Goal: Information Seeking & Learning: Learn about a topic

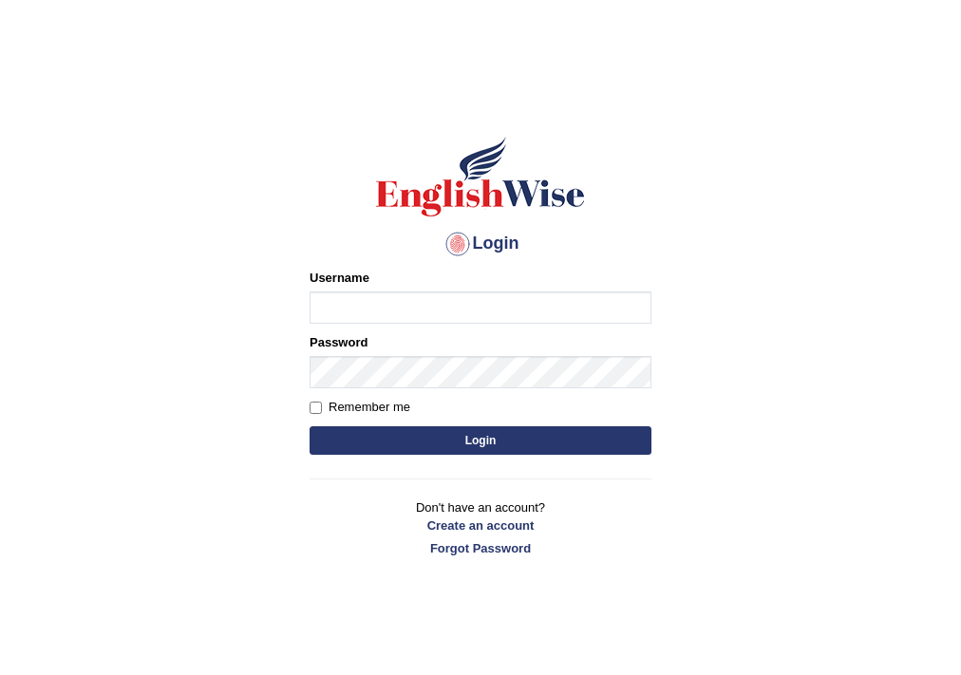
type input "melanipicoc"
drag, startPoint x: 383, startPoint y: 310, endPoint x: 232, endPoint y: 331, distance: 152.4
click at [232, 331] on body "Login Please fix the following errors: Username melanipicoc Password Remember m…" at bounding box center [480, 385] width 961 height 675
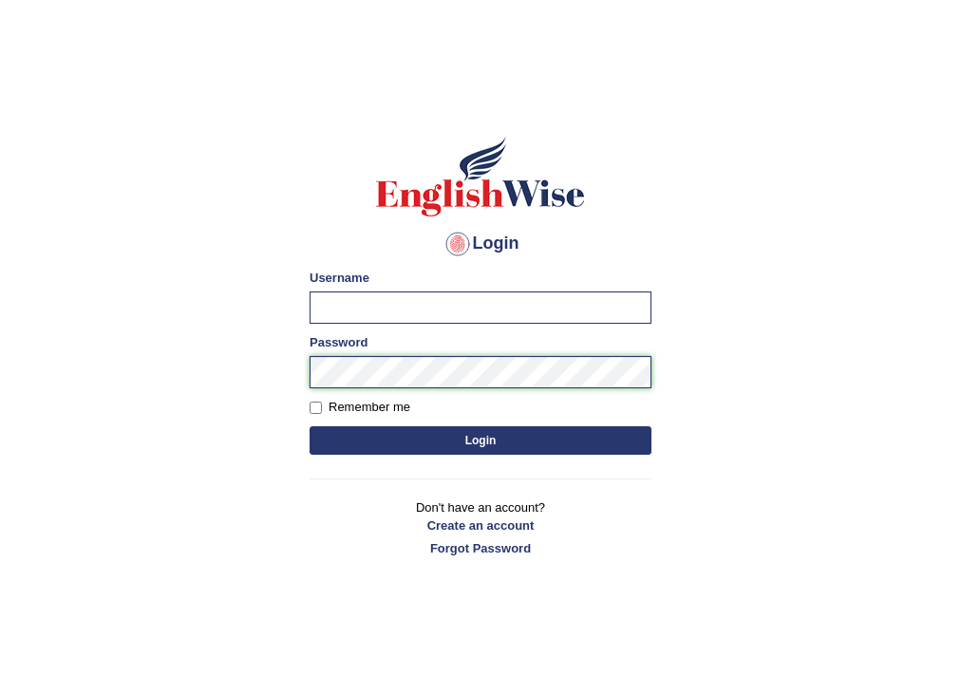
click at [184, 413] on body "Login Please fix the following errors: Username Password Remember me Login Don'…" at bounding box center [480, 385] width 961 height 675
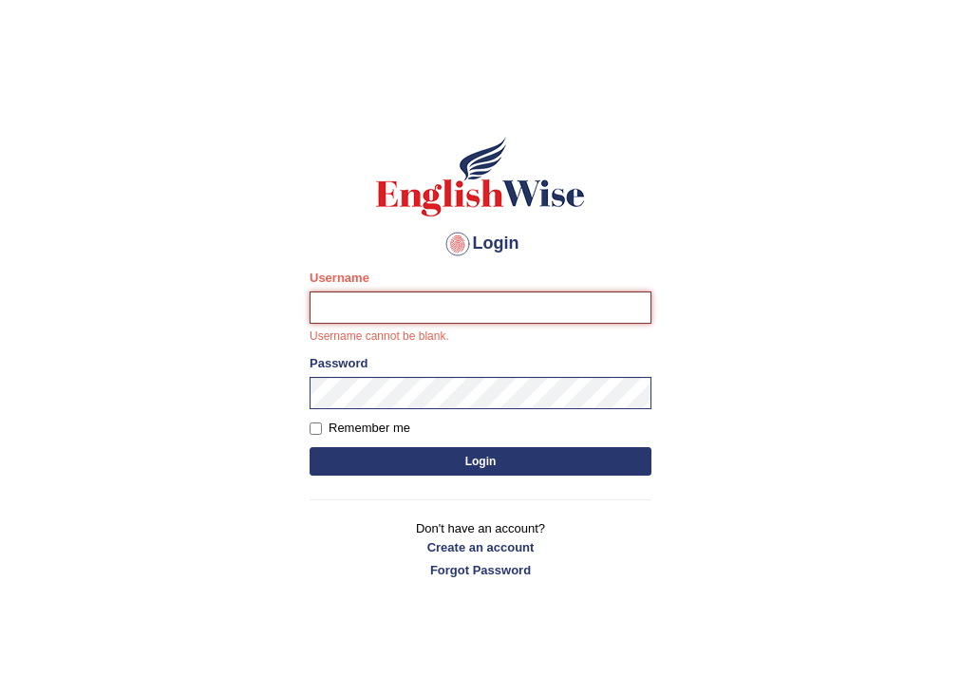
click at [323, 300] on input "Username" at bounding box center [481, 308] width 342 height 32
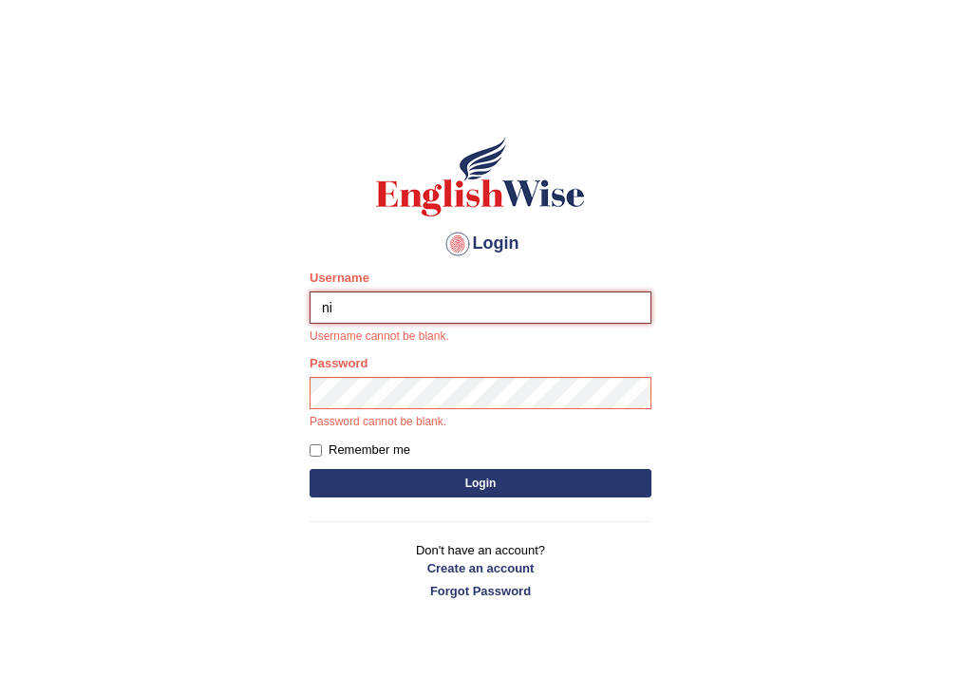
type input "NIELE"
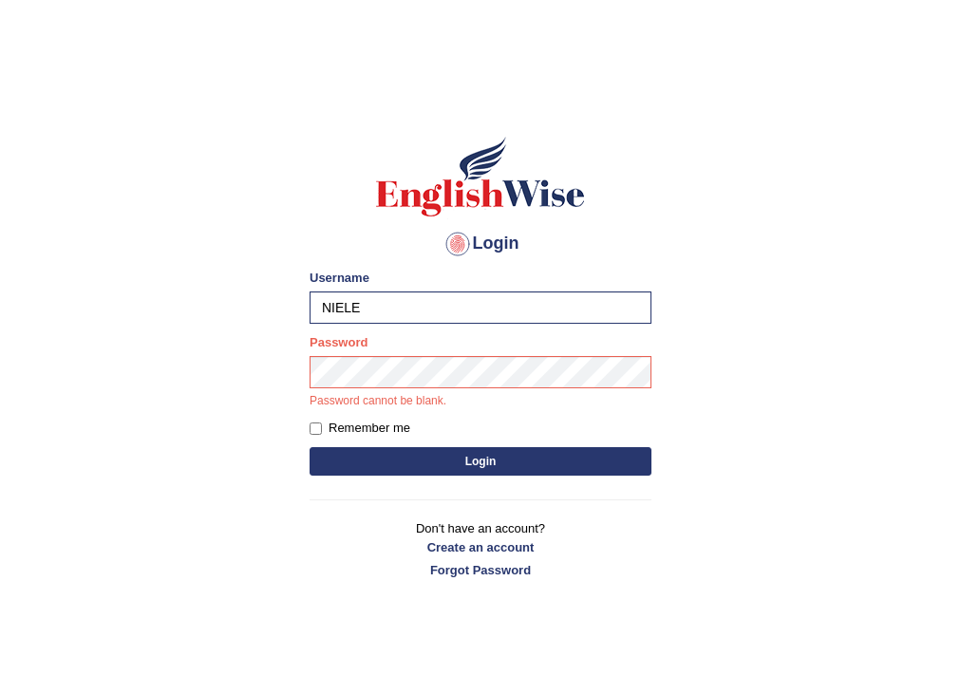
click at [425, 468] on button "Login" at bounding box center [481, 461] width 342 height 28
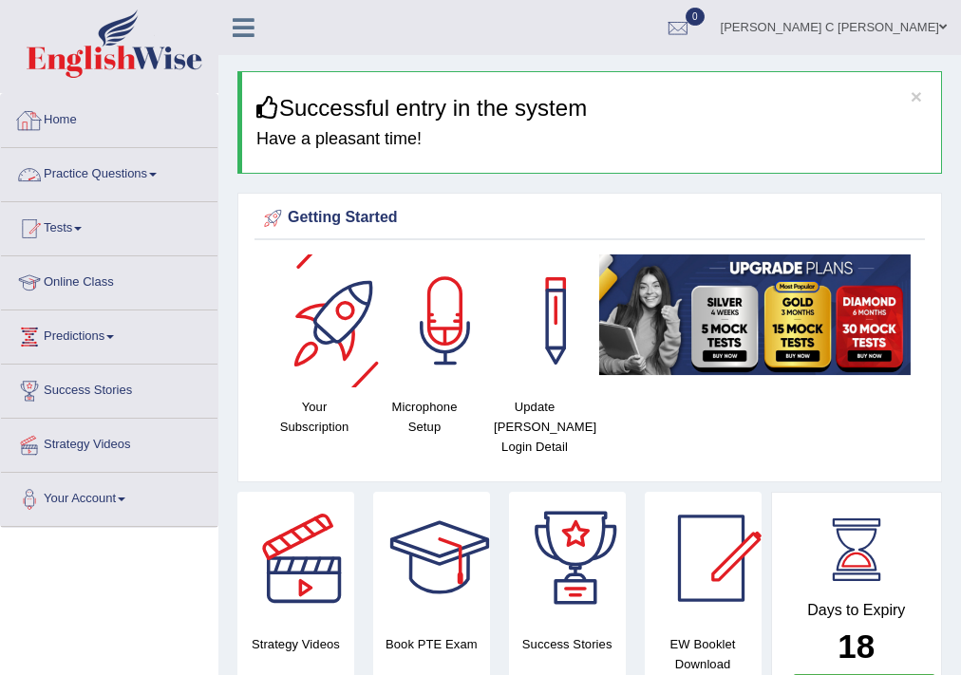
click at [144, 171] on link "Practice Questions" at bounding box center [109, 171] width 216 height 47
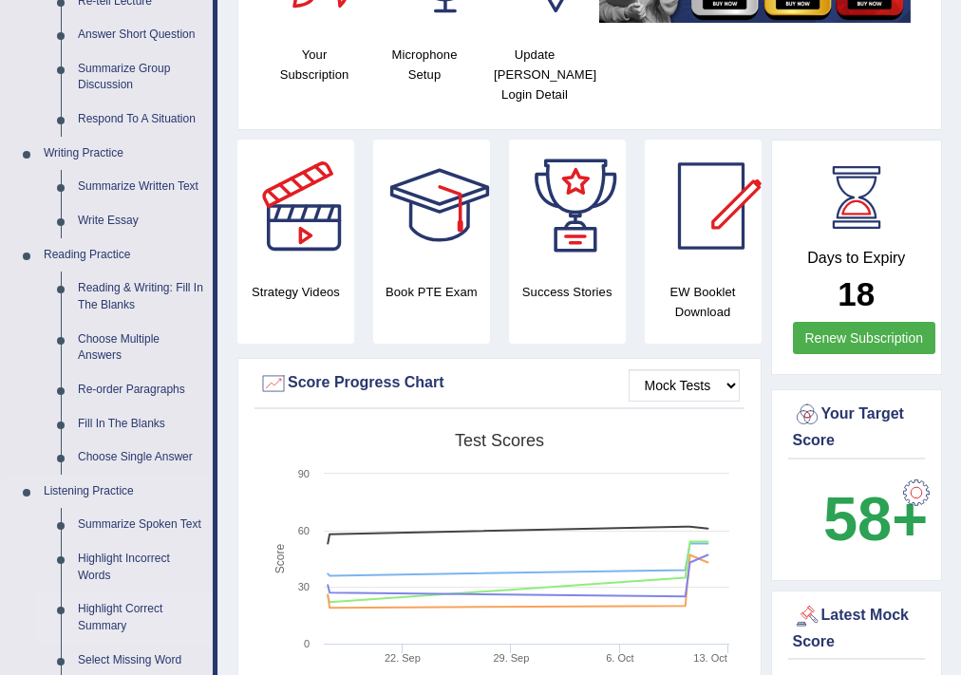
scroll to position [456, 0]
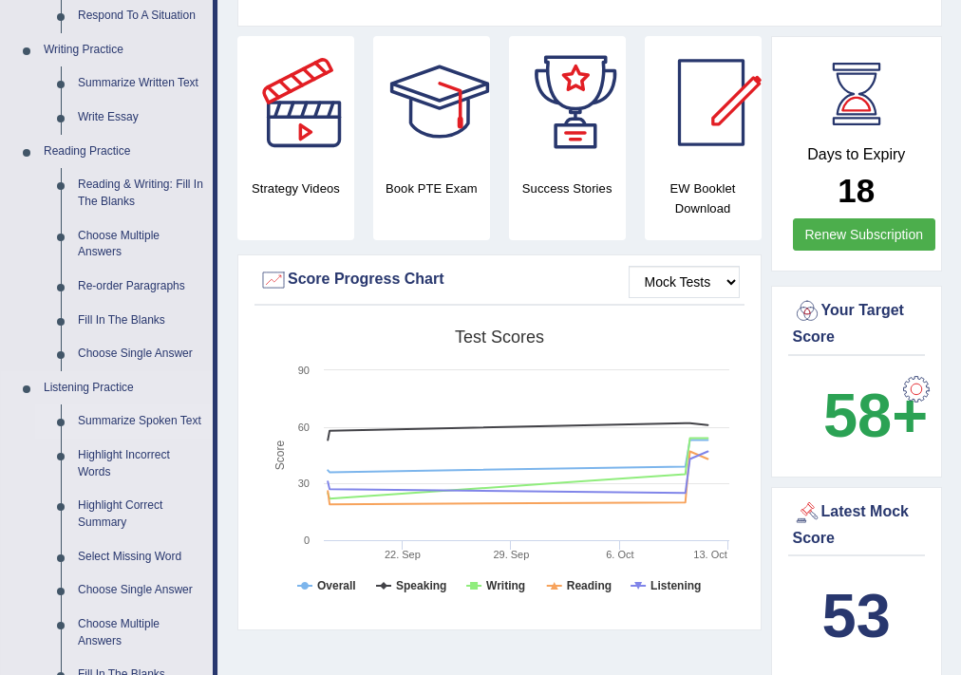
click at [122, 411] on link "Summarize Spoken Text" at bounding box center [140, 421] width 143 height 34
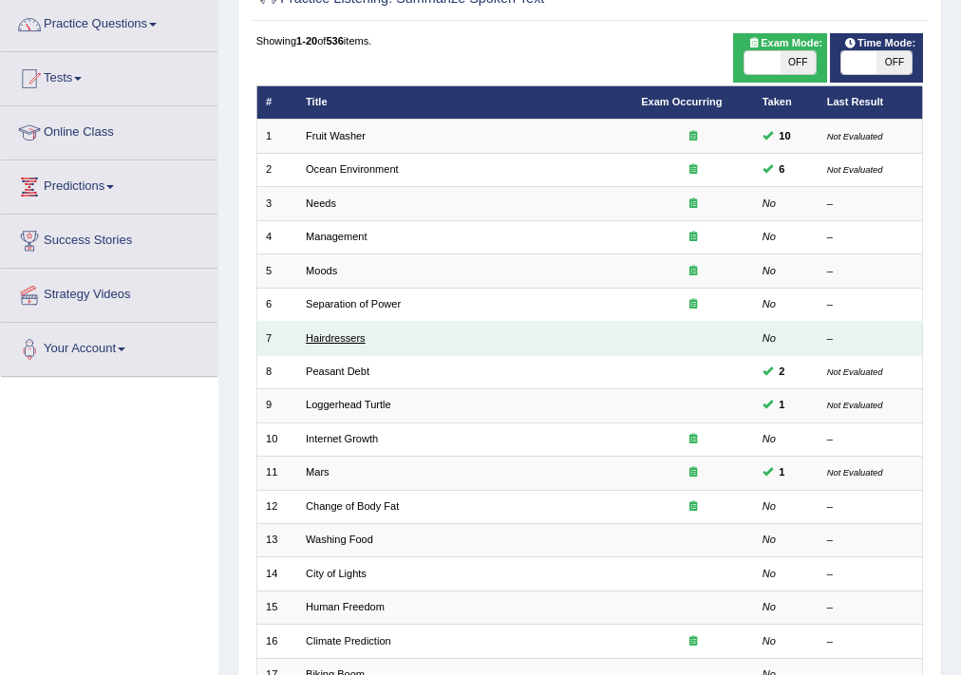
scroll to position [152, 0]
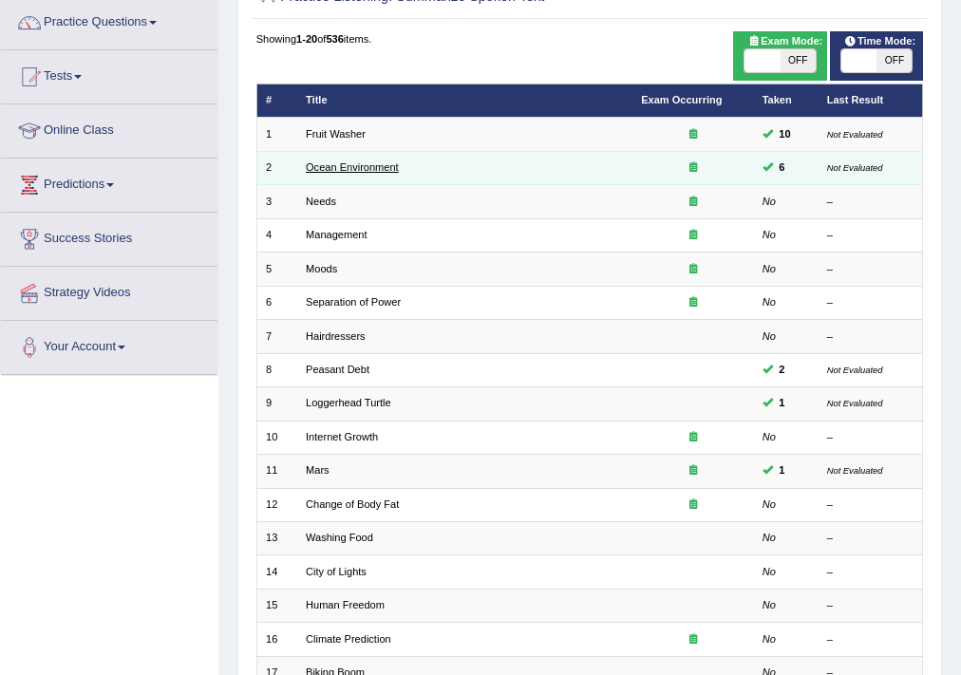
click at [327, 167] on link "Ocean Environment" at bounding box center [352, 166] width 93 height 11
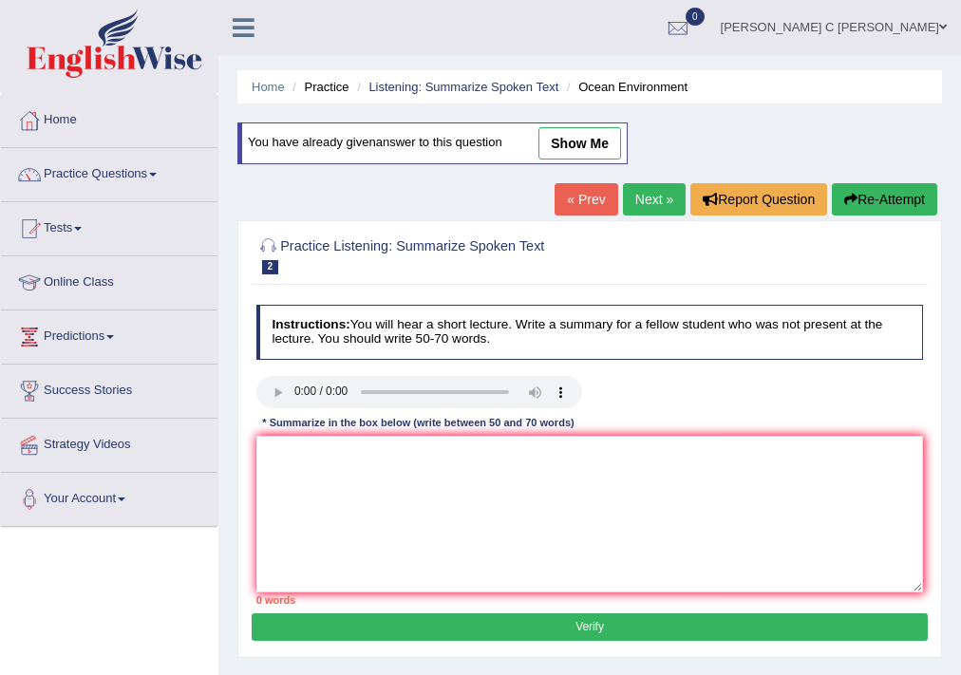
click at [562, 150] on link "show me" at bounding box center [579, 143] width 83 height 32
type textarea "The lecture was about potential solution to pollution environment, firstly he t…"
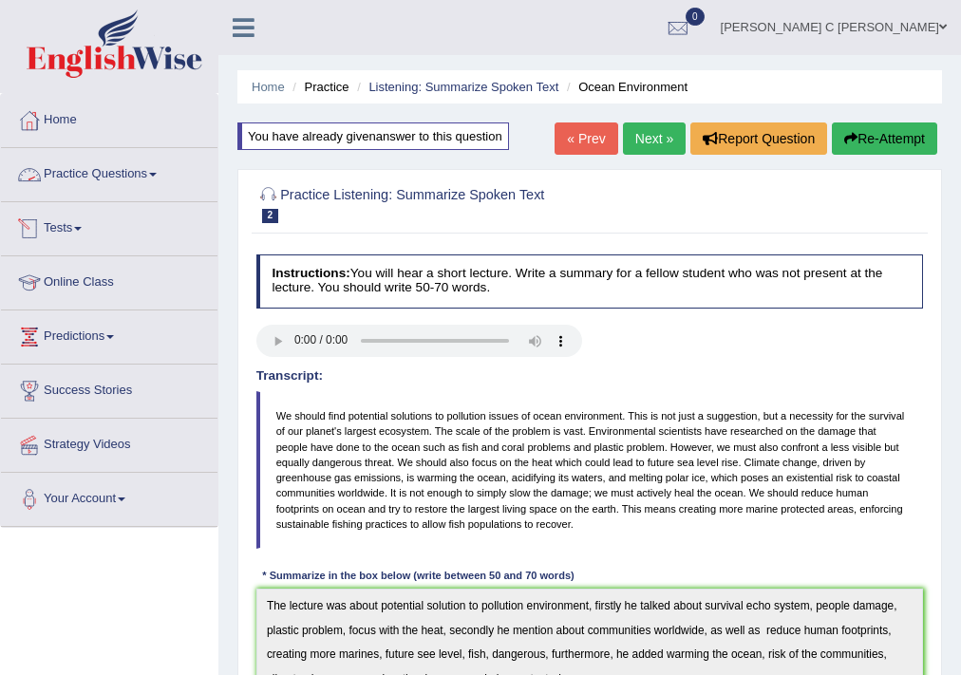
click at [89, 182] on link "Practice Questions" at bounding box center [109, 171] width 216 height 47
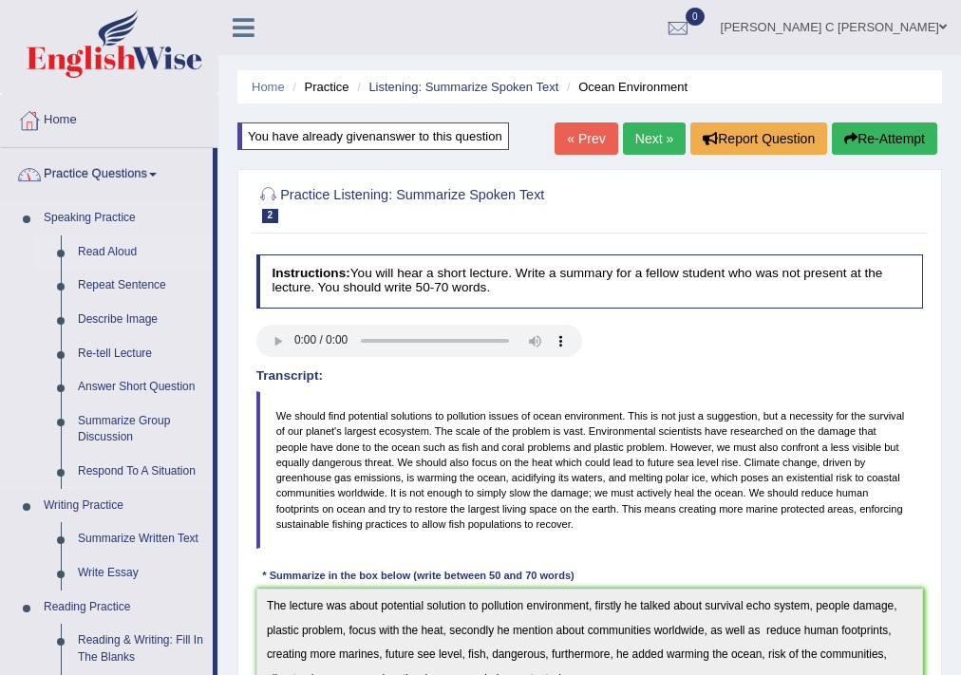
click at [88, 254] on link "Read Aloud" at bounding box center [140, 252] width 143 height 34
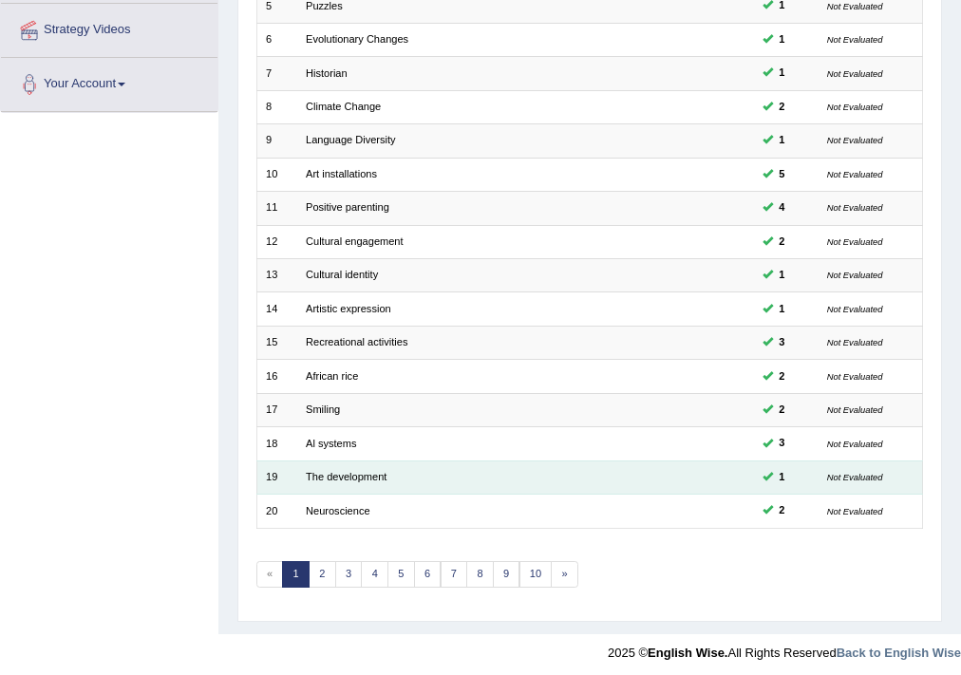
scroll to position [418, 0]
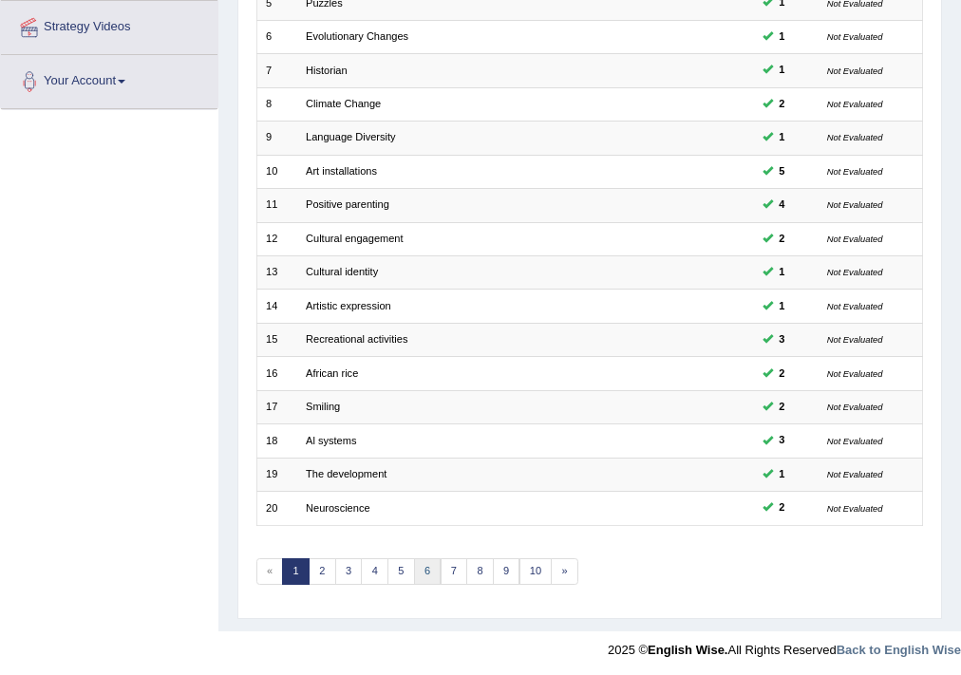
click at [425, 566] on link "6" at bounding box center [428, 571] width 28 height 27
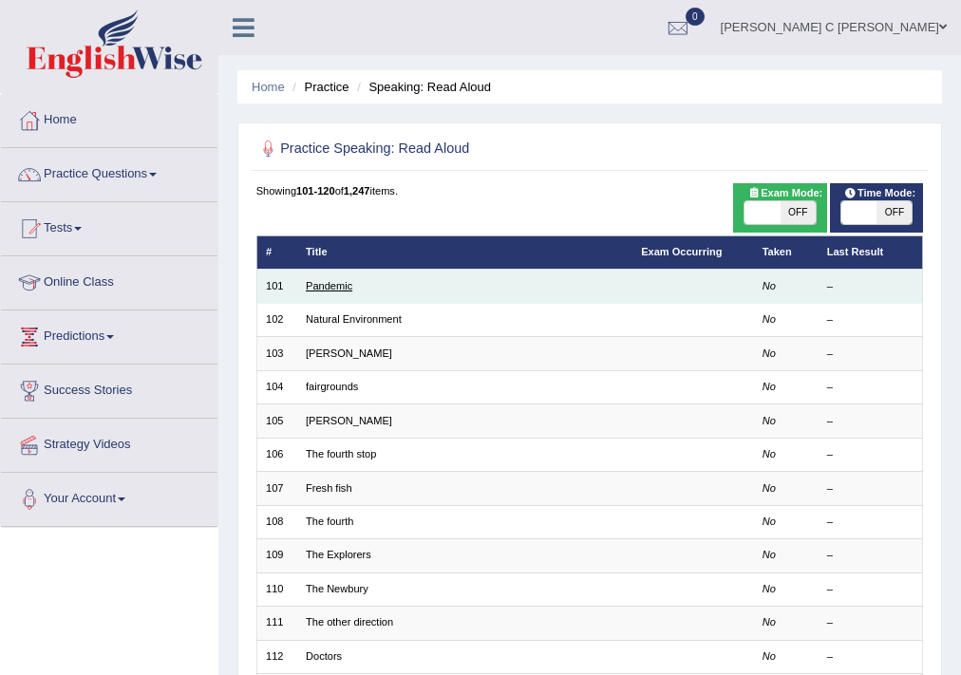
click at [319, 281] on link "Pandemic" at bounding box center [329, 285] width 47 height 11
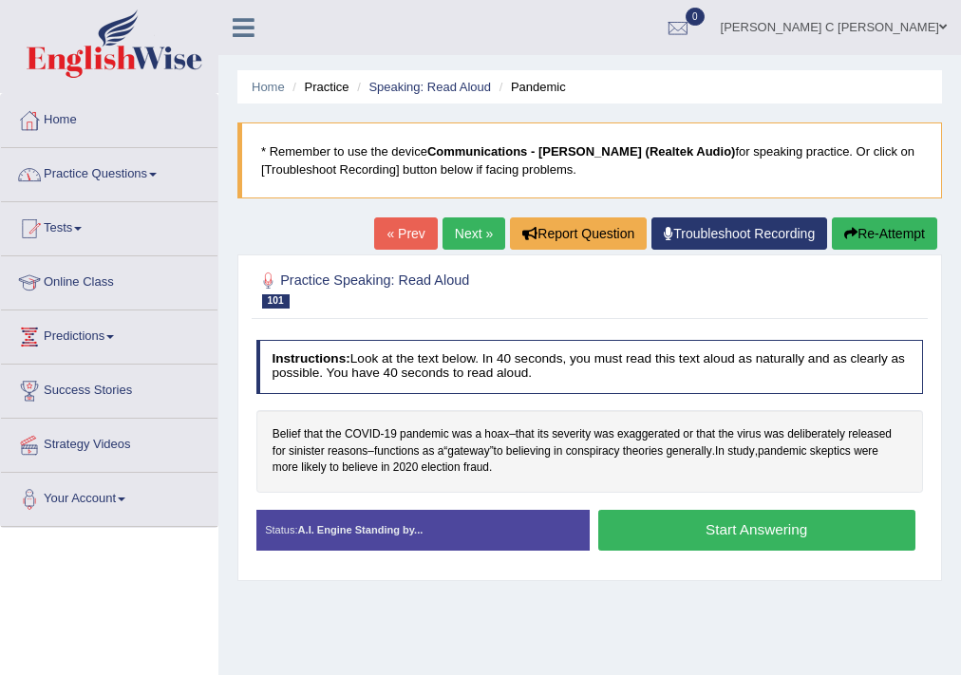
click at [104, 179] on link "Practice Questions" at bounding box center [109, 171] width 216 height 47
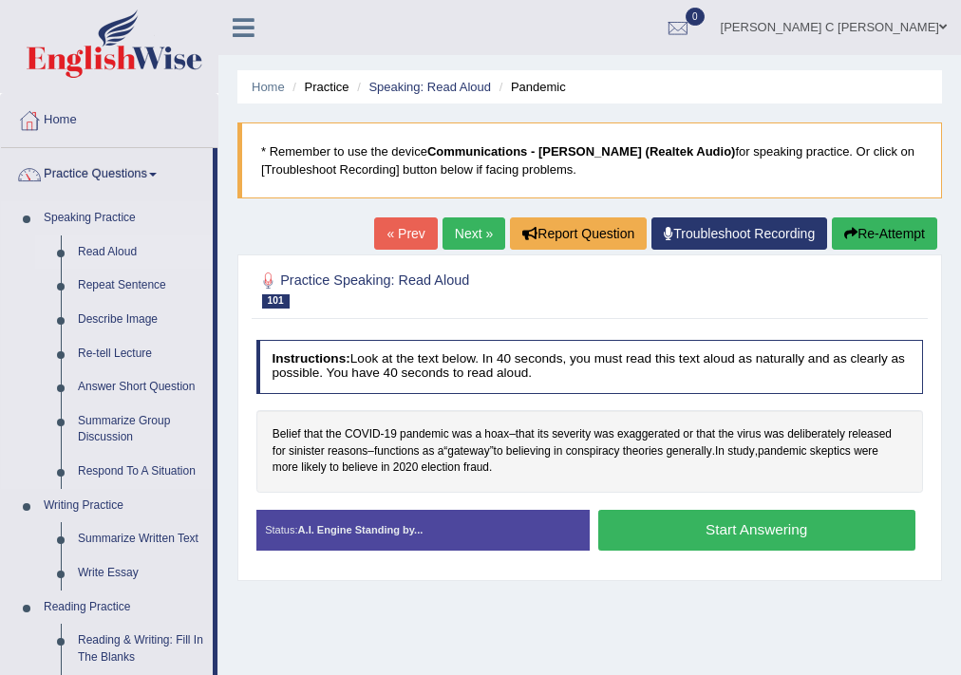
click at [110, 249] on link "Read Aloud" at bounding box center [140, 252] width 143 height 34
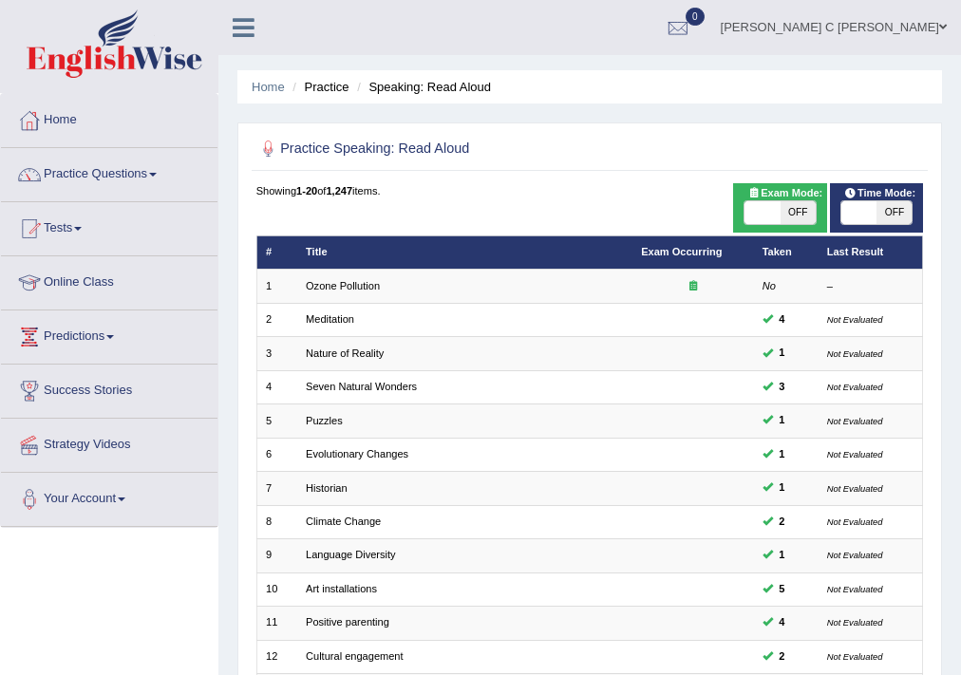
click at [862, 210] on span at bounding box center [858, 212] width 35 height 23
checkbox input "true"
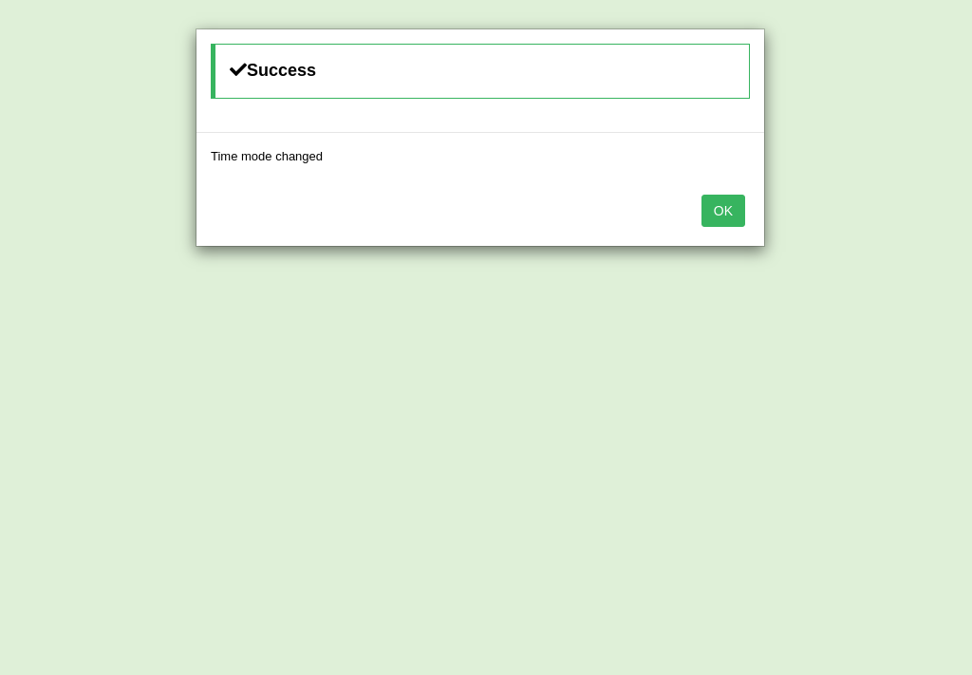
click at [707, 209] on button "OK" at bounding box center [724, 211] width 44 height 32
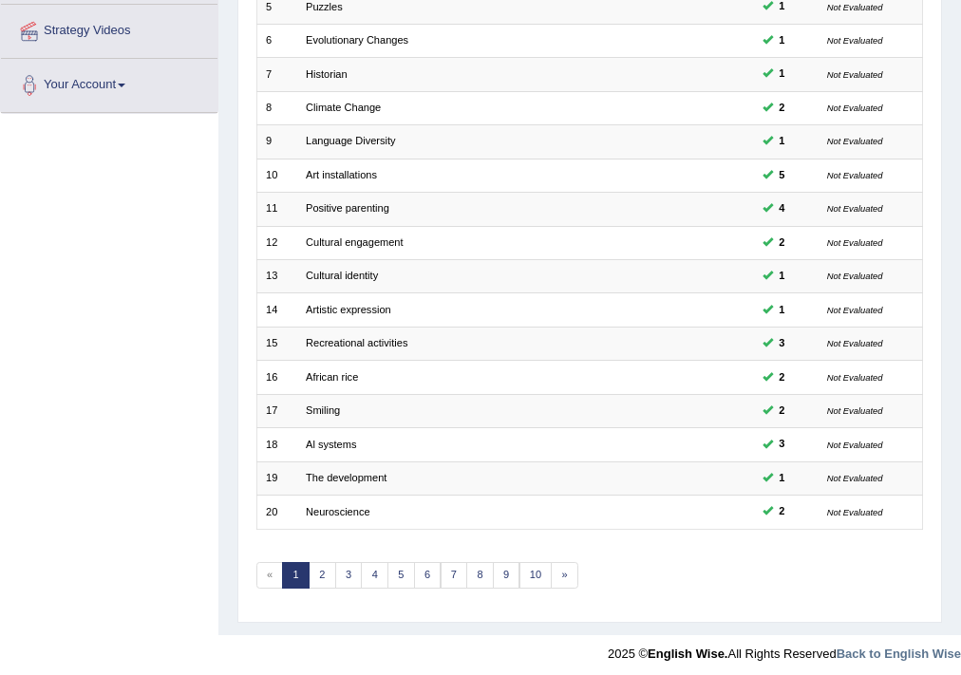
scroll to position [418, 0]
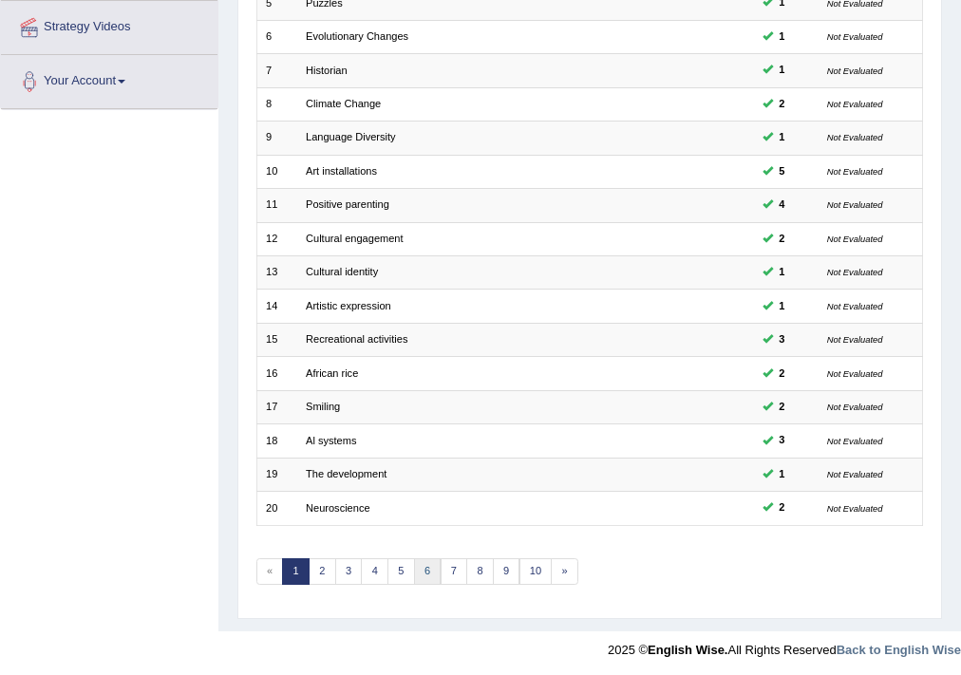
click at [420, 569] on link "6" at bounding box center [428, 571] width 28 height 27
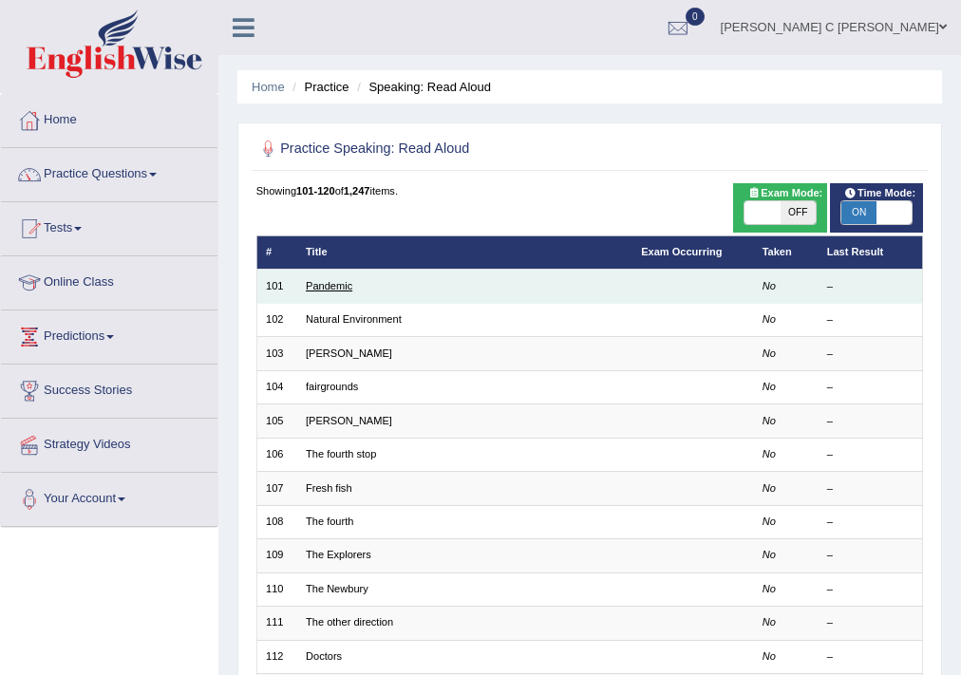
click at [340, 289] on link "Pandemic" at bounding box center [329, 285] width 47 height 11
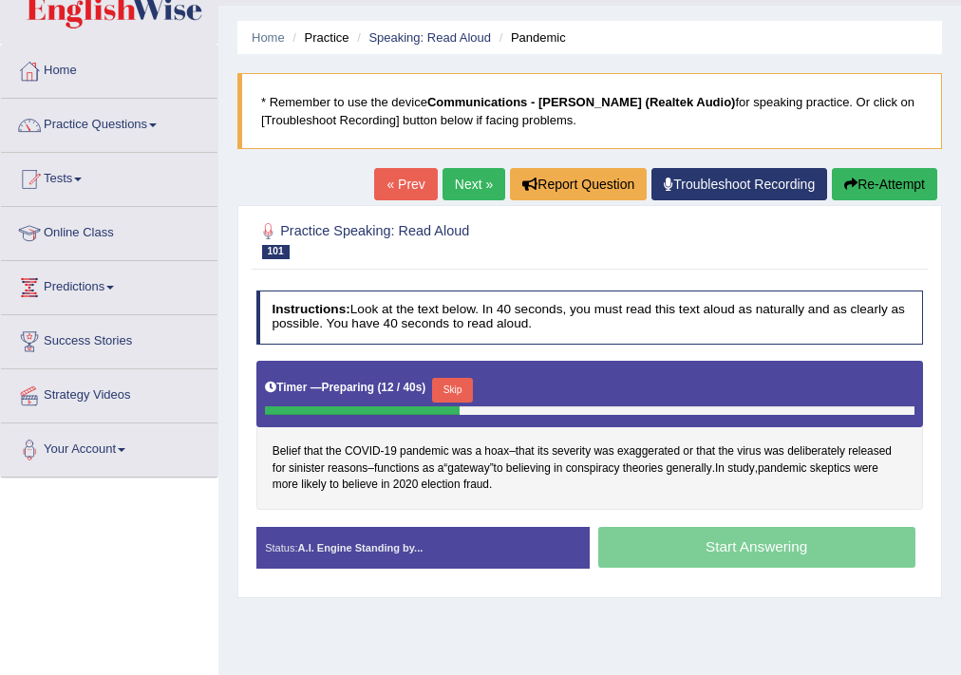
scroll to position [76, 0]
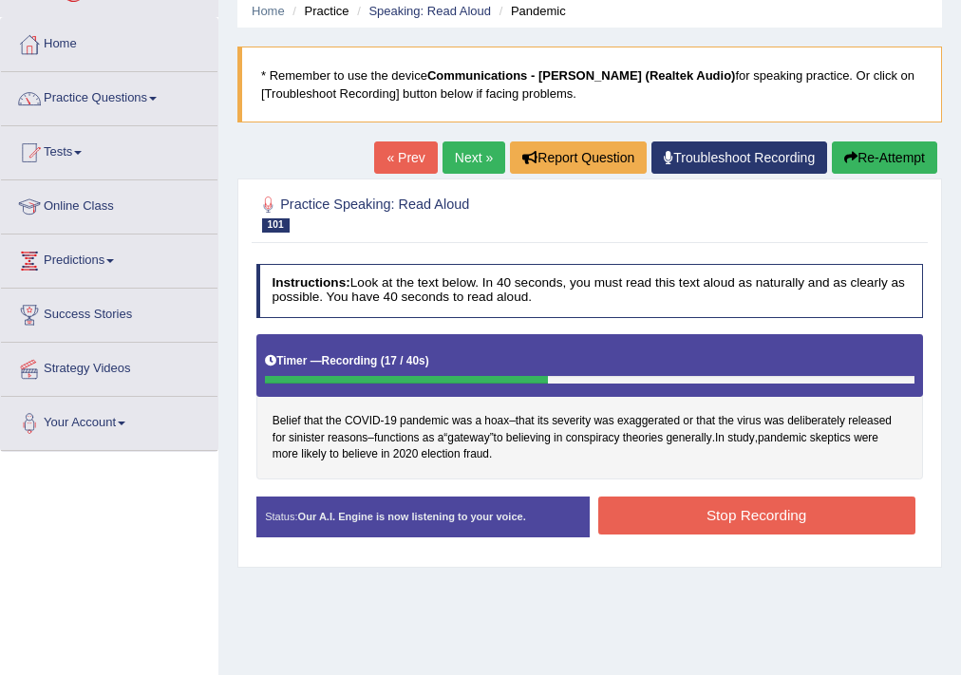
click at [792, 517] on button "Stop Recording" at bounding box center [756, 515] width 317 height 37
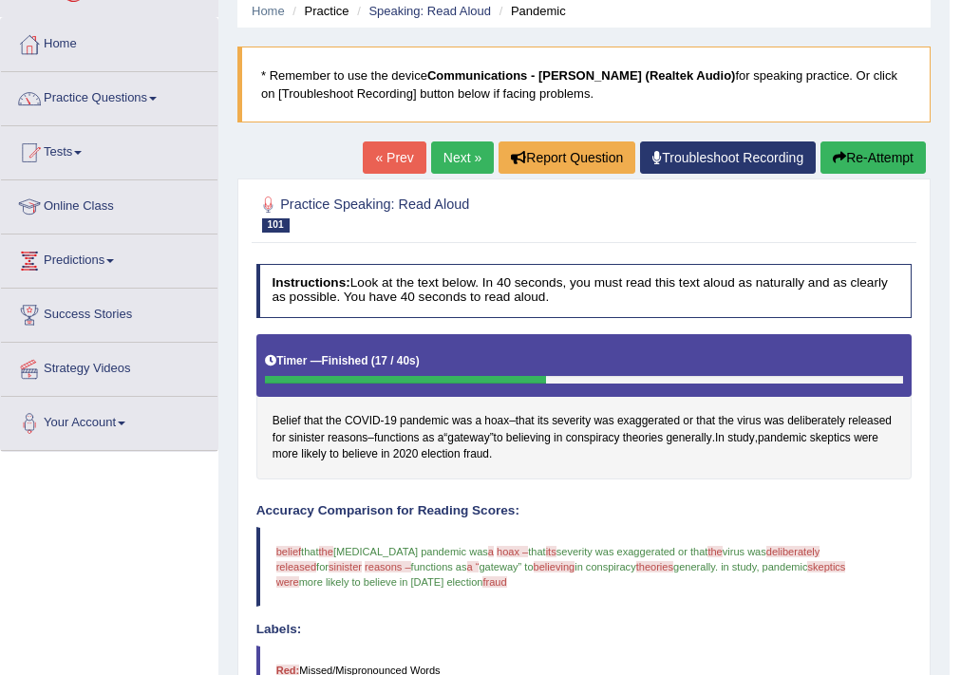
drag, startPoint x: 459, startPoint y: 158, endPoint x: 555, endPoint y: 191, distance: 101.5
click at [459, 158] on link "Next »" at bounding box center [462, 157] width 63 height 32
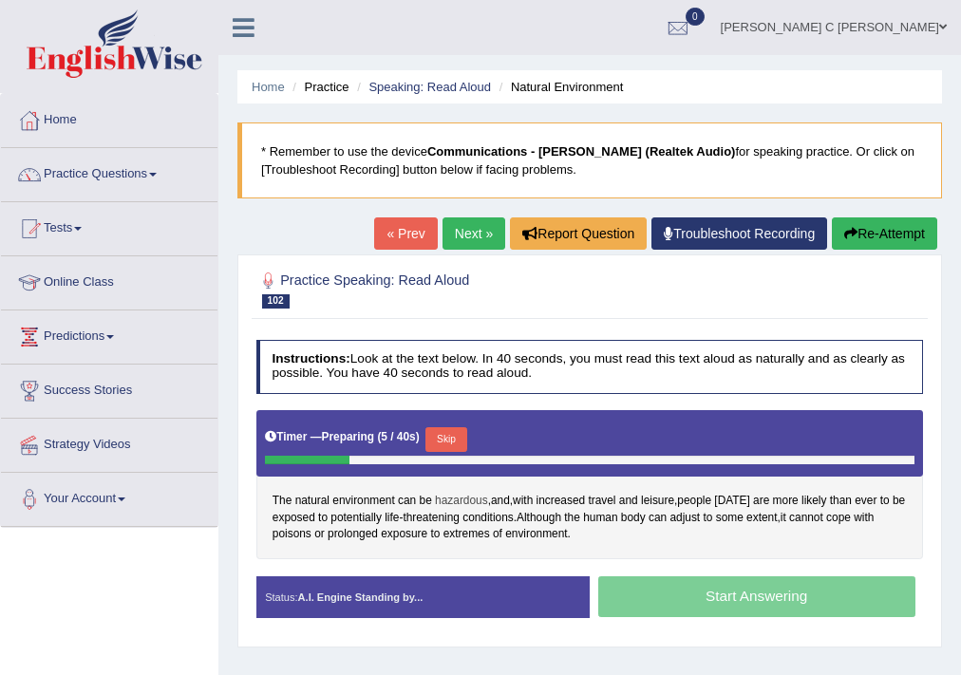
click at [474, 505] on span "hazardous" at bounding box center [461, 501] width 53 height 17
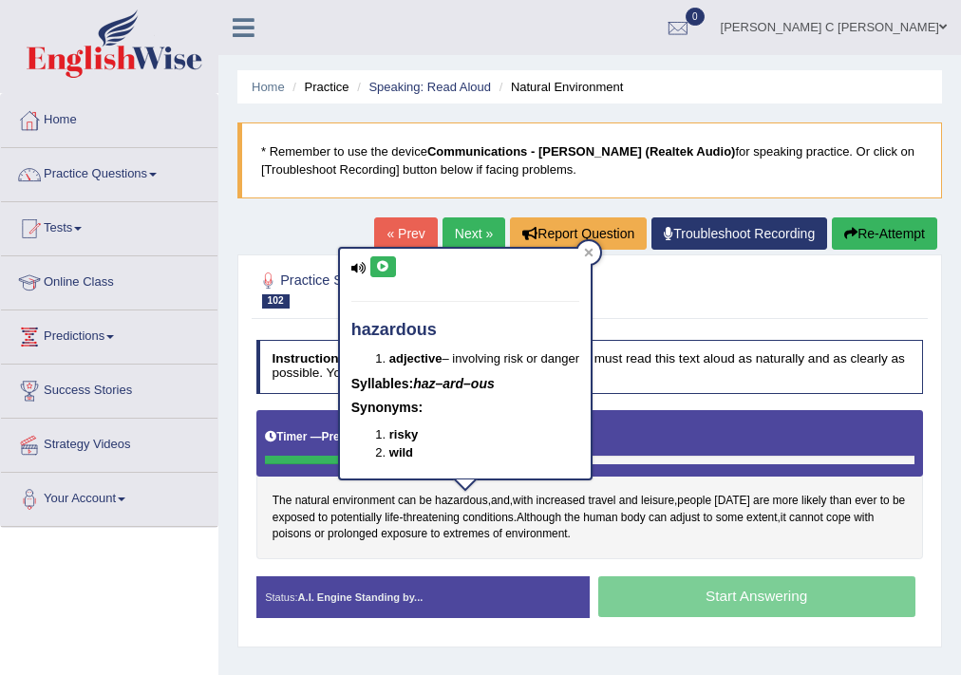
click at [371, 264] on button at bounding box center [383, 266] width 26 height 21
click at [657, 319] on div "Practice Speaking: Read Aloud 102 Natural Environment Instructions: Look at the…" at bounding box center [589, 450] width 705 height 393
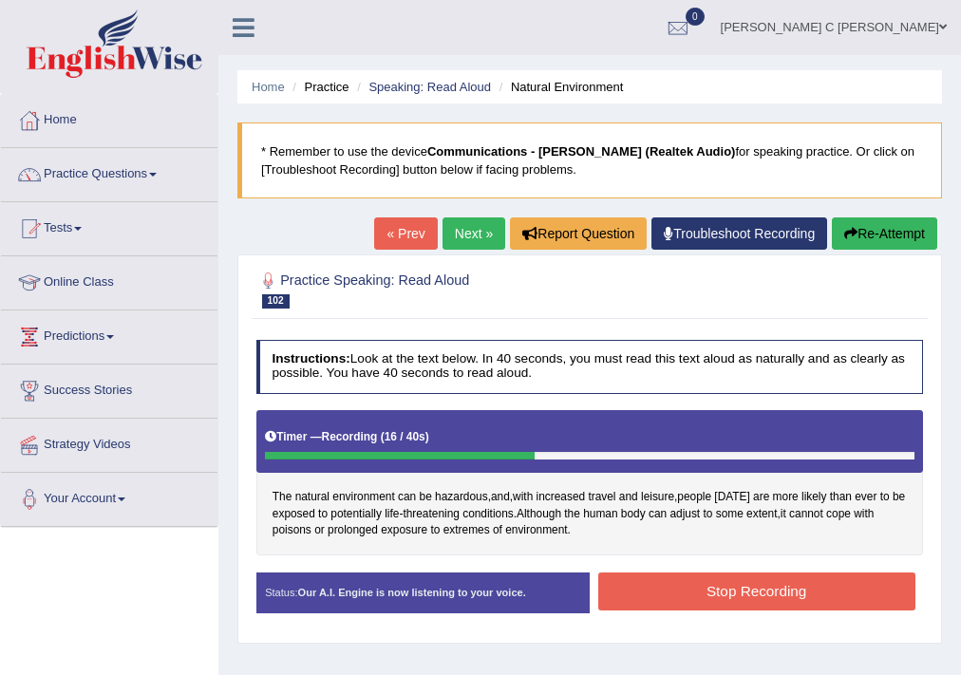
click at [649, 585] on button "Stop Recording" at bounding box center [756, 591] width 317 height 37
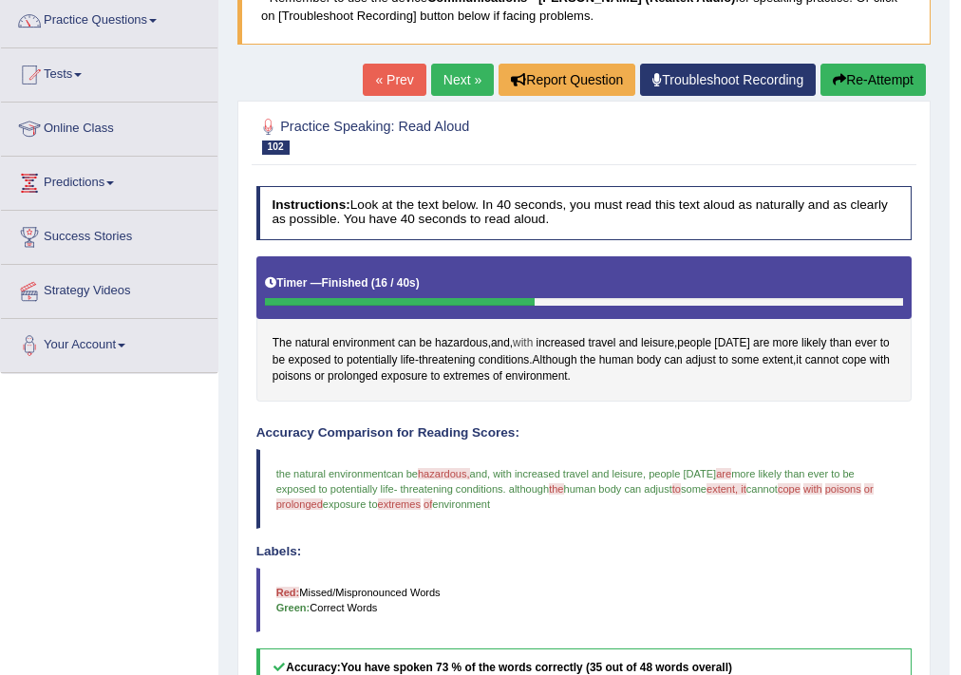
scroll to position [2, 0]
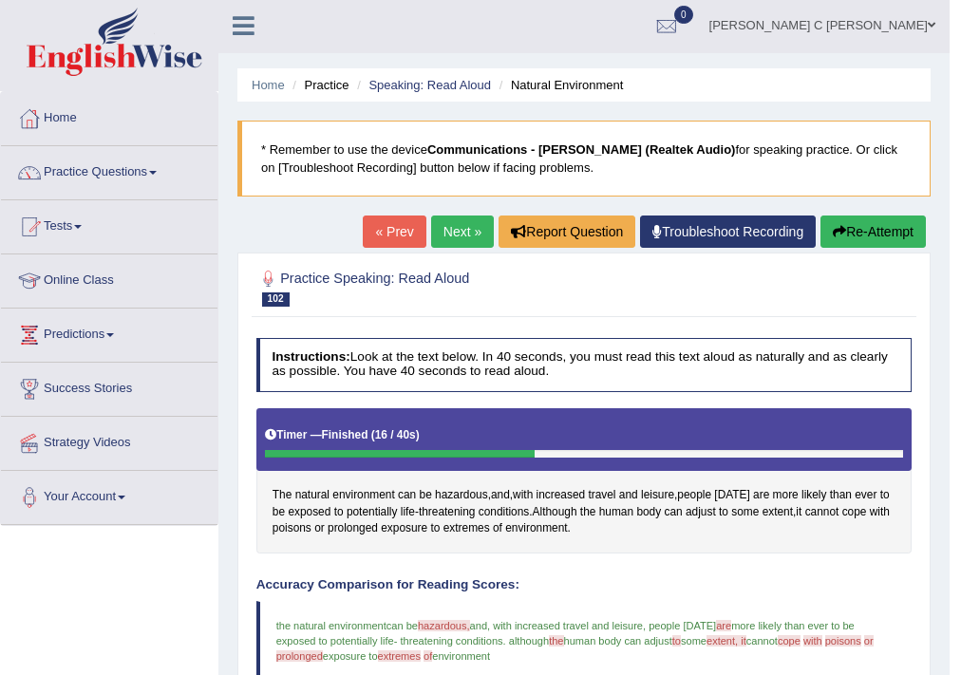
click at [457, 232] on link "Next »" at bounding box center [462, 232] width 63 height 32
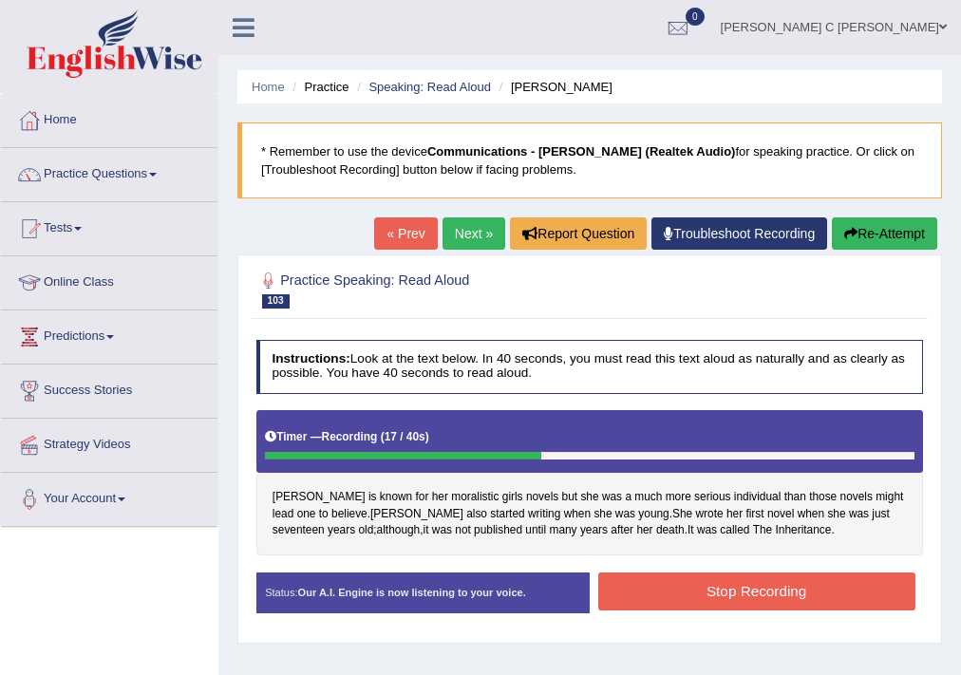
click at [737, 608] on button "Stop Recording" at bounding box center [756, 591] width 317 height 37
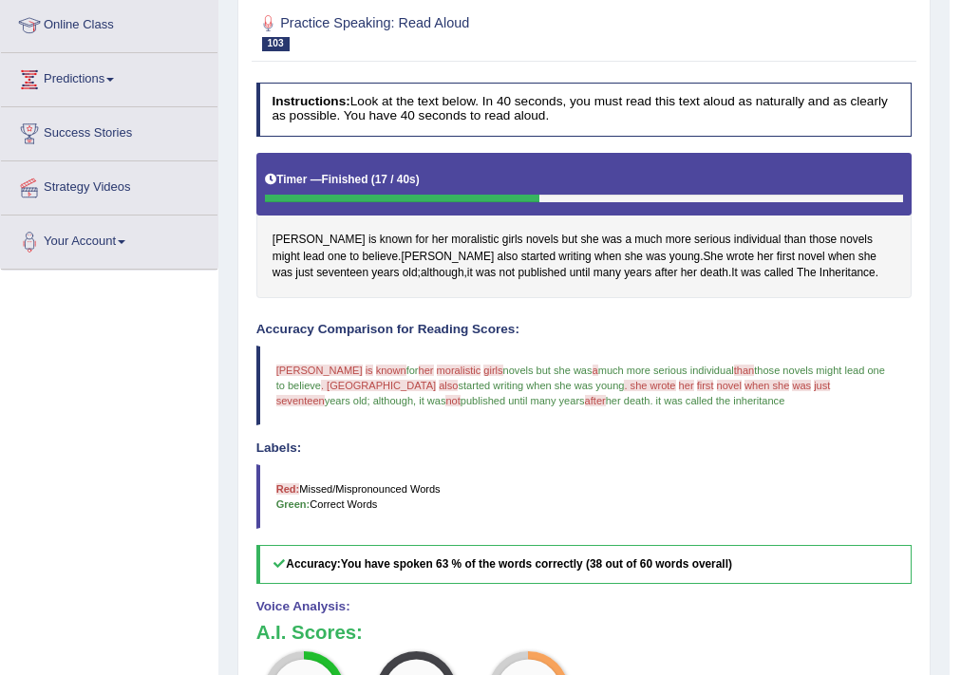
scroll to position [304, 0]
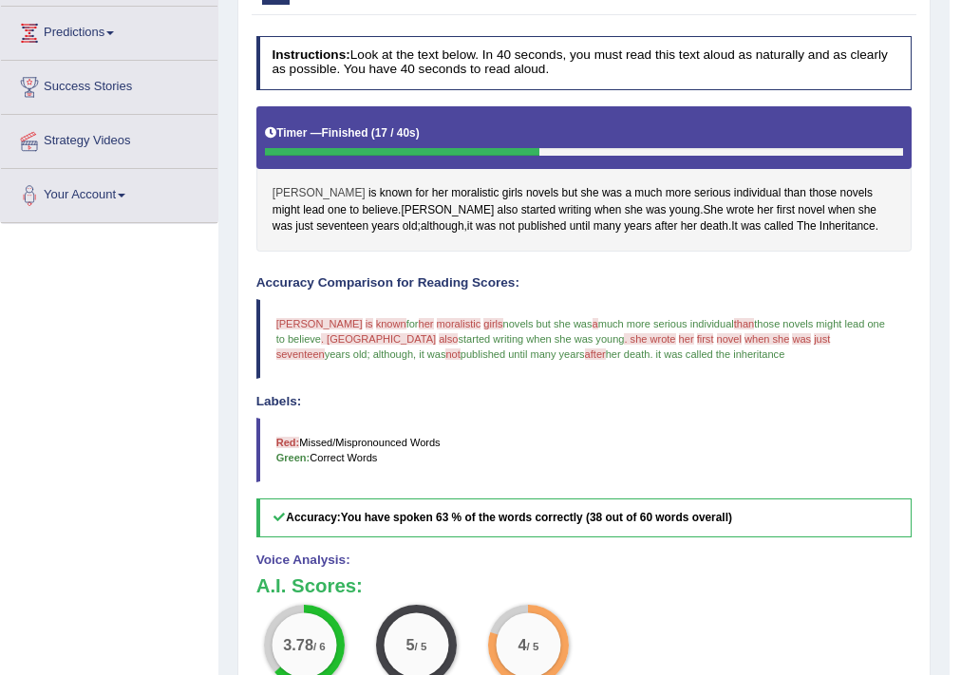
click at [296, 186] on span "Alcott" at bounding box center [319, 193] width 93 height 17
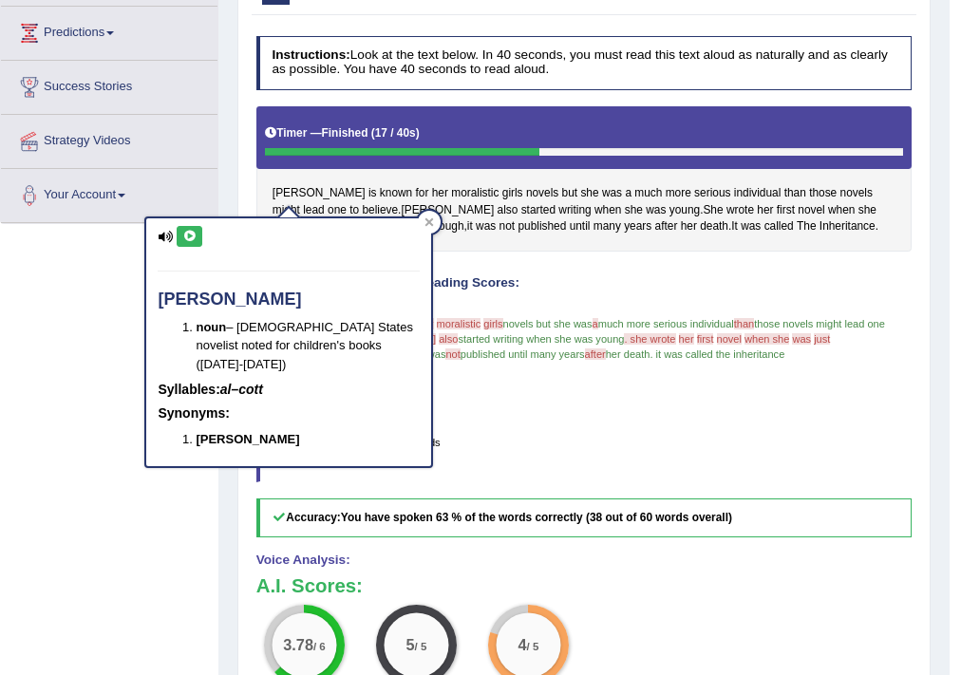
click at [191, 231] on icon at bounding box center [189, 236] width 14 height 11
click at [437, 217] on div at bounding box center [429, 222] width 23 height 23
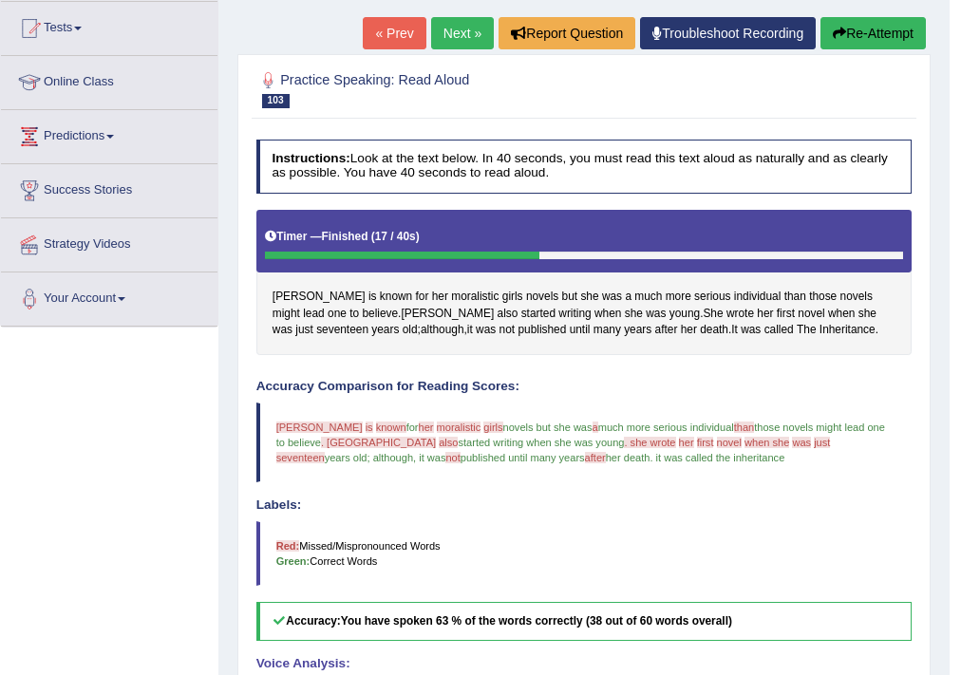
scroll to position [76, 0]
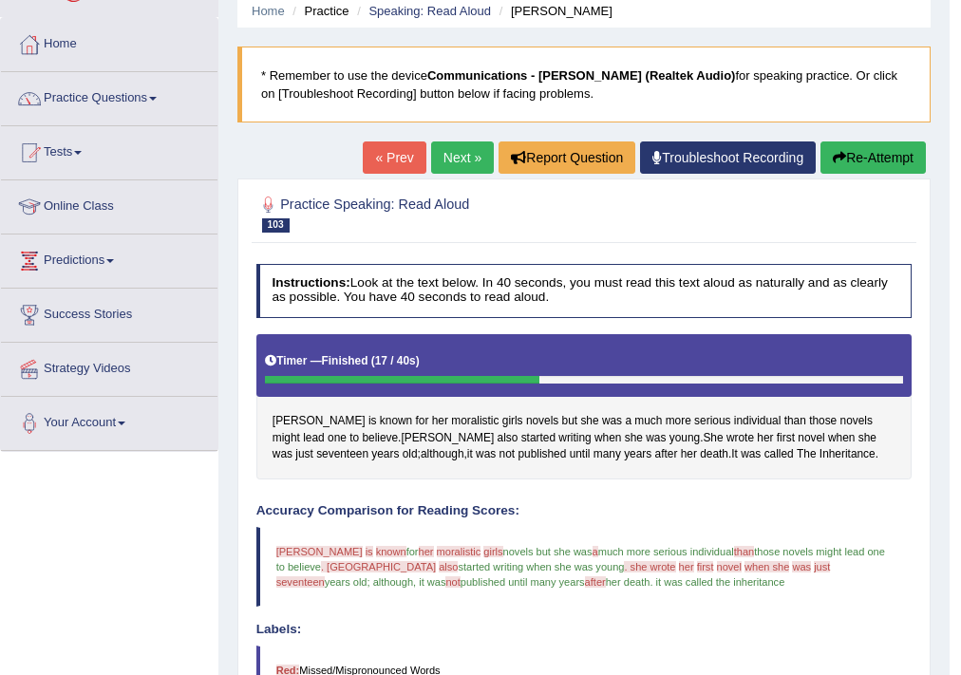
drag, startPoint x: 467, startPoint y: 160, endPoint x: 466, endPoint y: 172, distance: 12.4
click at [467, 160] on link "Next »" at bounding box center [462, 157] width 63 height 32
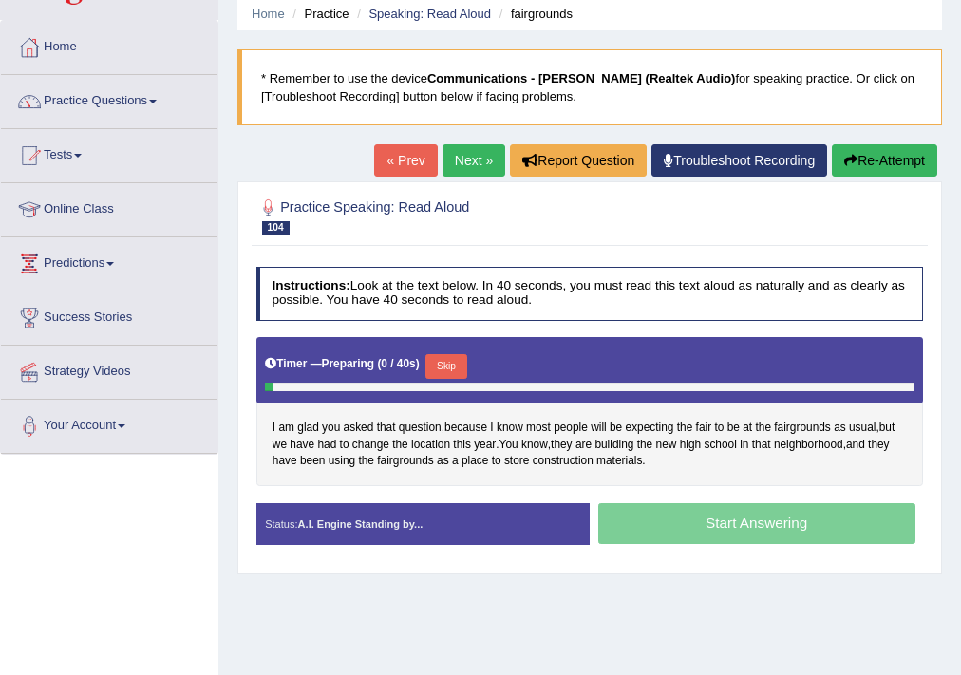
scroll to position [76, 0]
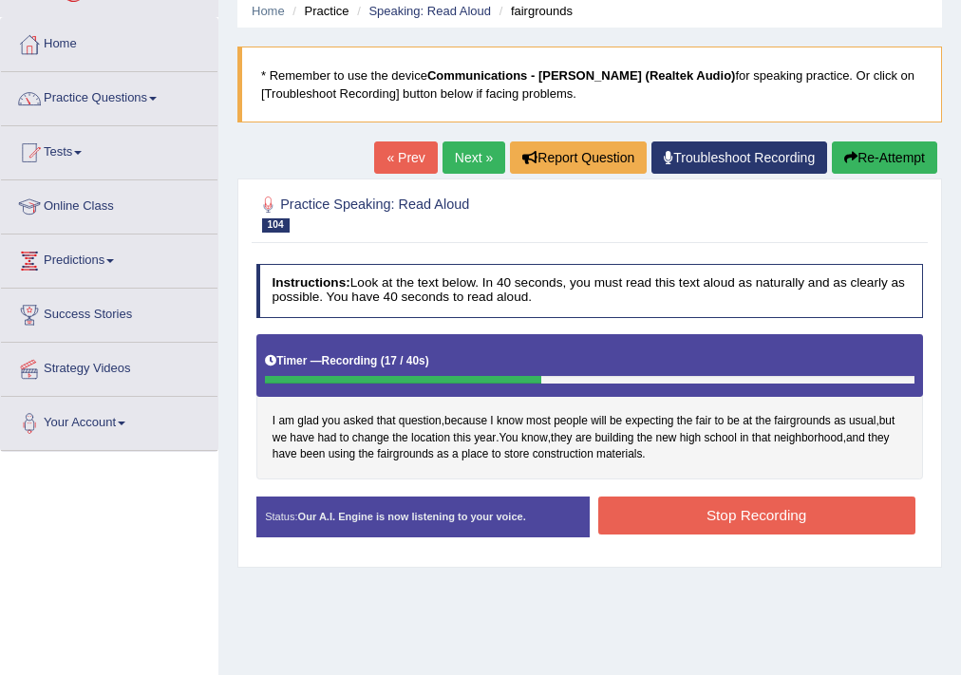
click at [612, 500] on button "Stop Recording" at bounding box center [756, 515] width 317 height 37
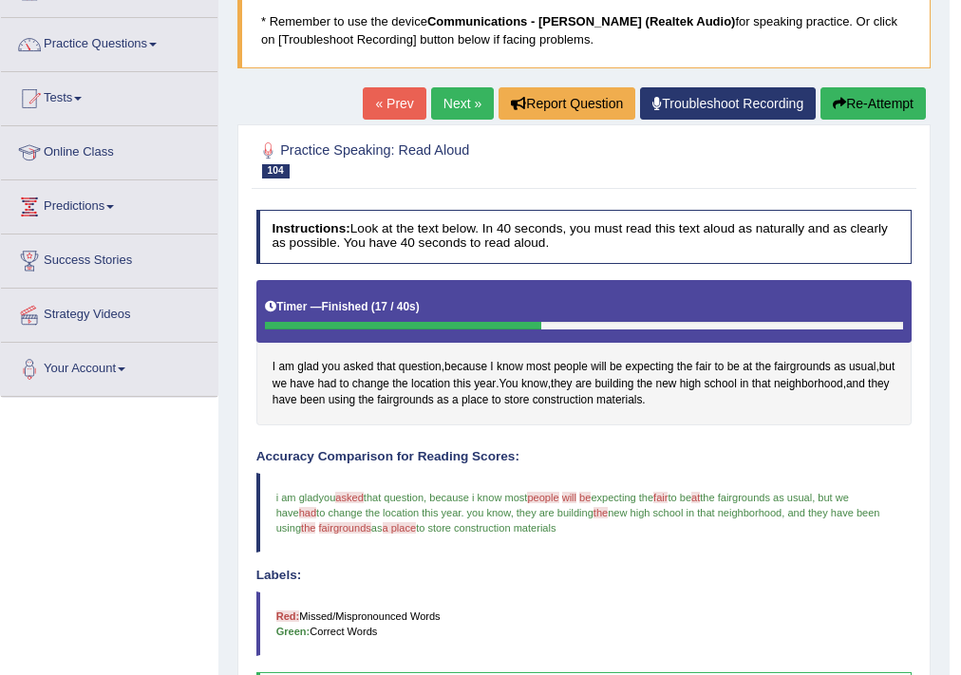
scroll to position [0, 0]
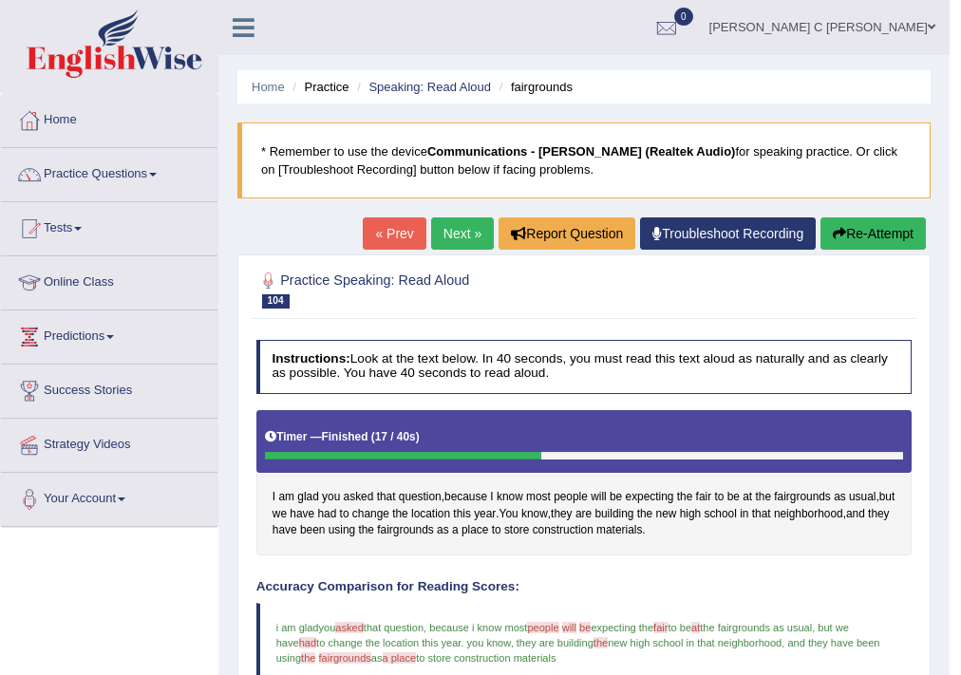
click at [452, 233] on link "Next »" at bounding box center [462, 233] width 63 height 32
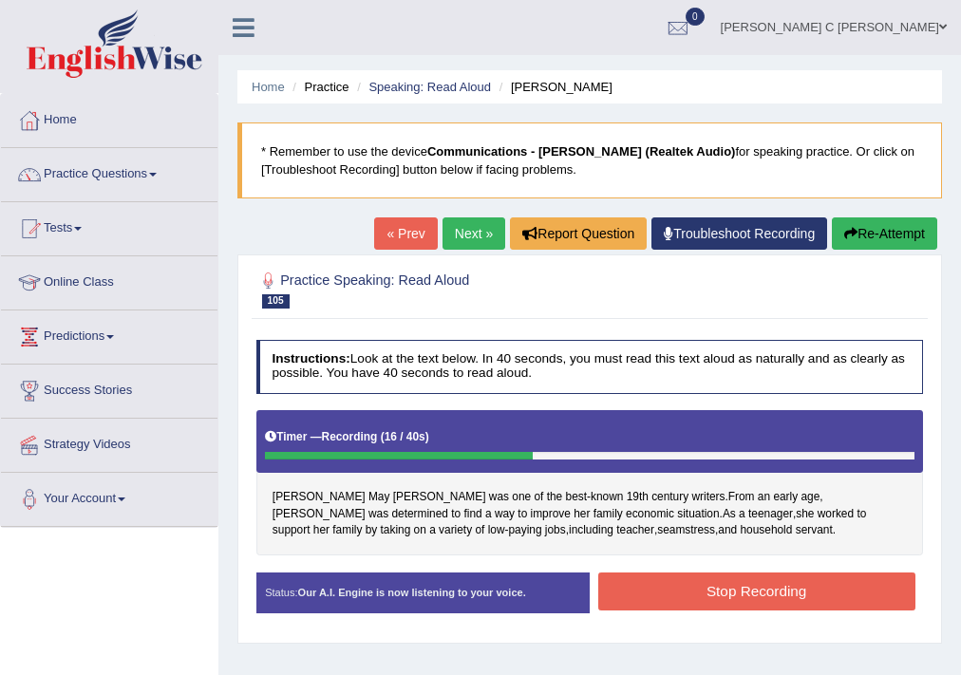
click at [667, 591] on button "Stop Recording" at bounding box center [756, 591] width 317 height 37
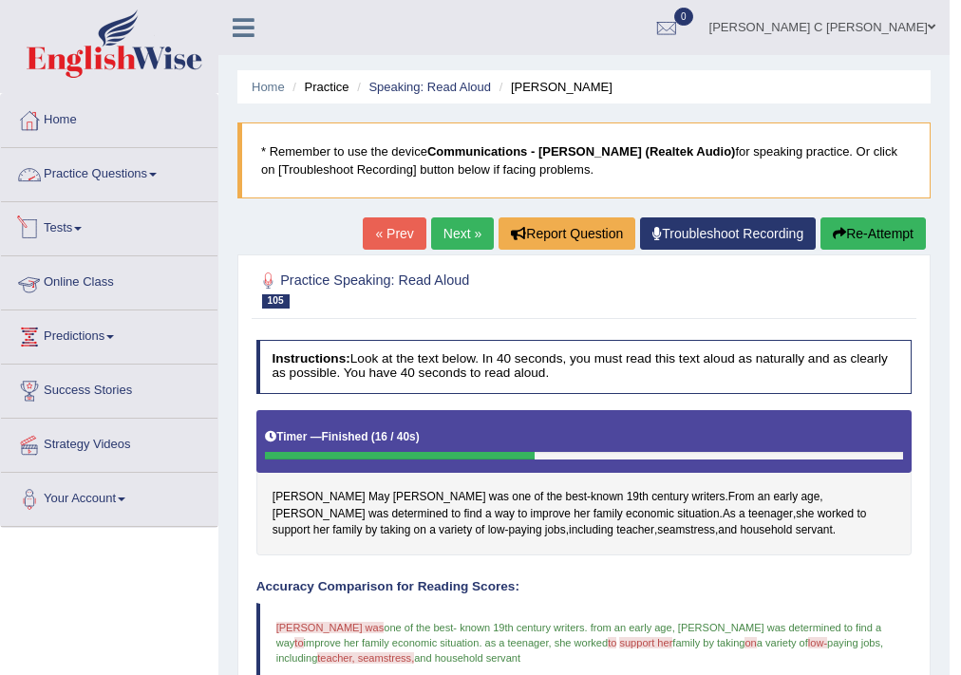
click at [125, 187] on link "Practice Questions" at bounding box center [109, 171] width 216 height 47
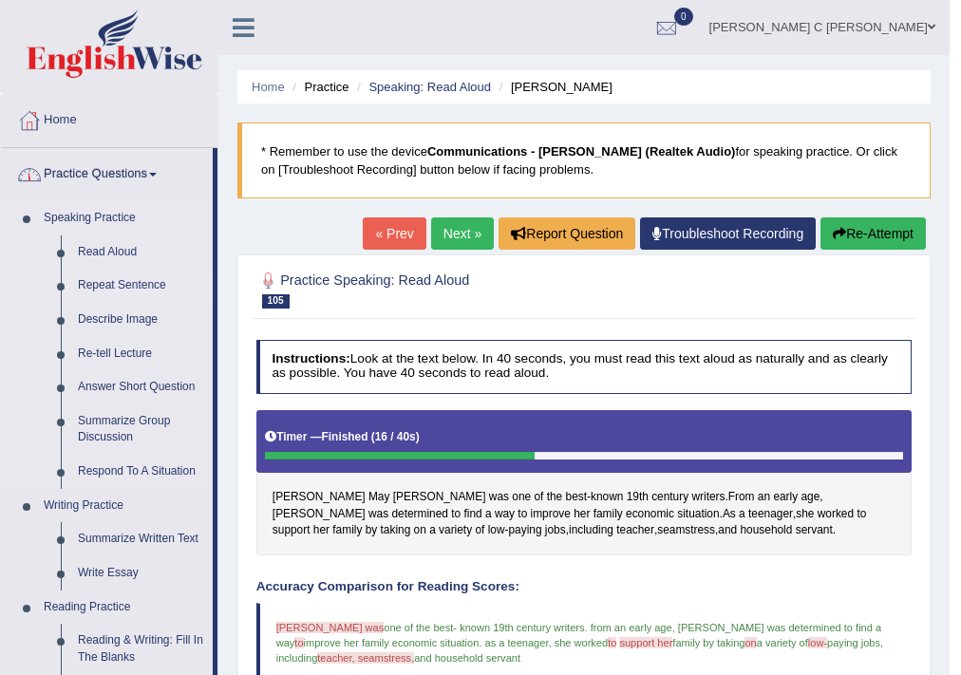
click at [125, 283] on link "Repeat Sentence" at bounding box center [140, 286] width 143 height 34
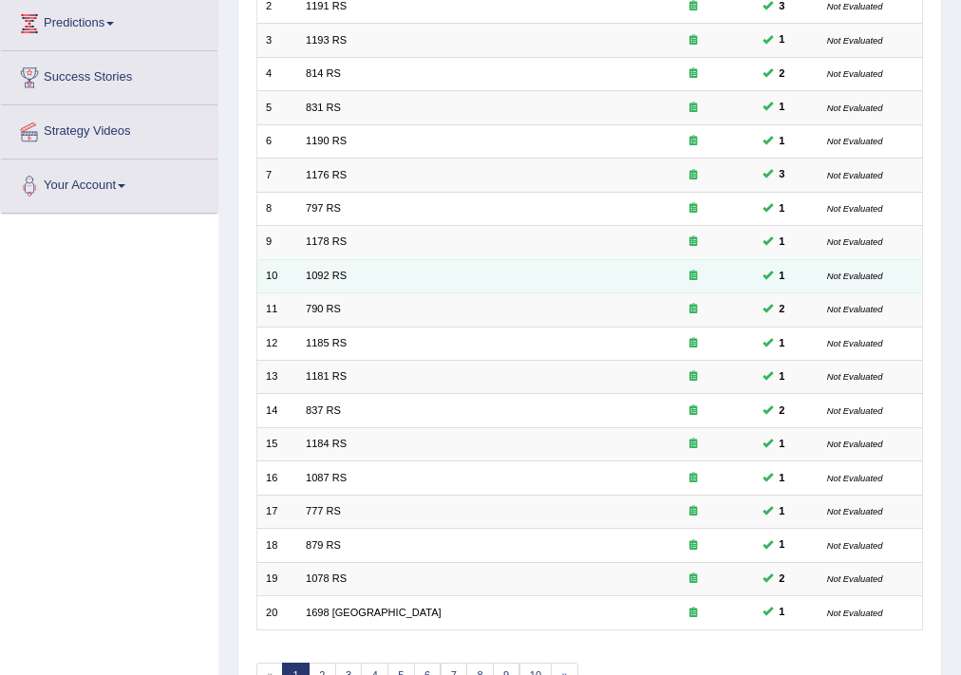
scroll to position [418, 0]
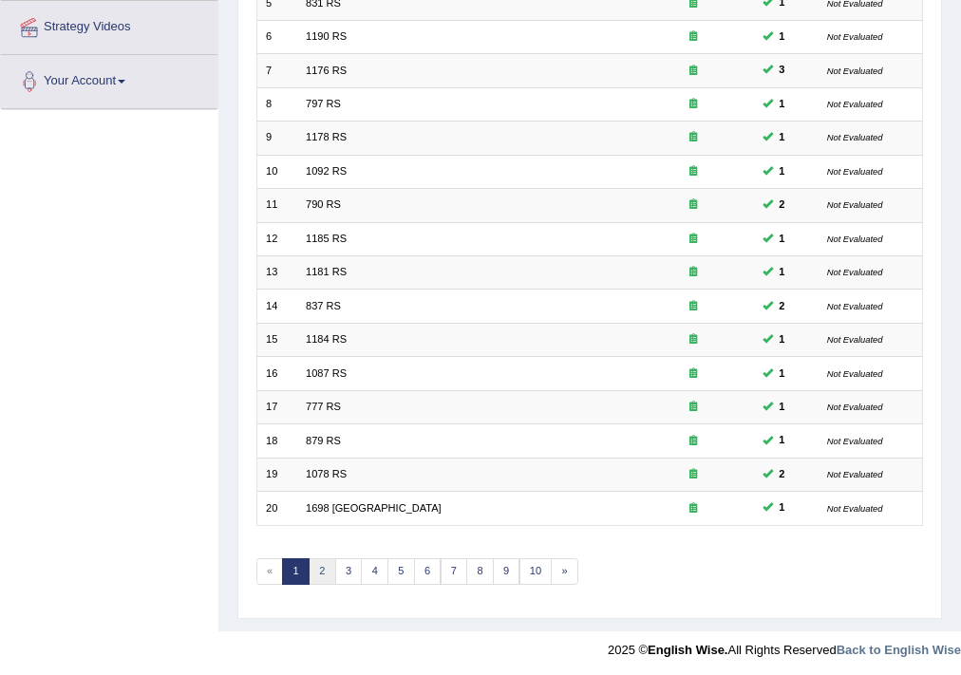
click at [313, 570] on link "2" at bounding box center [323, 571] width 28 height 27
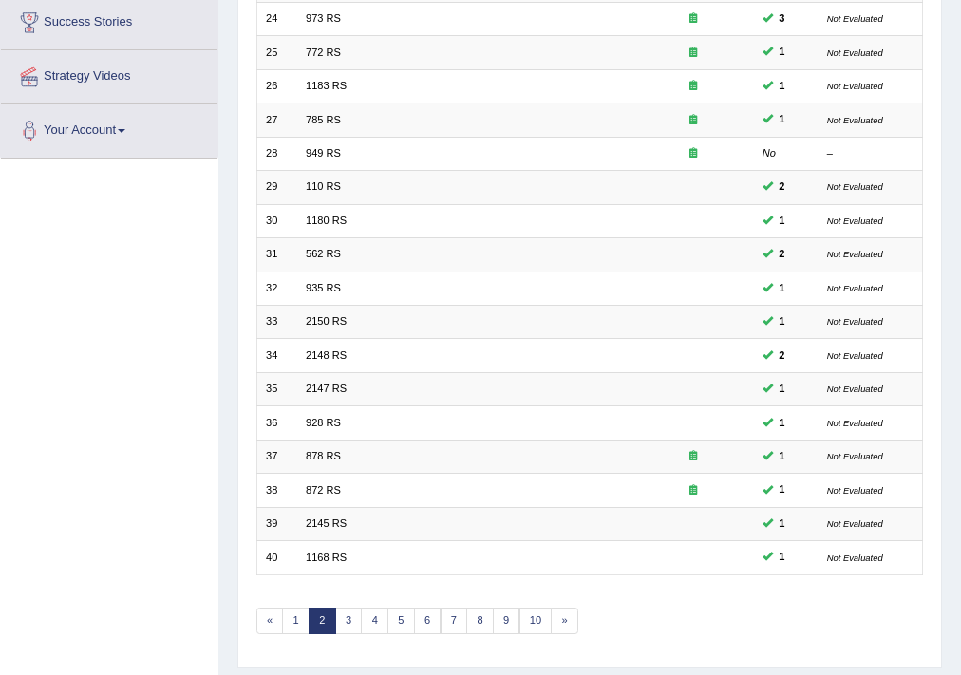
scroll to position [418, 0]
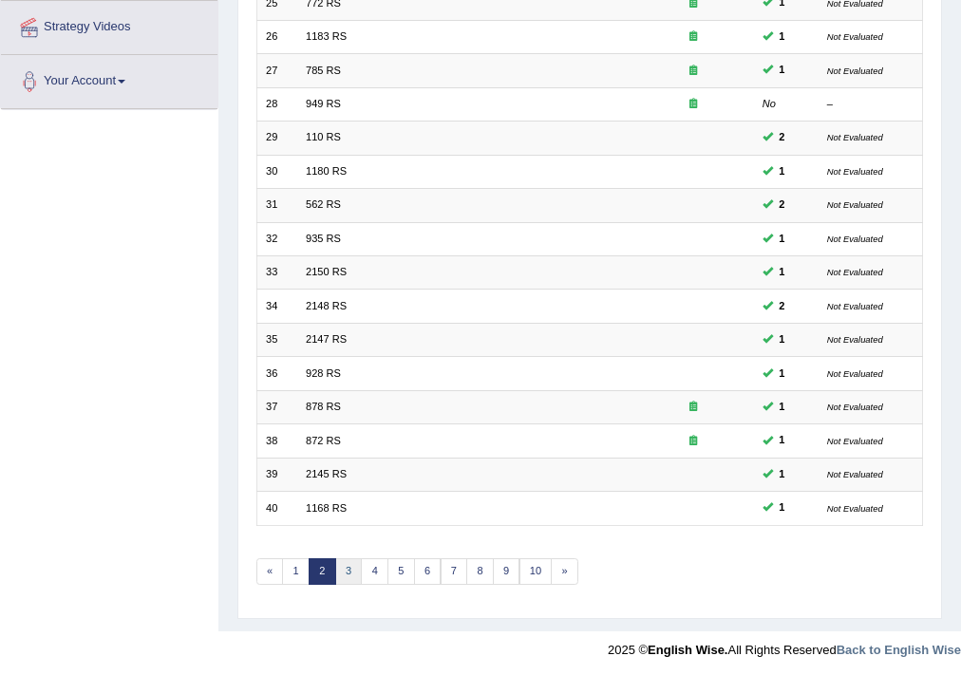
click at [336, 564] on link "3" at bounding box center [349, 571] width 28 height 27
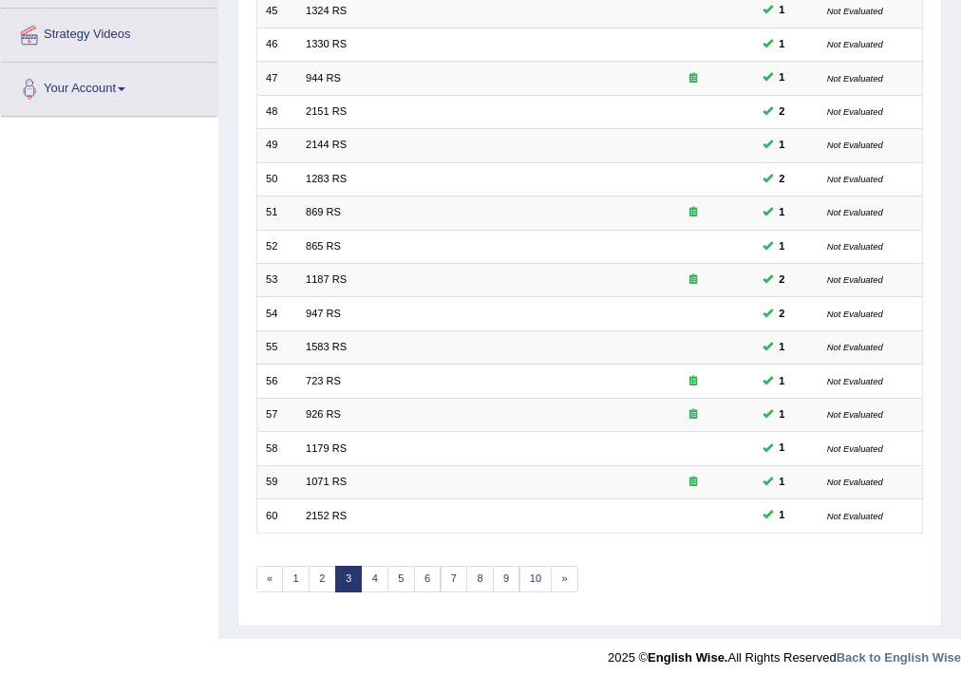
scroll to position [418, 0]
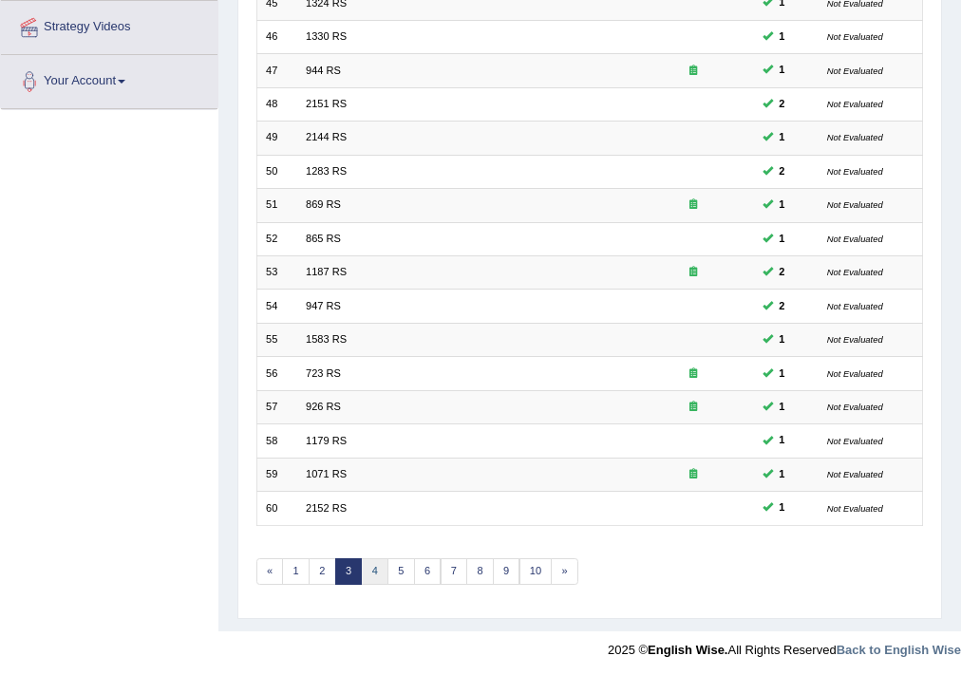
click at [366, 567] on link "4" at bounding box center [375, 571] width 28 height 27
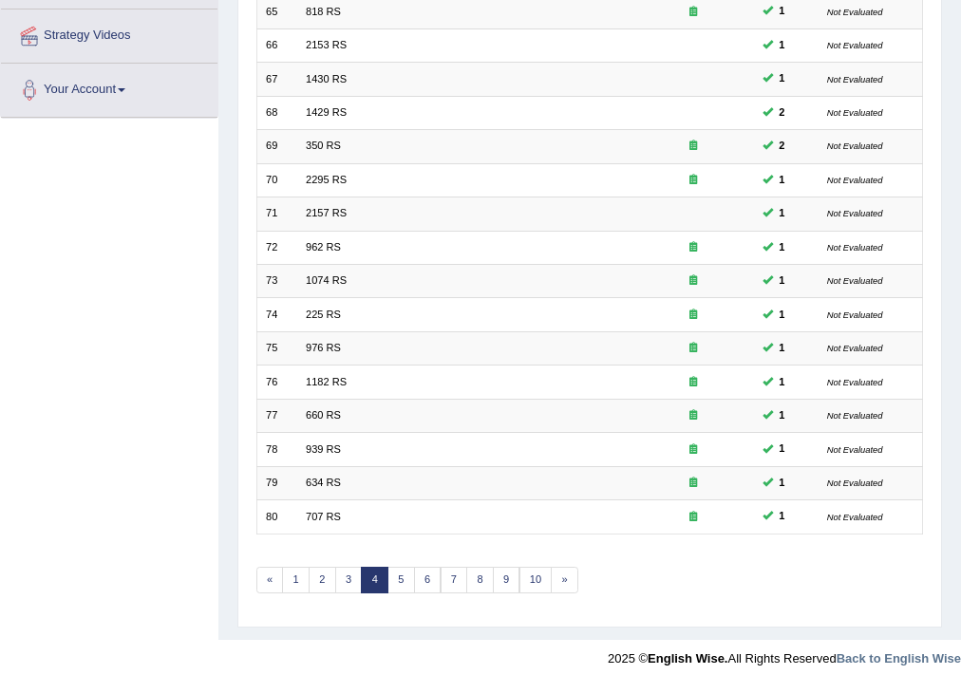
scroll to position [418, 0]
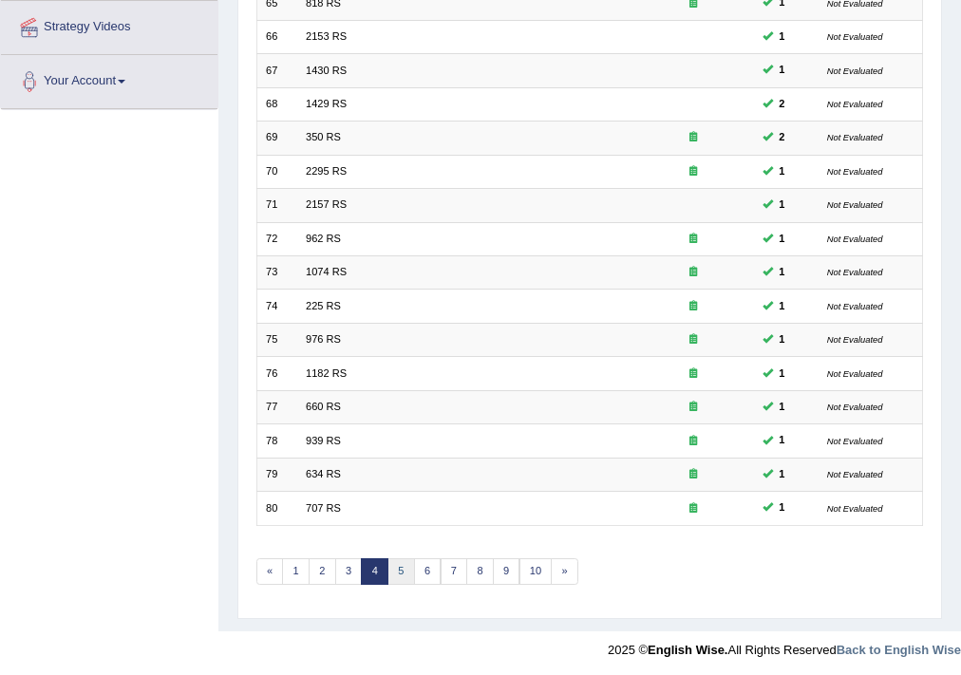
click at [404, 570] on link "5" at bounding box center [401, 571] width 28 height 27
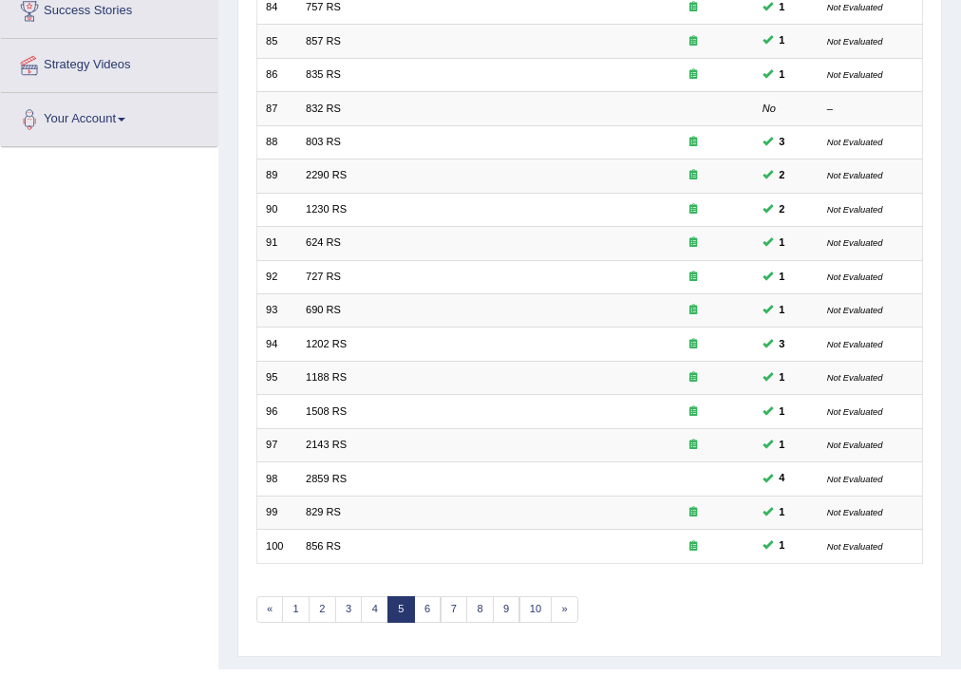
scroll to position [380, 0]
click at [426, 608] on link "6" at bounding box center [428, 609] width 28 height 27
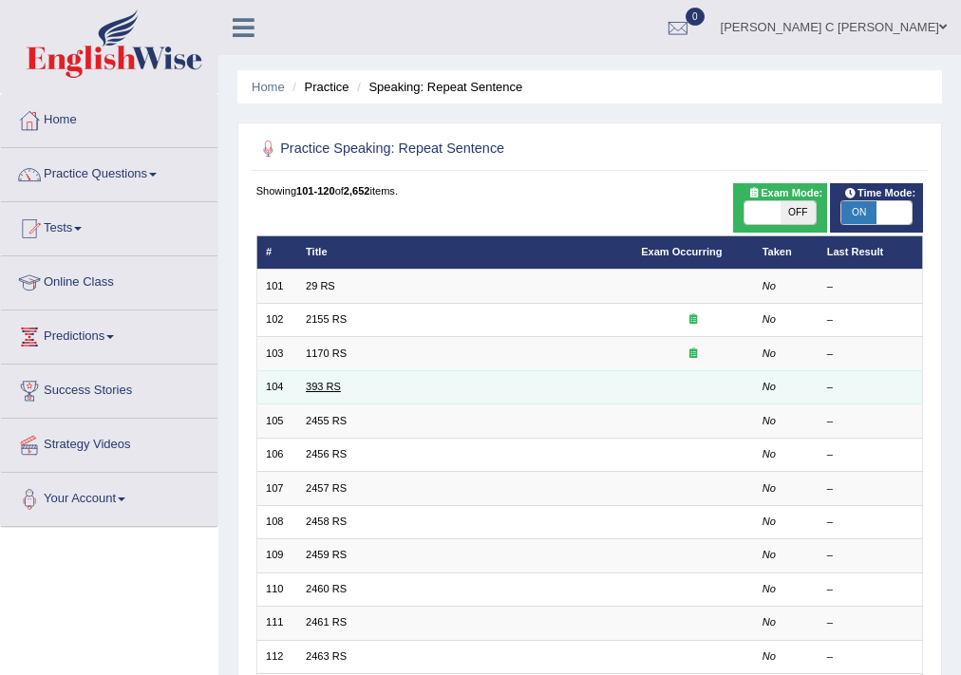
click at [310, 381] on link "393 RS" at bounding box center [323, 386] width 35 height 11
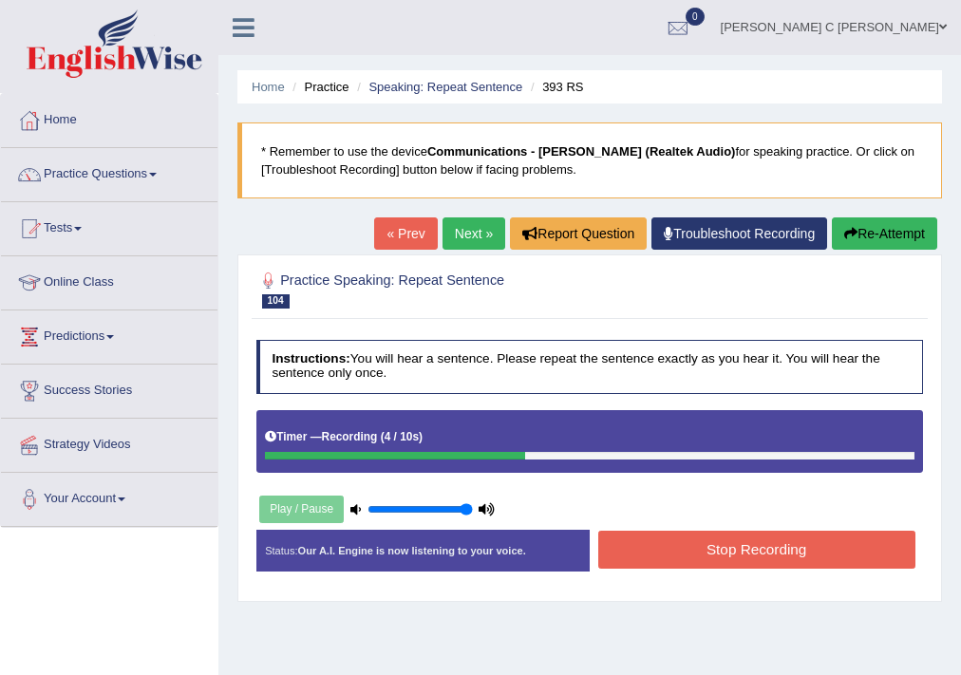
click at [718, 555] on button "Stop Recording" at bounding box center [756, 549] width 317 height 37
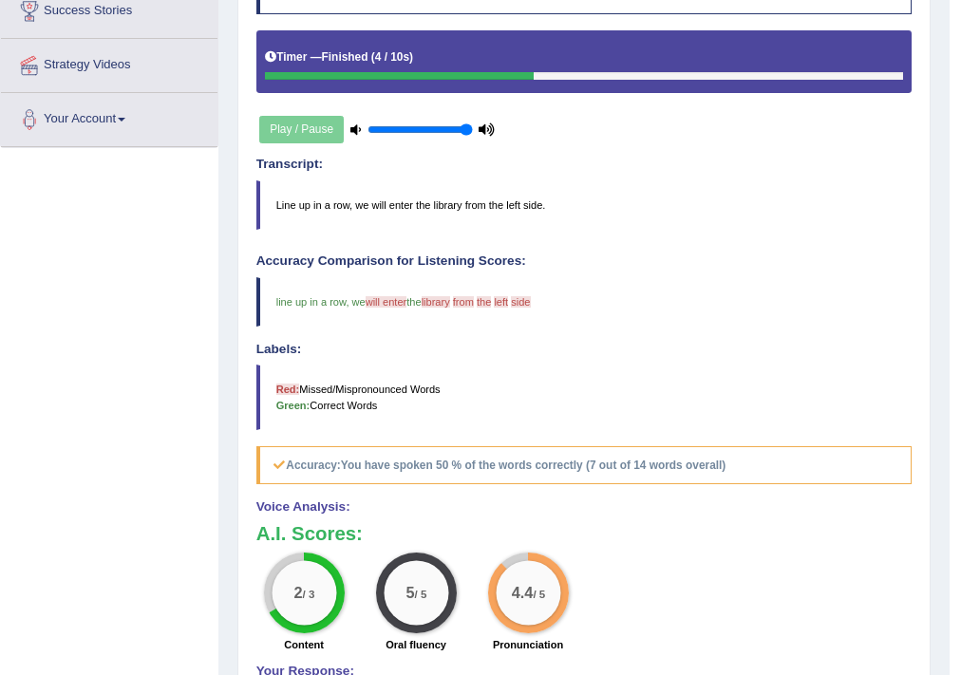
scroll to position [228, 0]
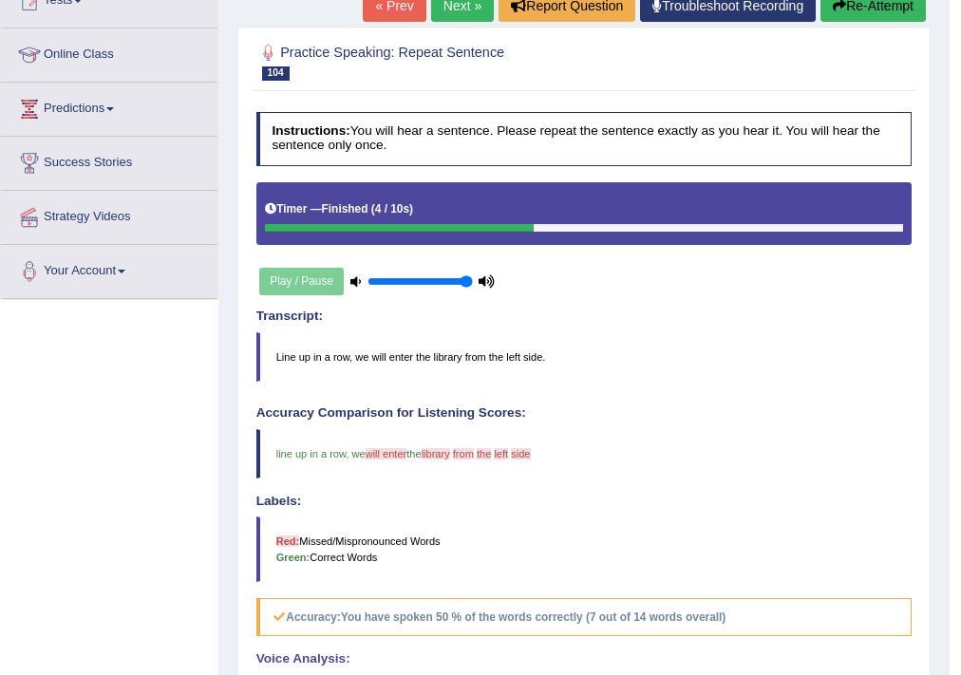
click at [462, 15] on link "Next »" at bounding box center [462, 6] width 63 height 32
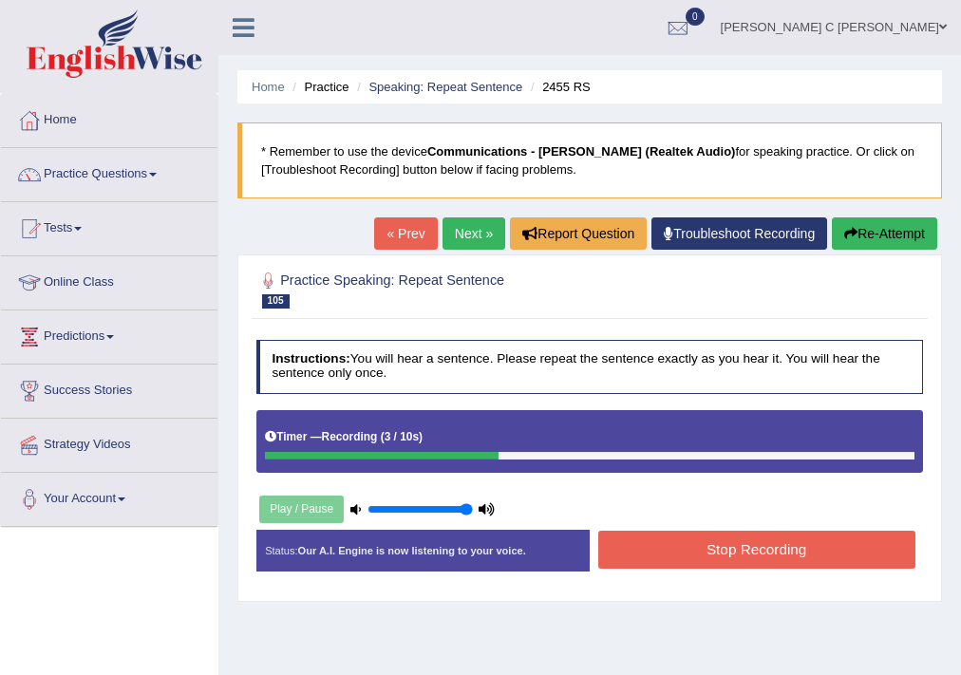
click at [703, 548] on button "Stop Recording" at bounding box center [756, 549] width 317 height 37
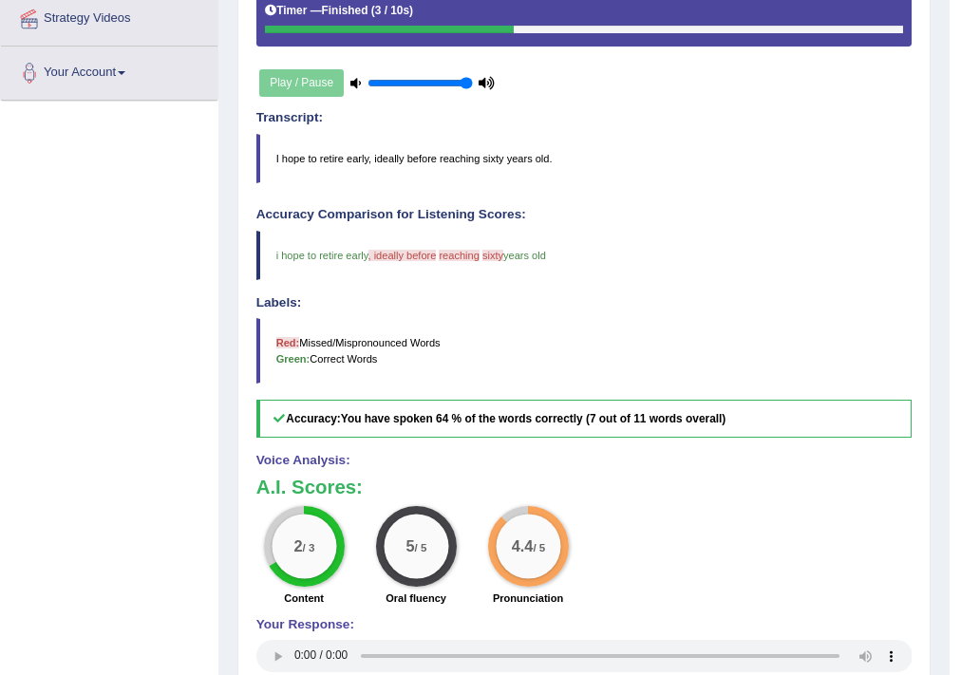
scroll to position [228, 0]
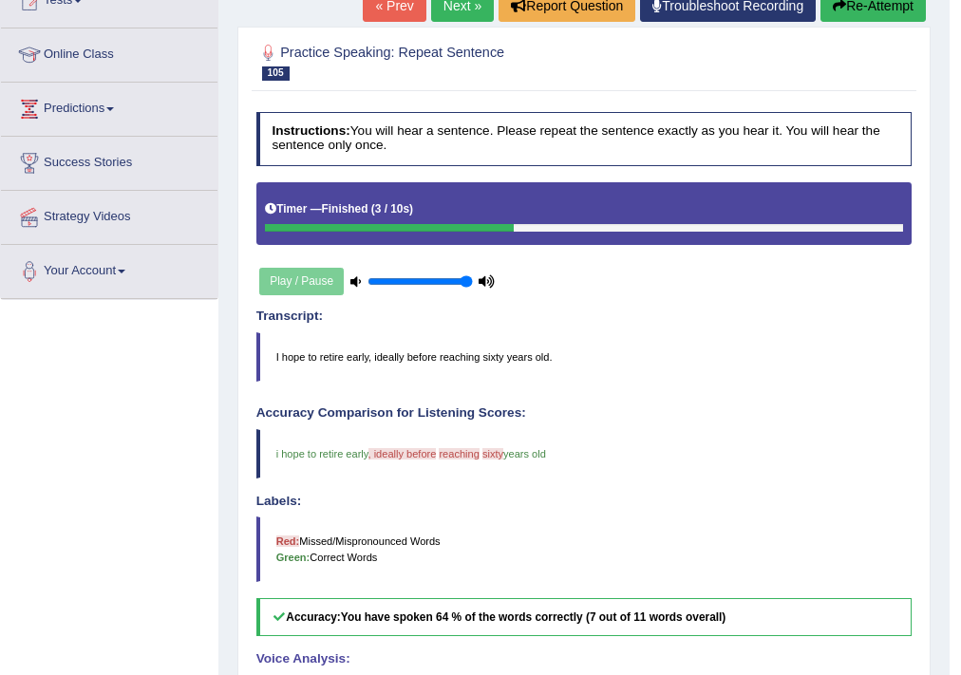
click at [471, 11] on link "Next »" at bounding box center [462, 6] width 63 height 32
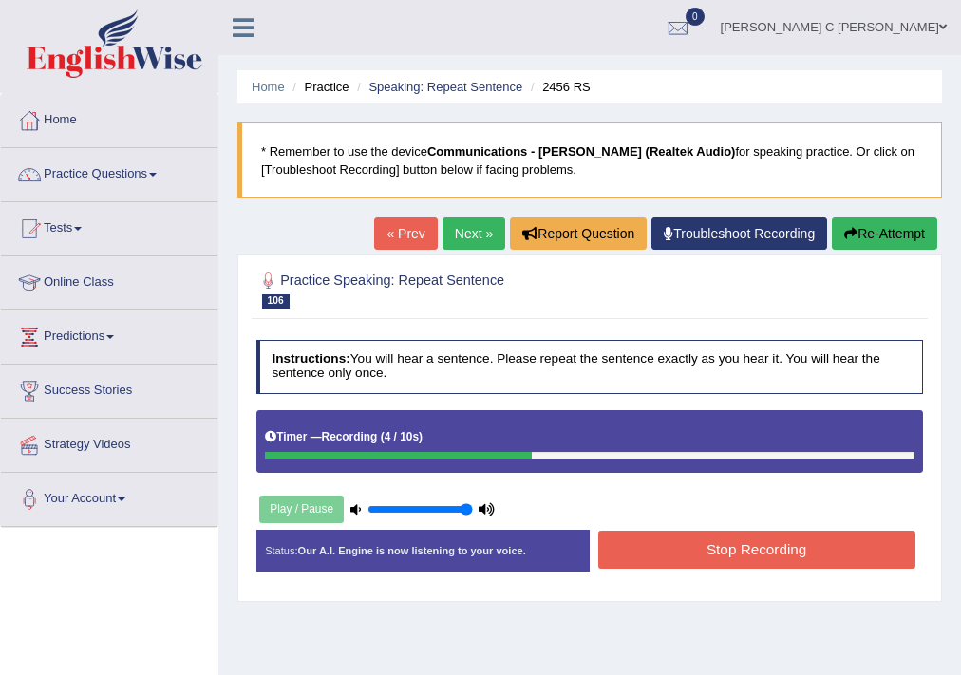
click at [696, 544] on button "Stop Recording" at bounding box center [756, 549] width 317 height 37
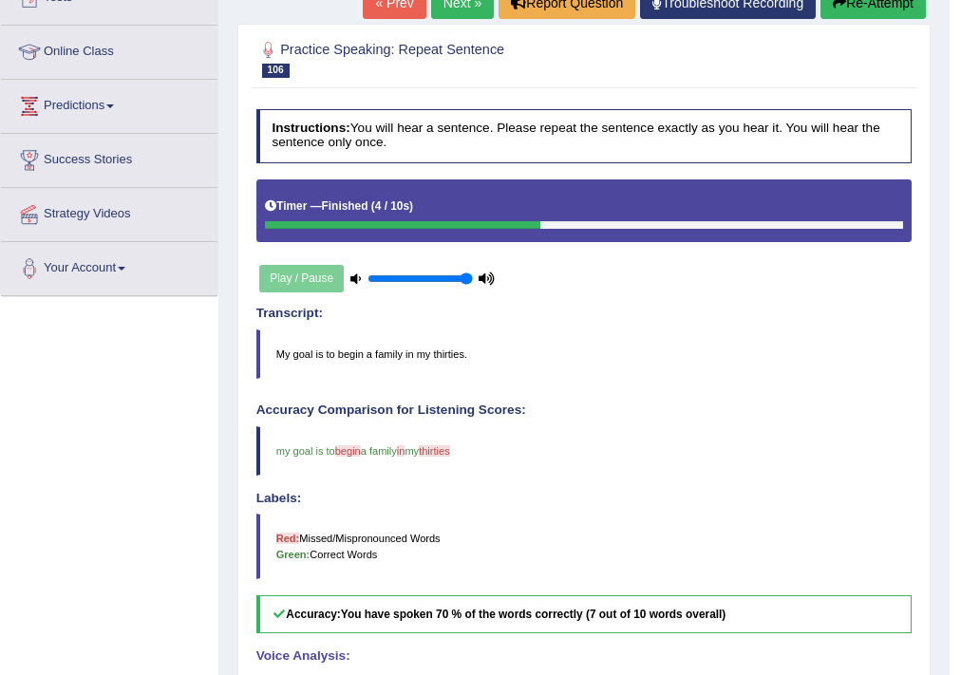
scroll to position [76, 0]
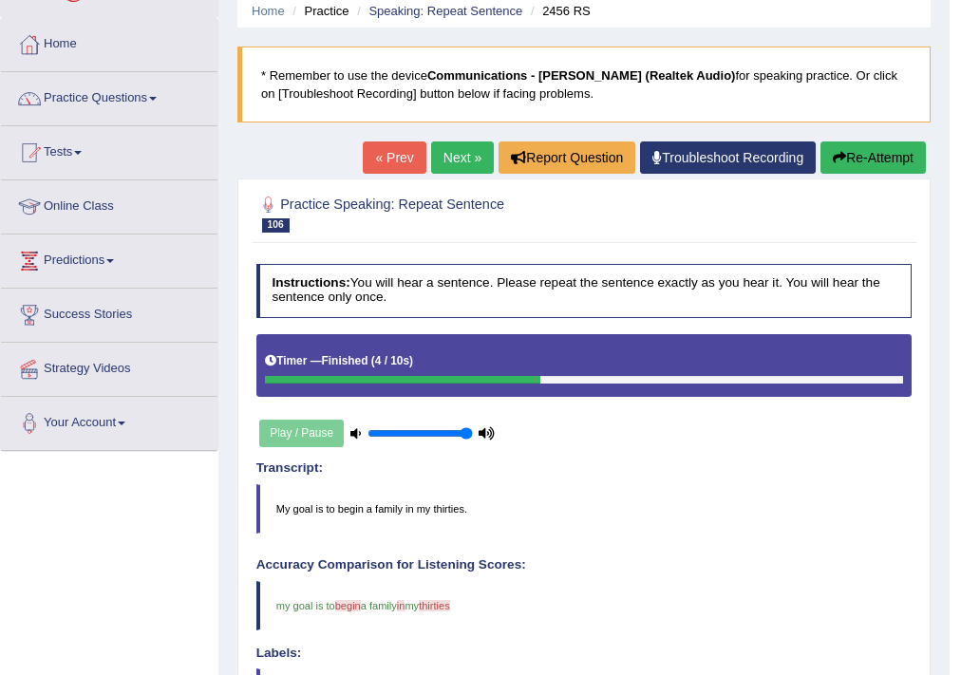
click at [469, 157] on link "Next »" at bounding box center [462, 157] width 63 height 32
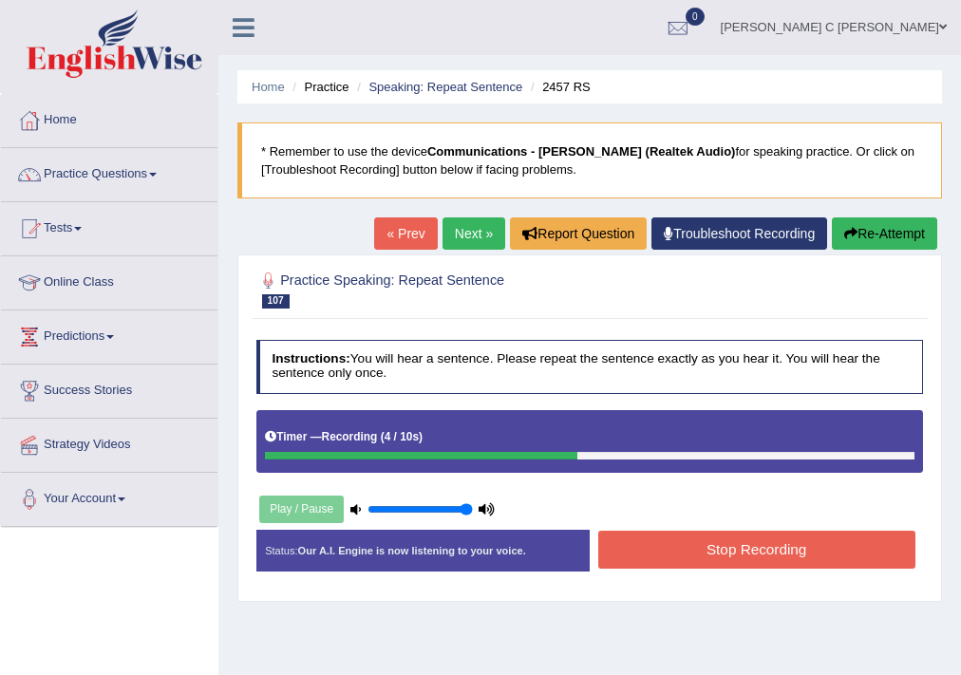
click at [732, 544] on button "Stop Recording" at bounding box center [756, 549] width 317 height 37
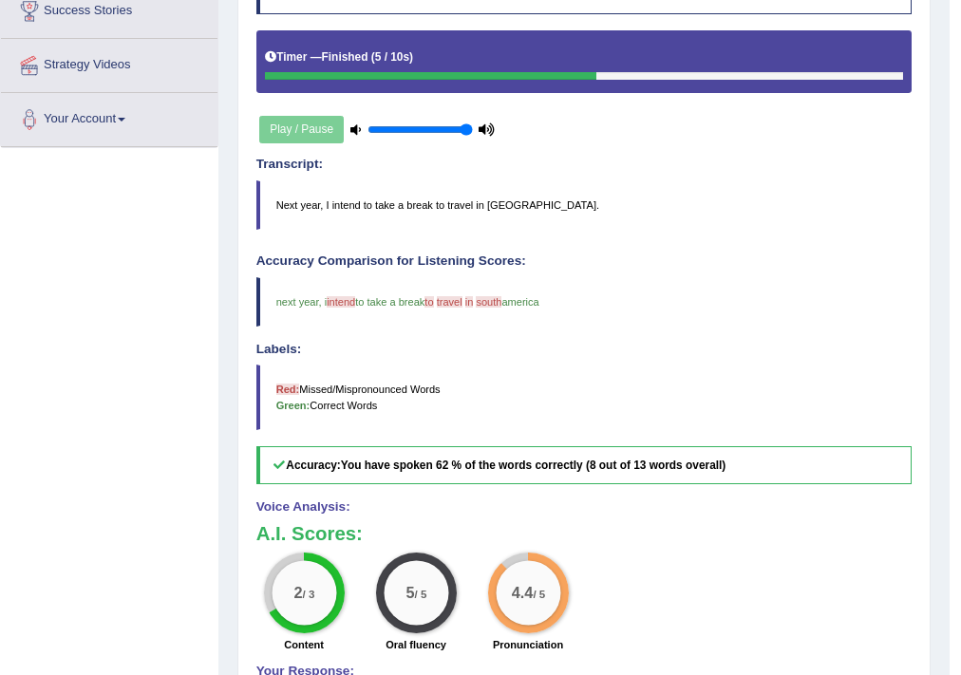
scroll to position [152, 0]
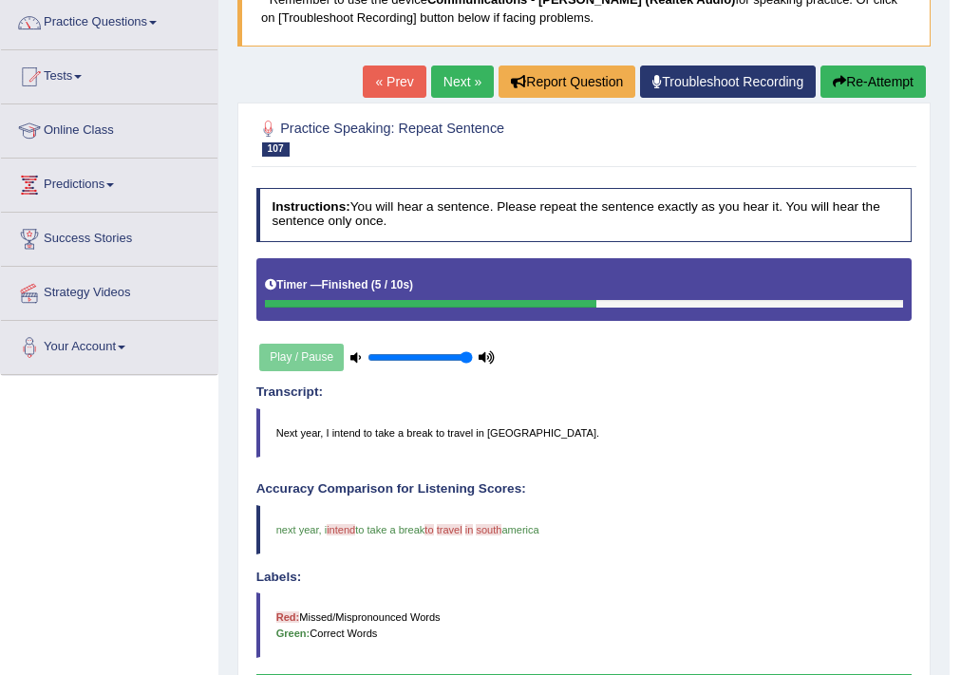
click at [444, 70] on link "Next »" at bounding box center [462, 82] width 63 height 32
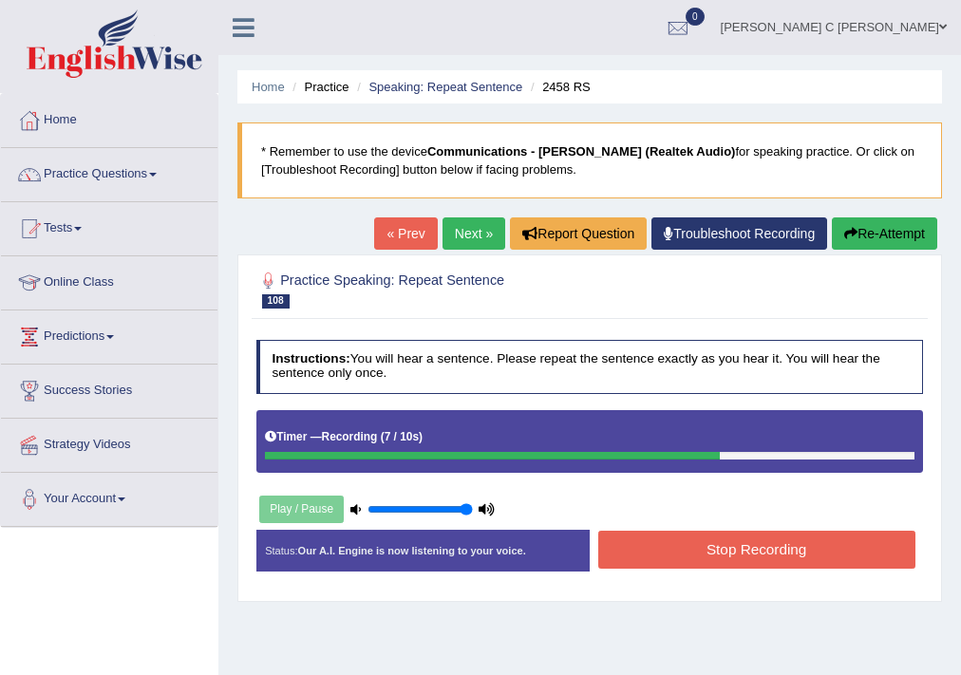
click at [771, 555] on button "Stop Recording" at bounding box center [756, 549] width 317 height 37
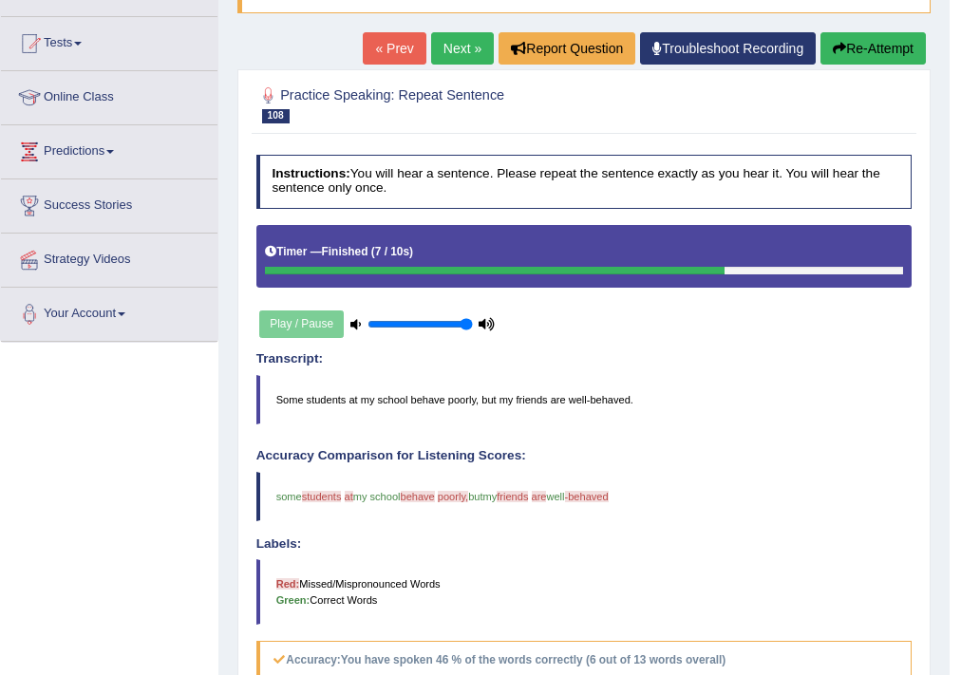
scroll to position [152, 0]
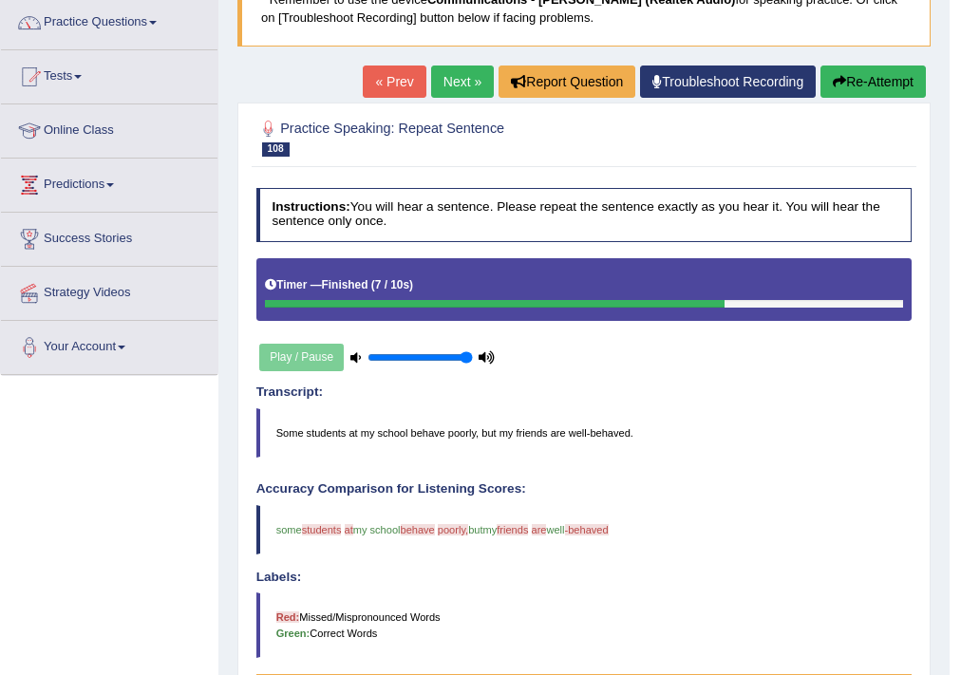
click at [451, 79] on link "Next »" at bounding box center [462, 82] width 63 height 32
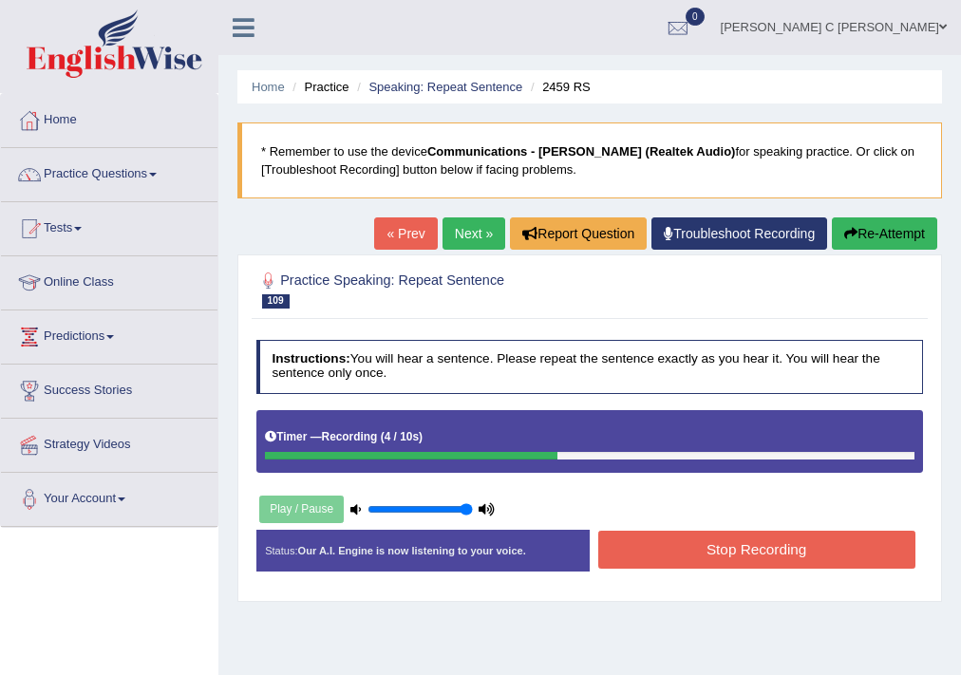
click at [715, 545] on button "Stop Recording" at bounding box center [756, 549] width 317 height 37
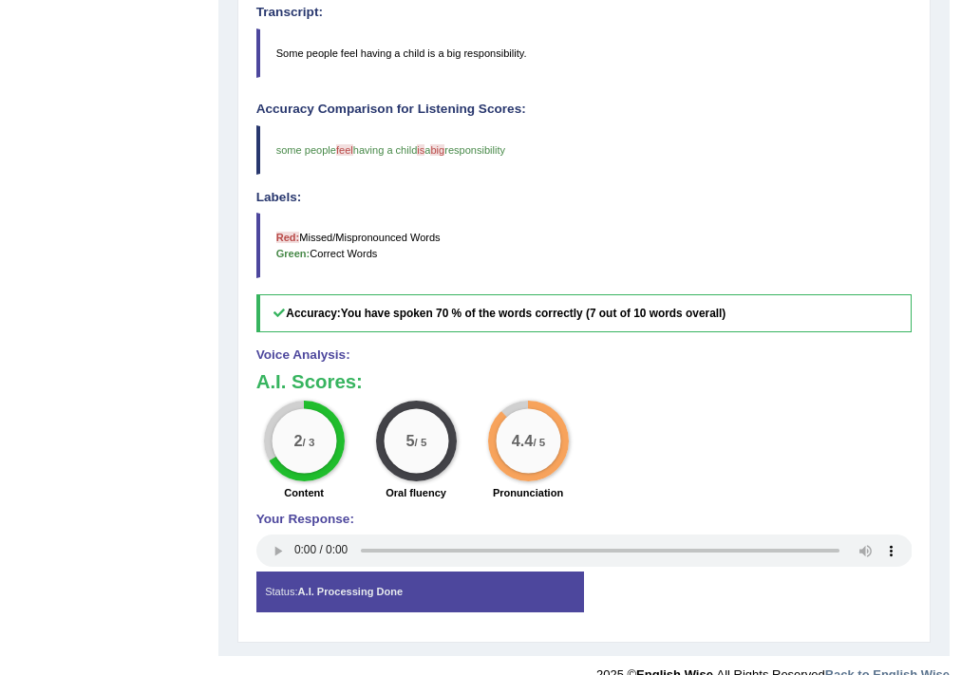
scroll to position [152, 0]
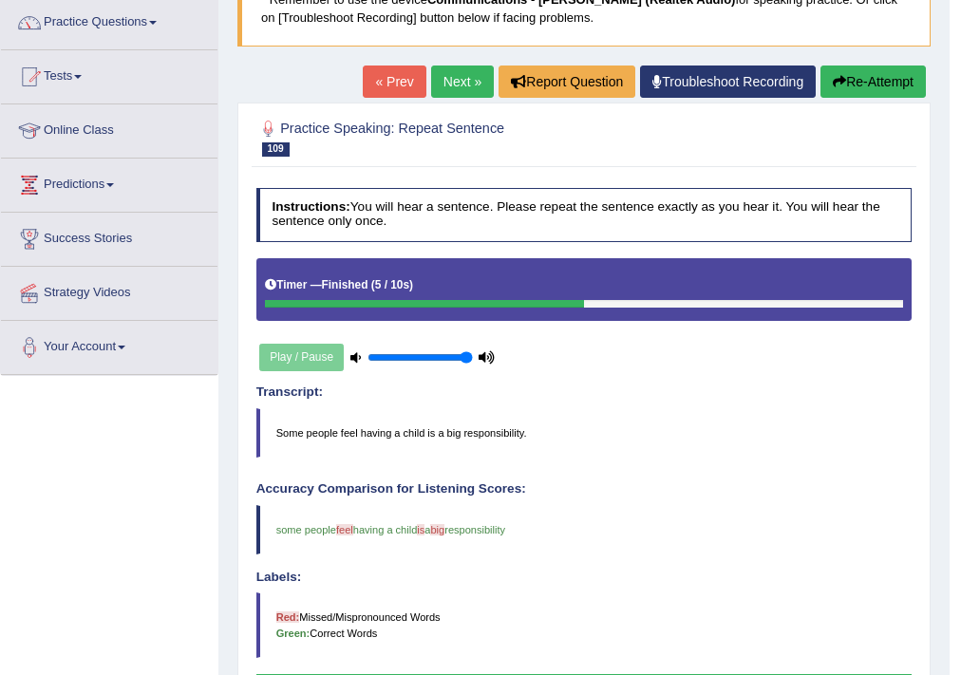
drag, startPoint x: 463, startPoint y: 86, endPoint x: 463, endPoint y: 114, distance: 27.5
click at [463, 86] on link "Next »" at bounding box center [462, 82] width 63 height 32
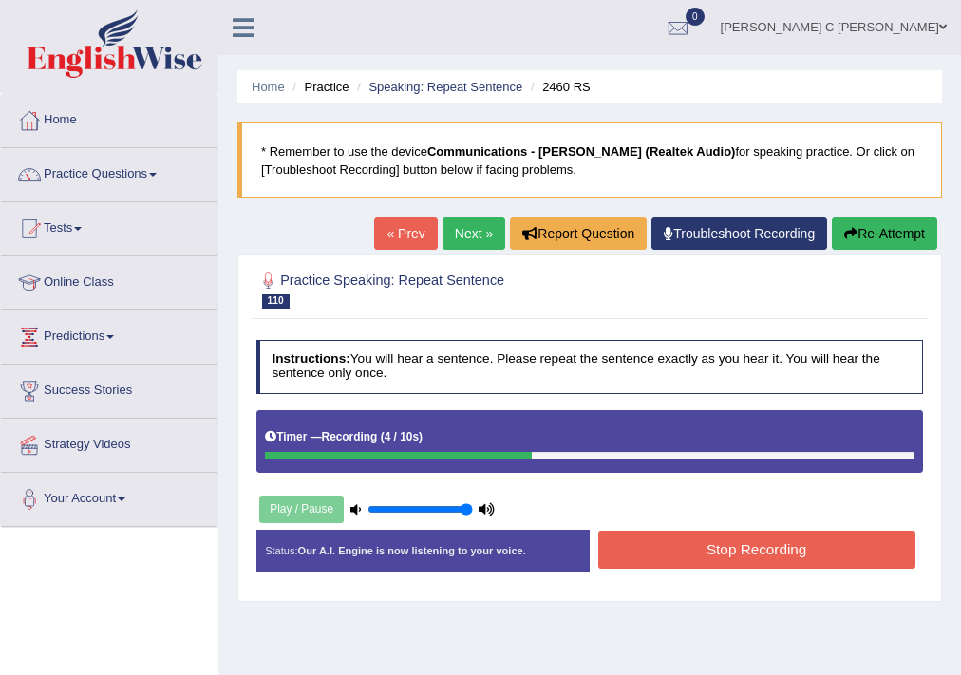
click at [708, 546] on button "Stop Recording" at bounding box center [756, 549] width 317 height 37
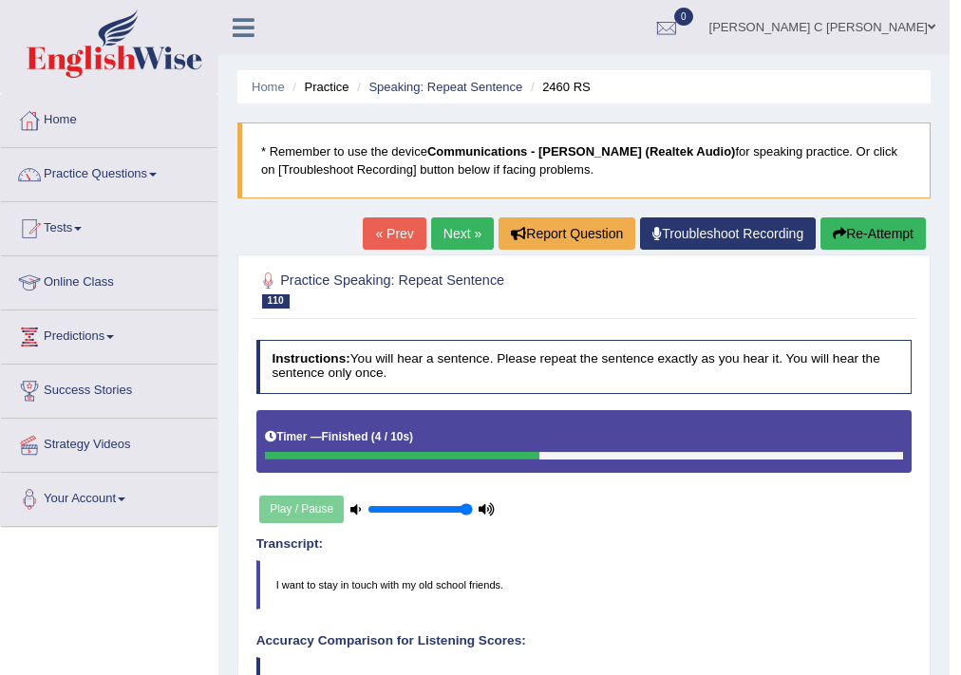
click at [463, 229] on link "Next »" at bounding box center [462, 233] width 63 height 32
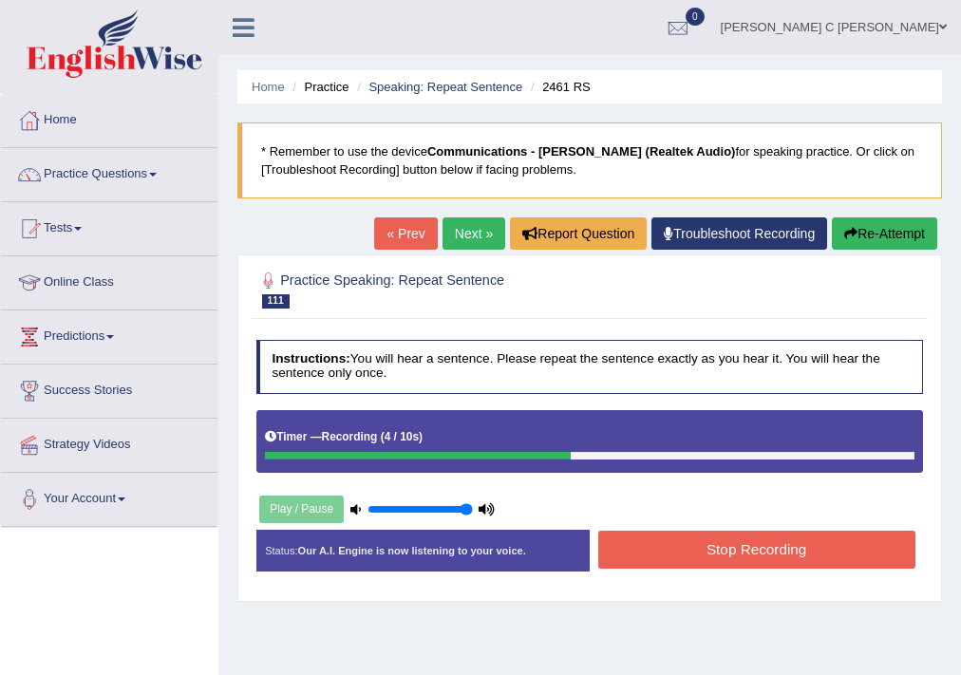
click at [689, 544] on button "Stop Recording" at bounding box center [756, 549] width 317 height 37
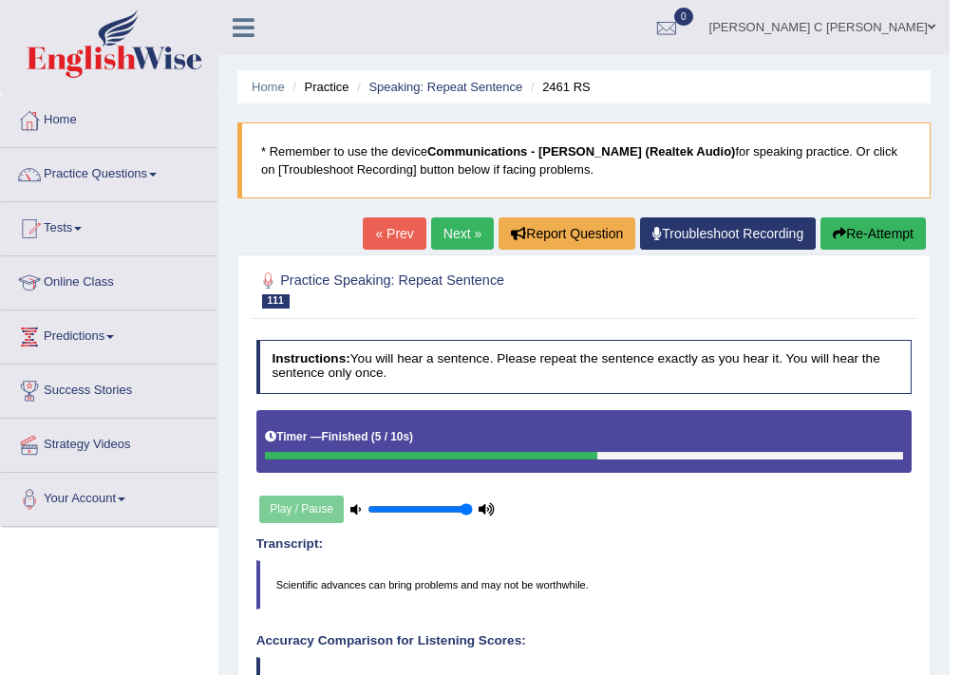
click at [474, 231] on link "Next »" at bounding box center [462, 233] width 63 height 32
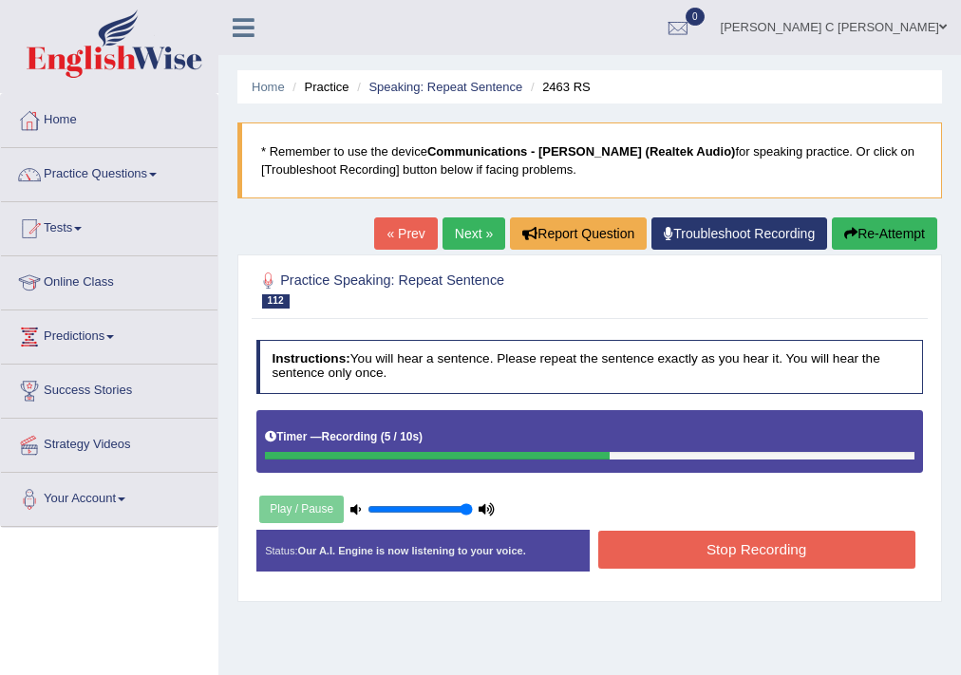
click at [690, 547] on button "Stop Recording" at bounding box center [756, 549] width 317 height 37
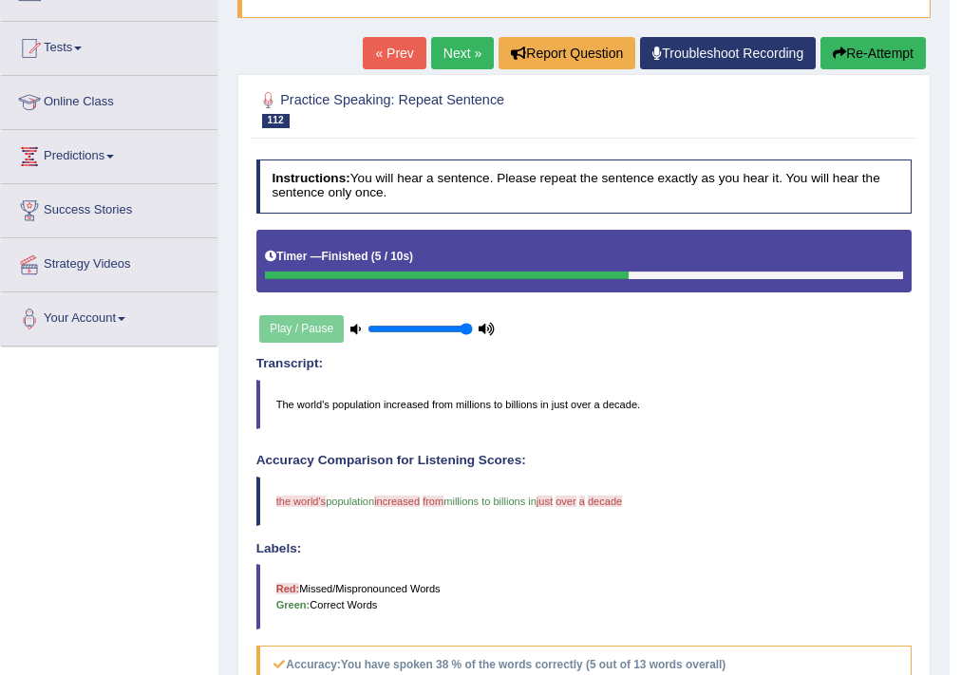
scroll to position [76, 0]
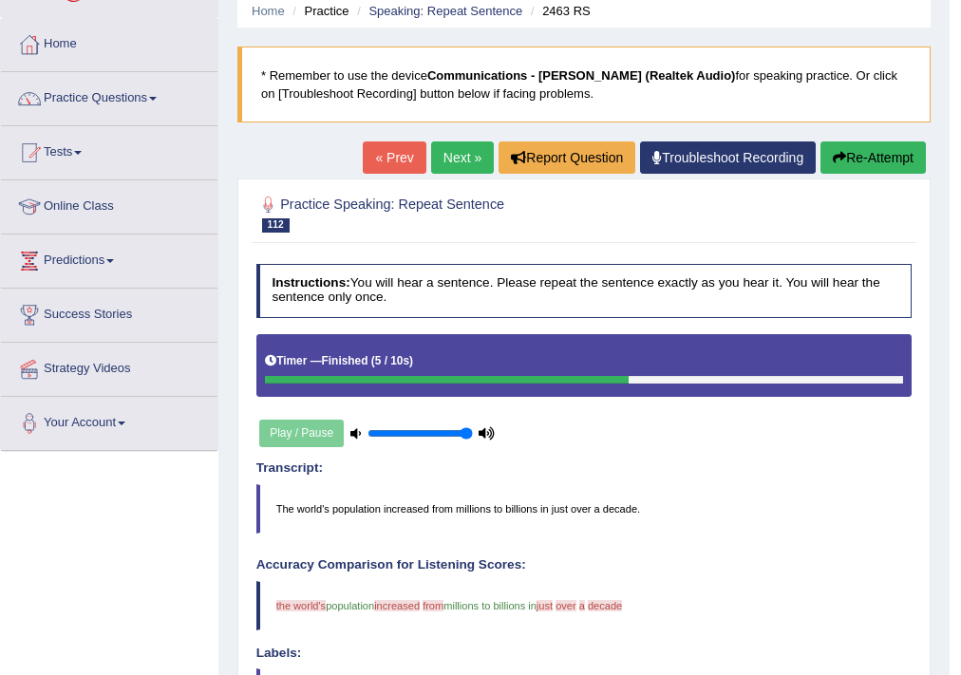
click at [452, 166] on link "Next »" at bounding box center [462, 157] width 63 height 32
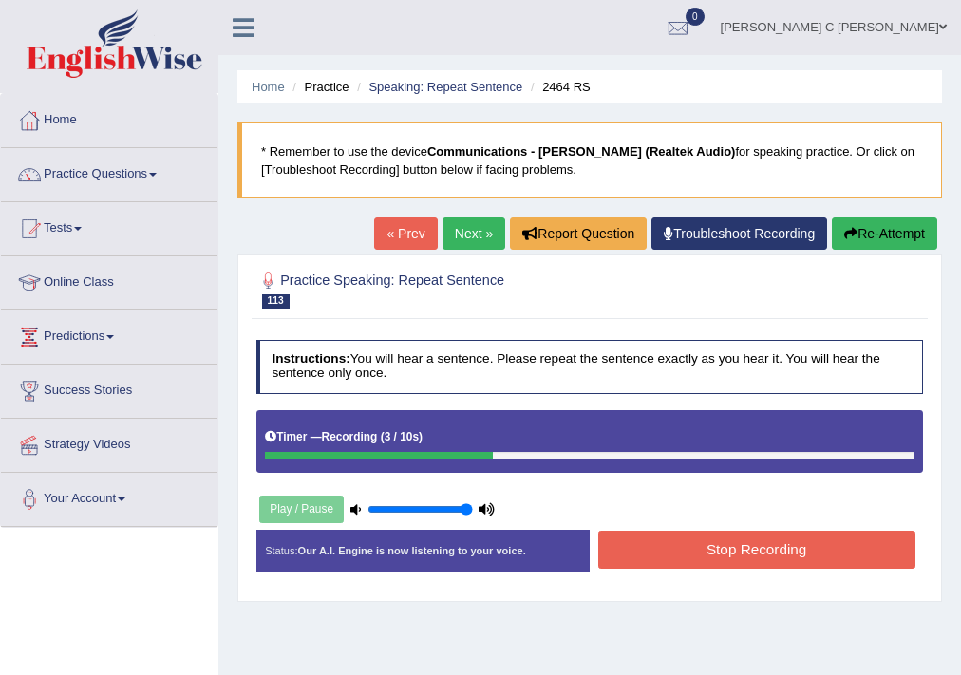
click at [699, 562] on button "Stop Recording" at bounding box center [756, 549] width 317 height 37
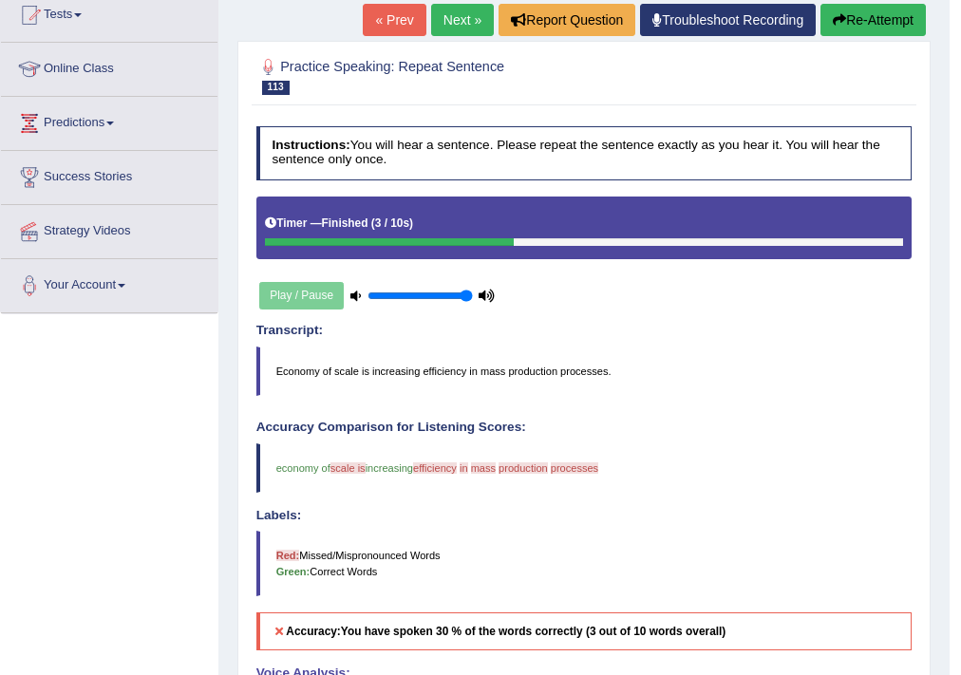
scroll to position [76, 0]
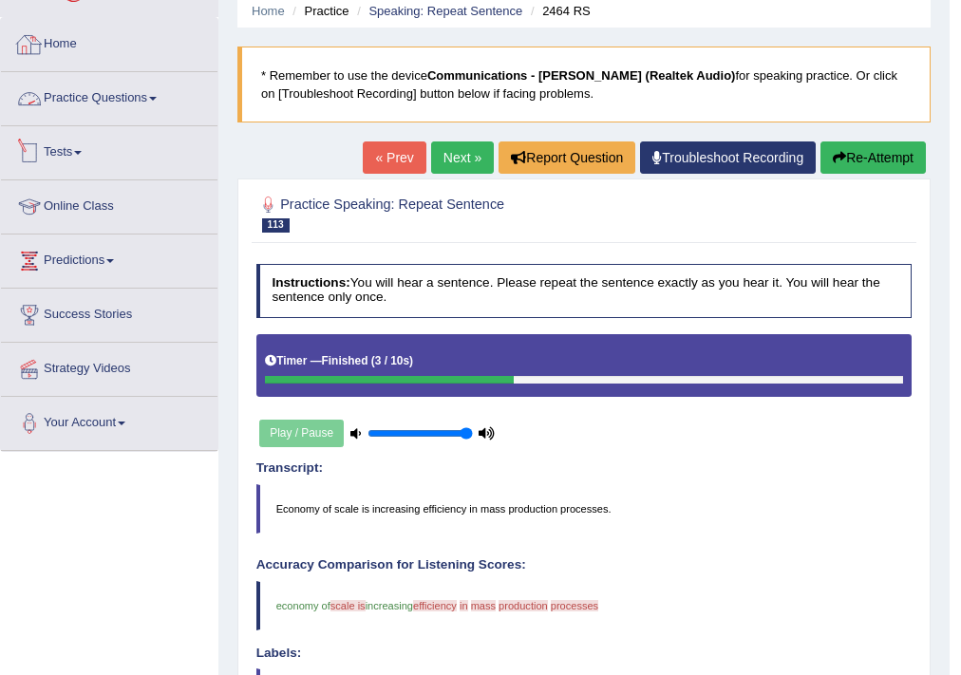
click at [77, 99] on link "Practice Questions" at bounding box center [109, 95] width 216 height 47
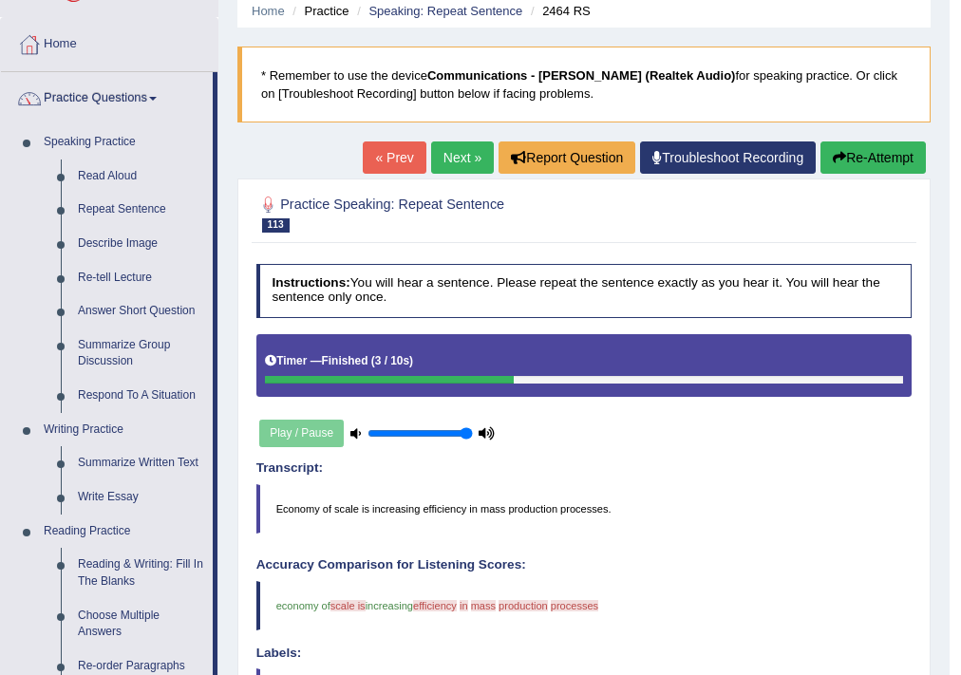
click at [468, 152] on link "Next »" at bounding box center [462, 157] width 63 height 32
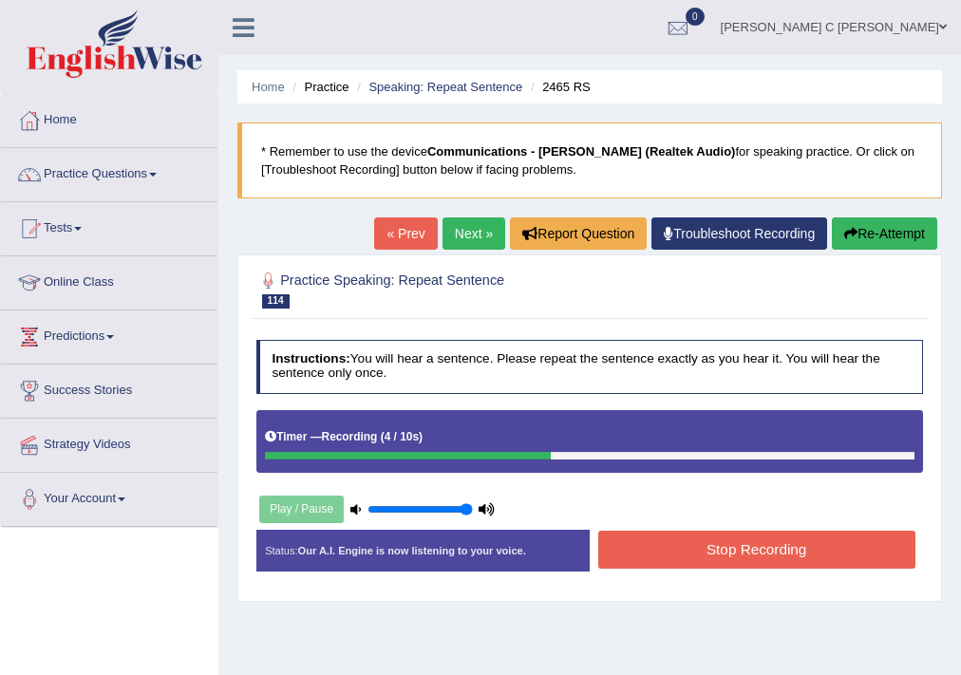
click at [722, 552] on button "Stop Recording" at bounding box center [756, 549] width 317 height 37
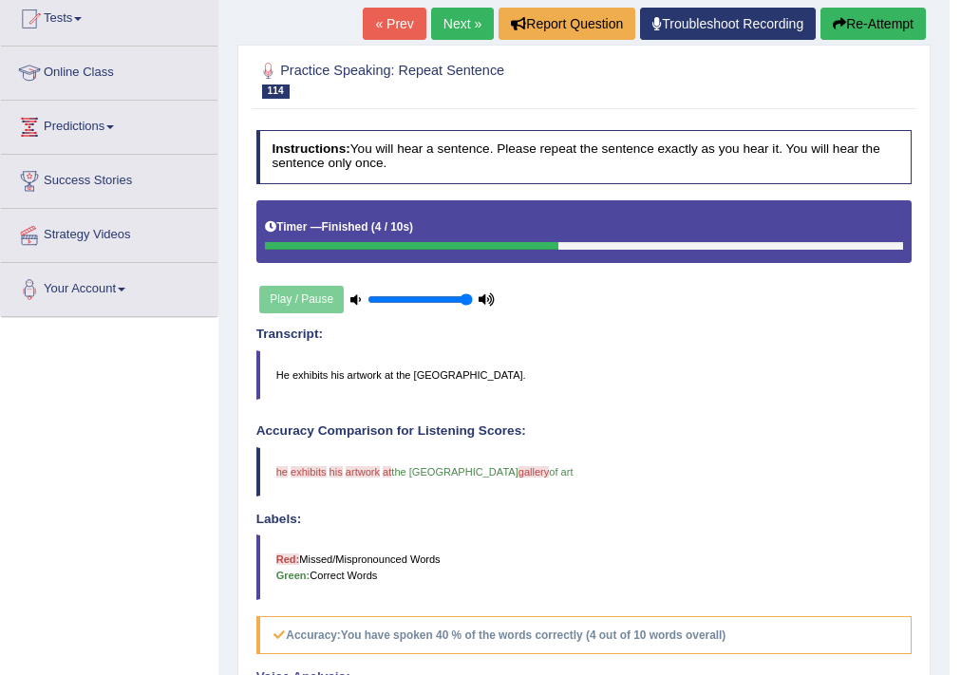
scroll to position [76, 0]
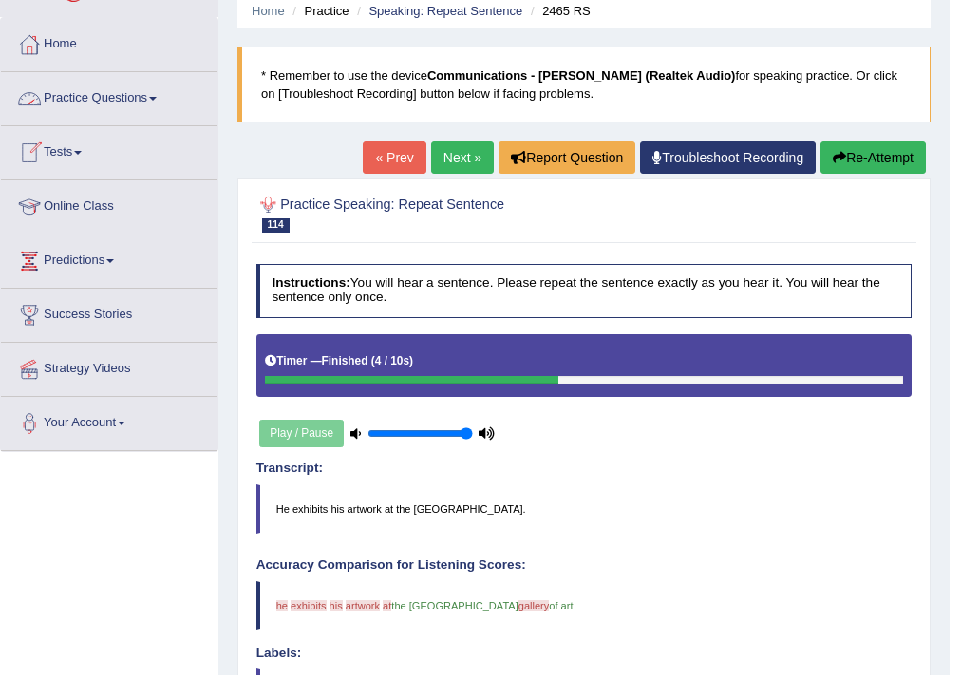
click at [452, 166] on link "Next »" at bounding box center [462, 157] width 63 height 32
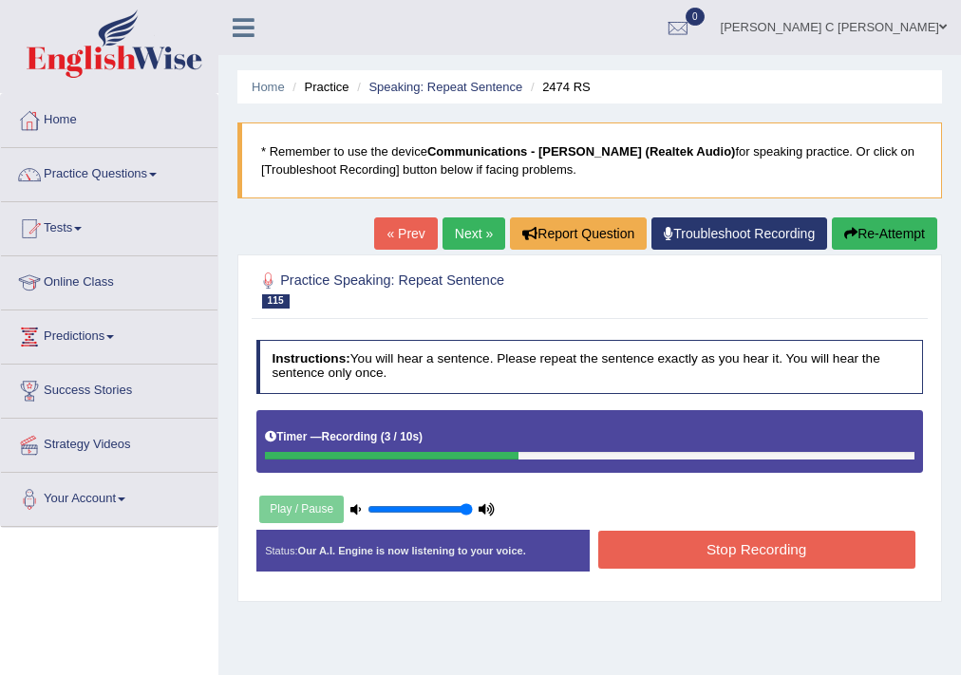
click at [706, 535] on button "Stop Recording" at bounding box center [756, 549] width 317 height 37
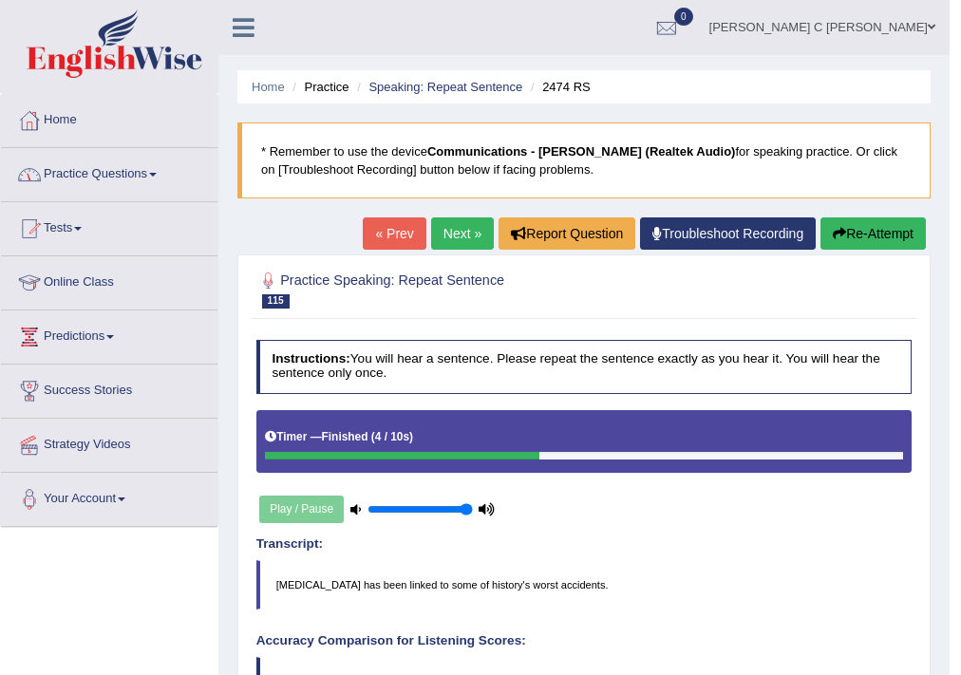
click at [148, 179] on link "Practice Questions" at bounding box center [109, 171] width 216 height 47
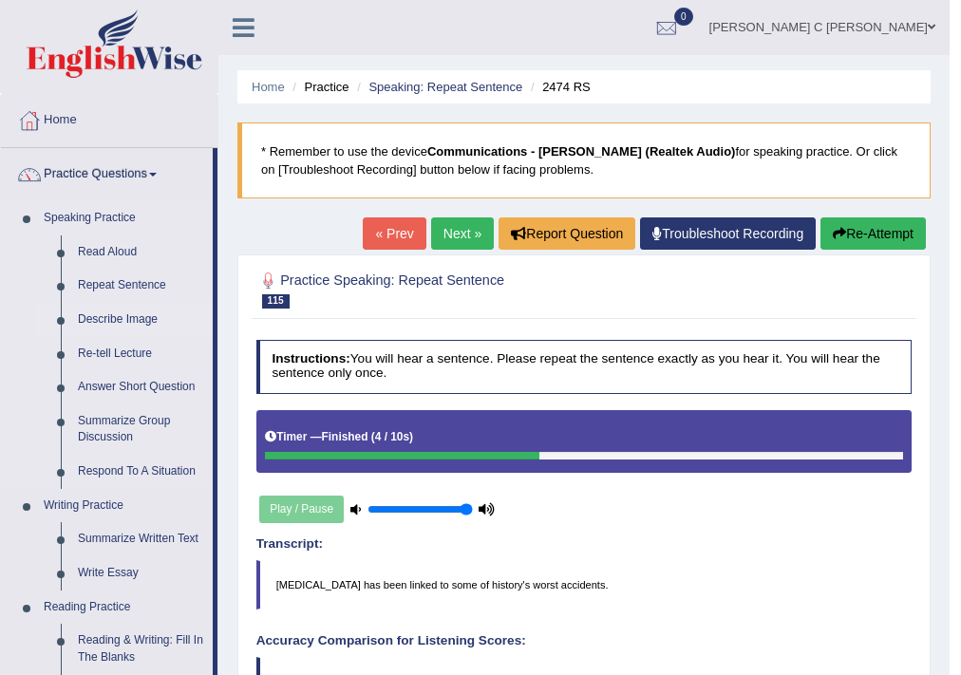
click at [148, 316] on link "Describe Image" at bounding box center [140, 320] width 143 height 34
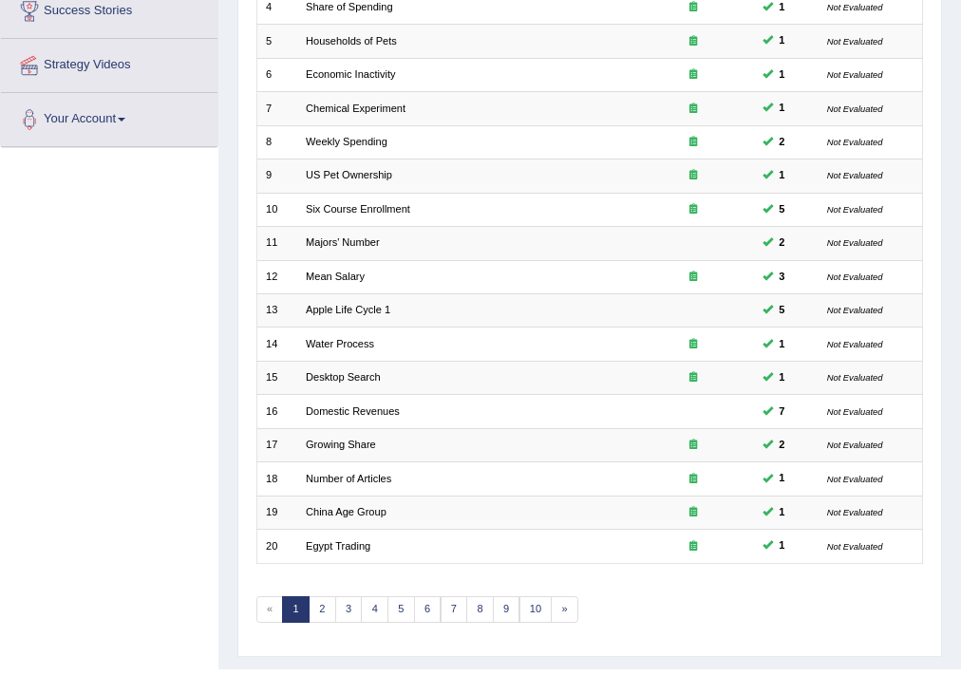
scroll to position [418, 0]
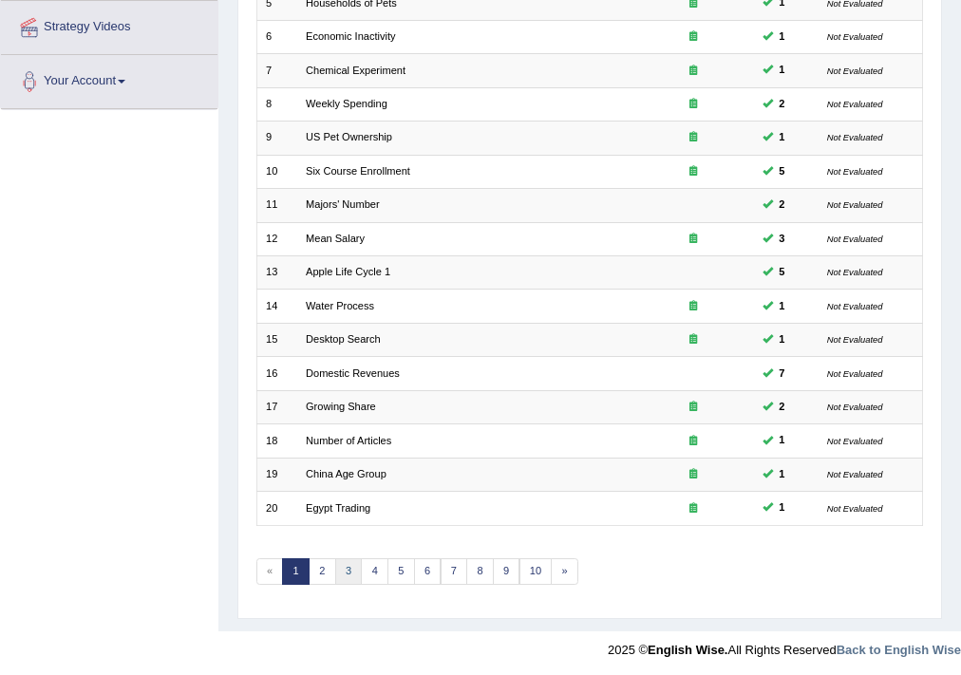
click at [345, 566] on link "3" at bounding box center [349, 571] width 28 height 27
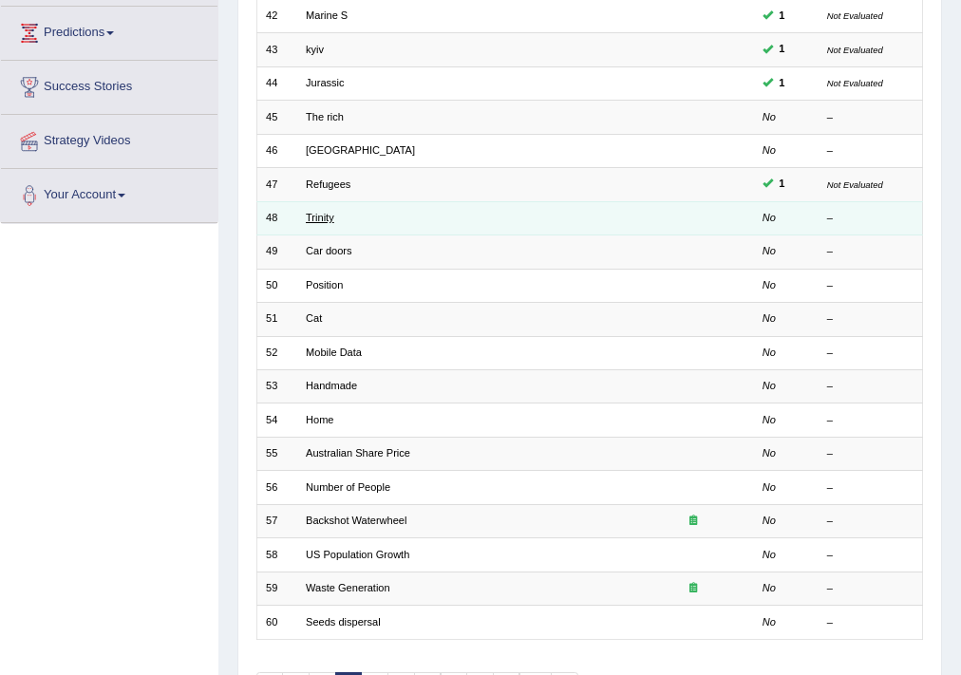
click at [309, 216] on link "Trinity" at bounding box center [320, 217] width 28 height 11
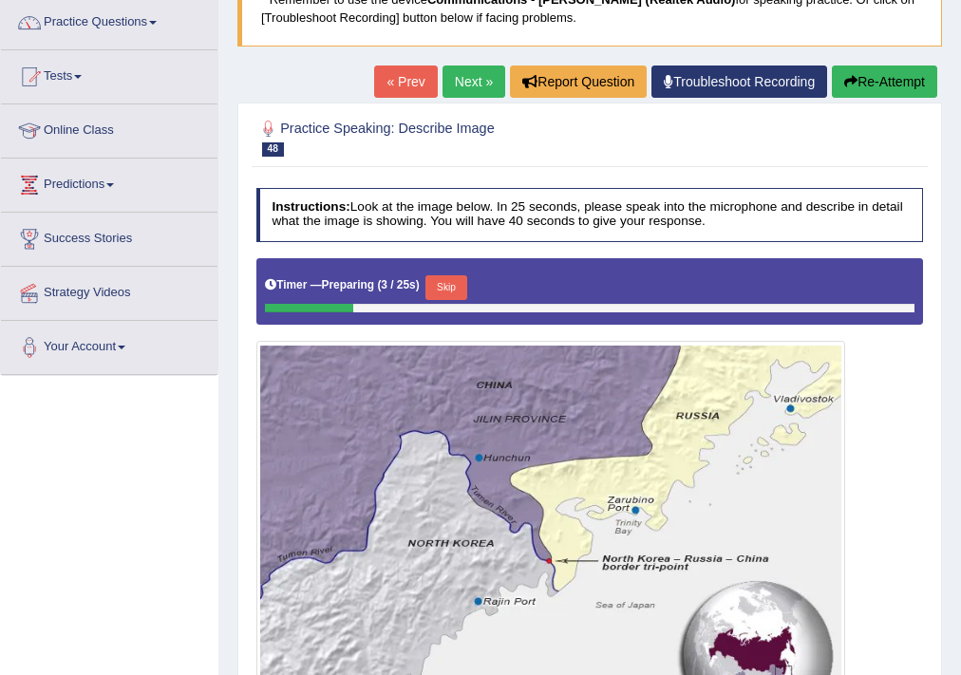
scroll to position [304, 0]
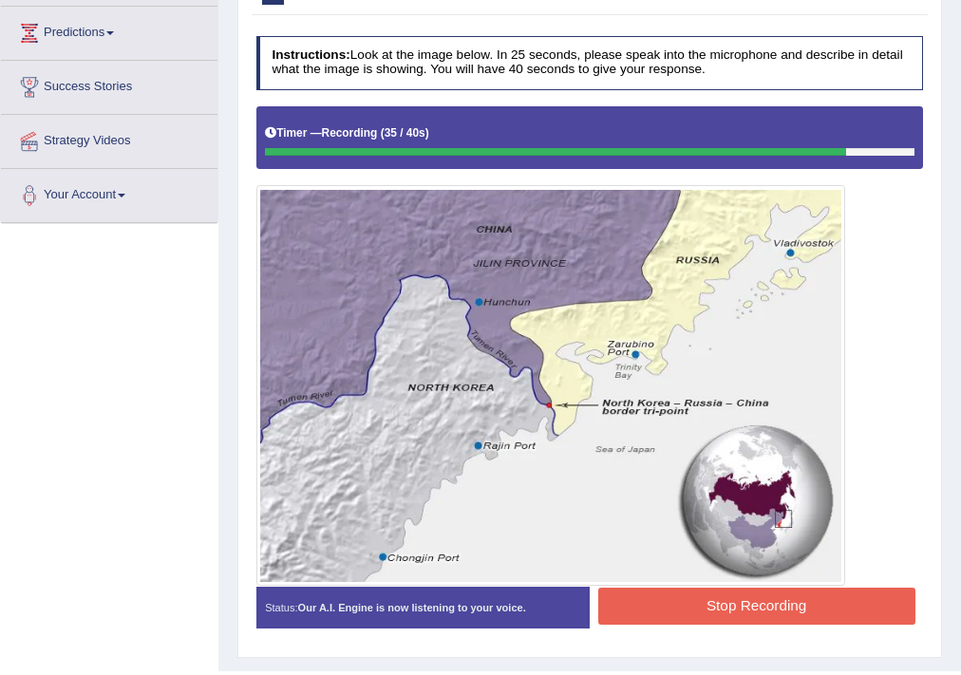
click at [729, 606] on button "Stop Recording" at bounding box center [756, 606] width 317 height 37
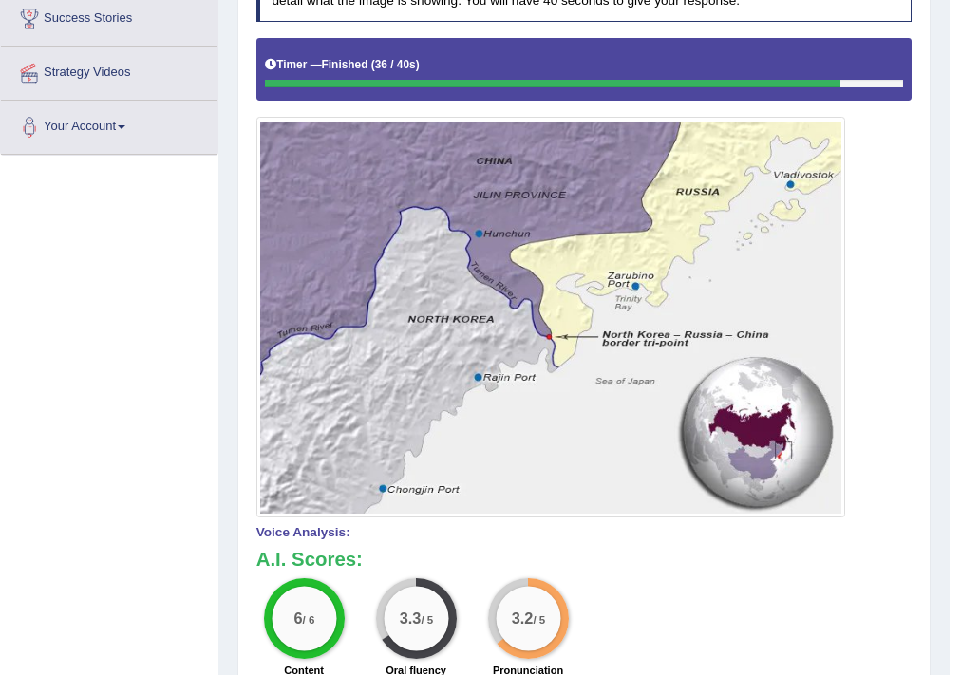
scroll to position [152, 0]
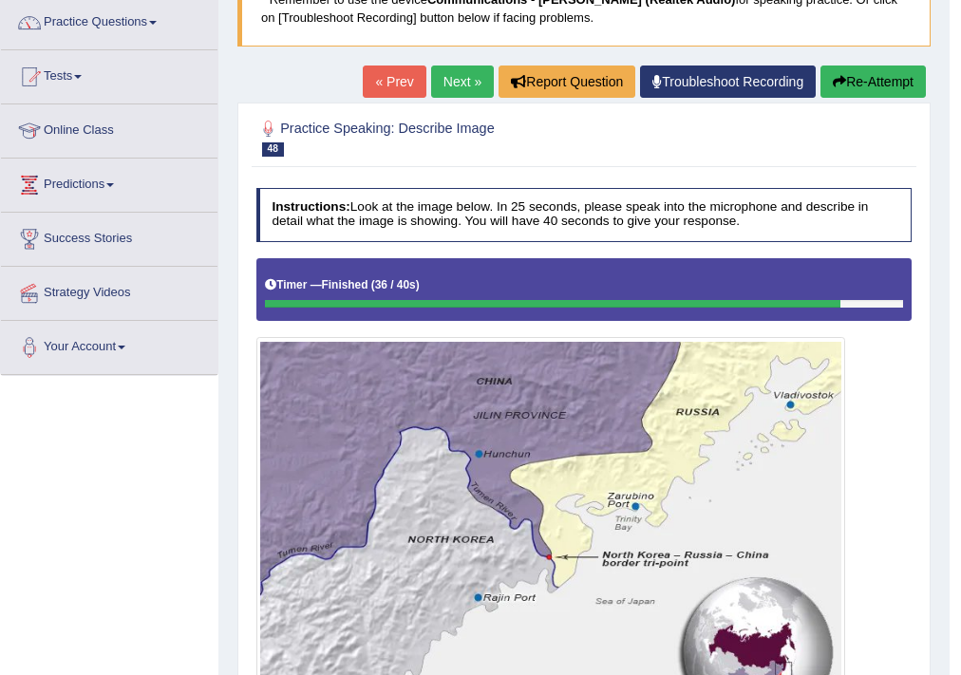
click at [478, 90] on link "Next »" at bounding box center [462, 82] width 63 height 32
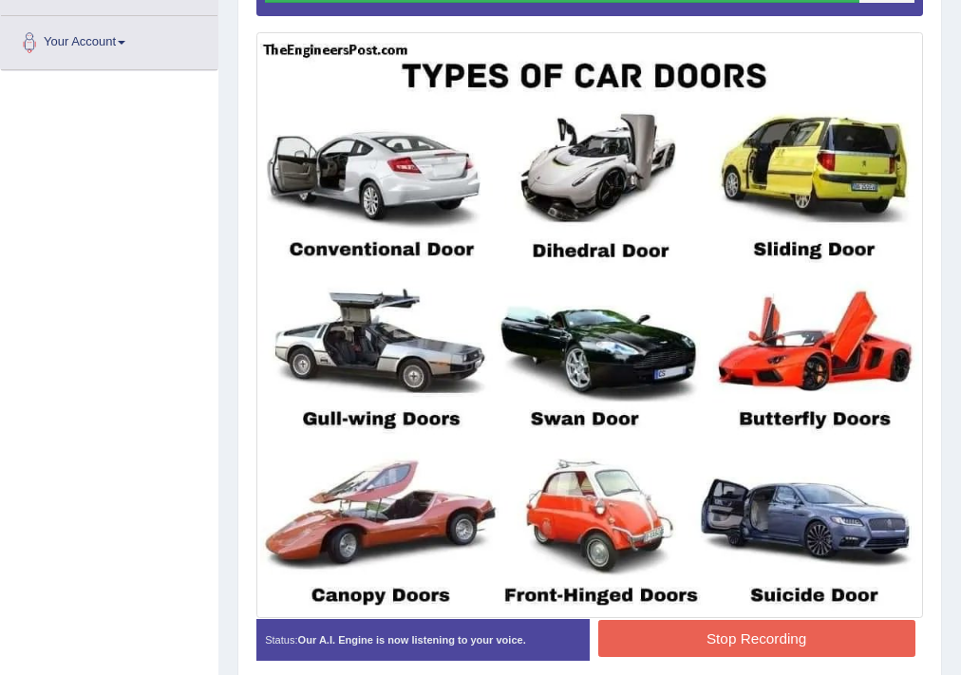
scroll to position [532, 0]
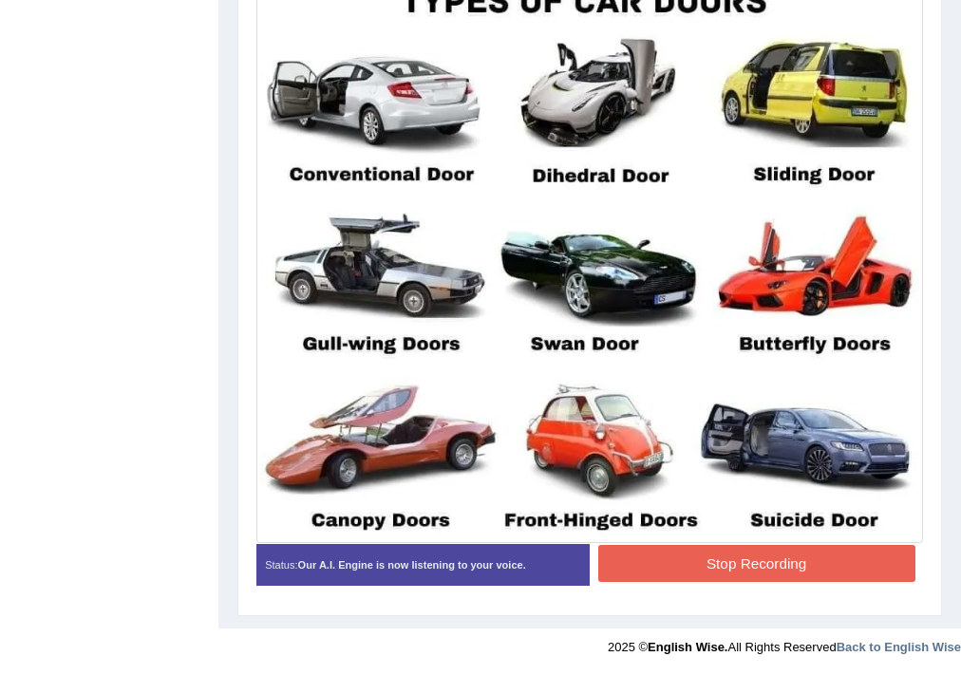
click at [823, 570] on button "Stop Recording" at bounding box center [756, 563] width 317 height 37
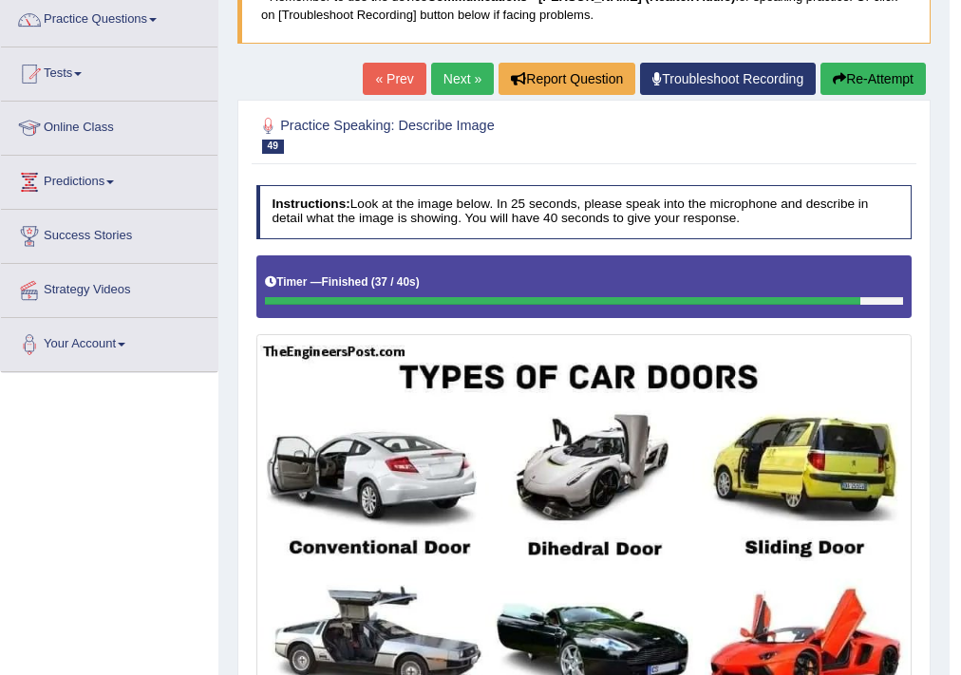
scroll to position [152, 0]
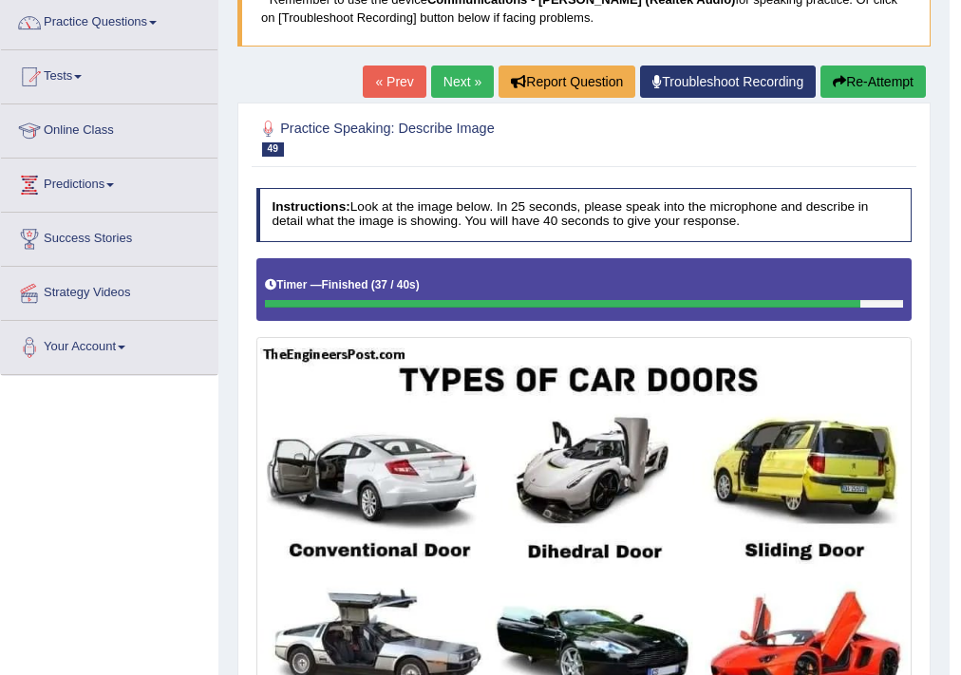
click at [449, 72] on link "Next »" at bounding box center [462, 82] width 63 height 32
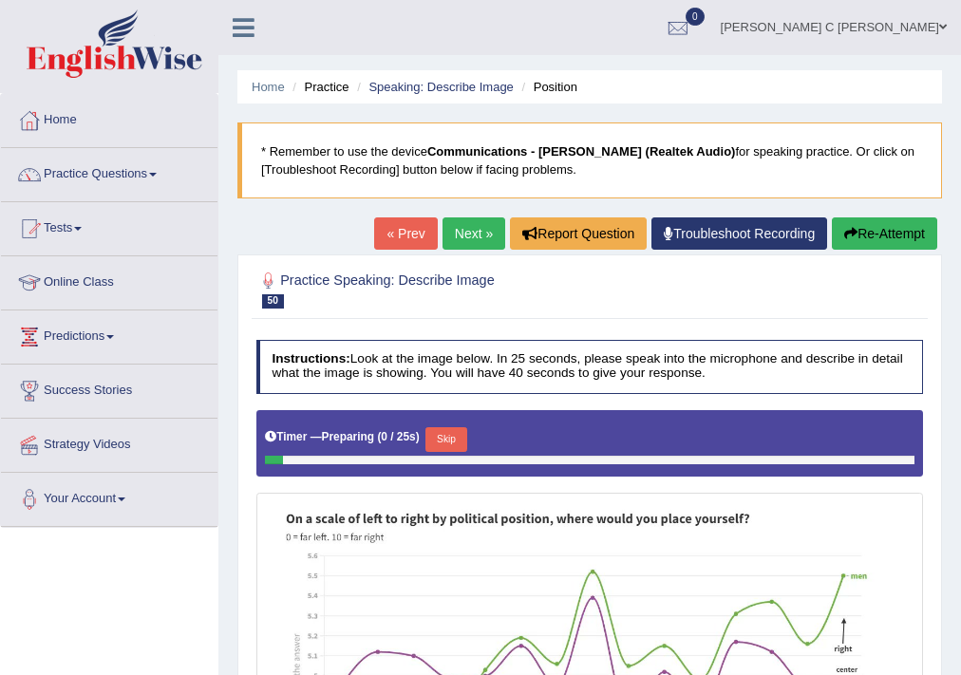
scroll to position [228, 0]
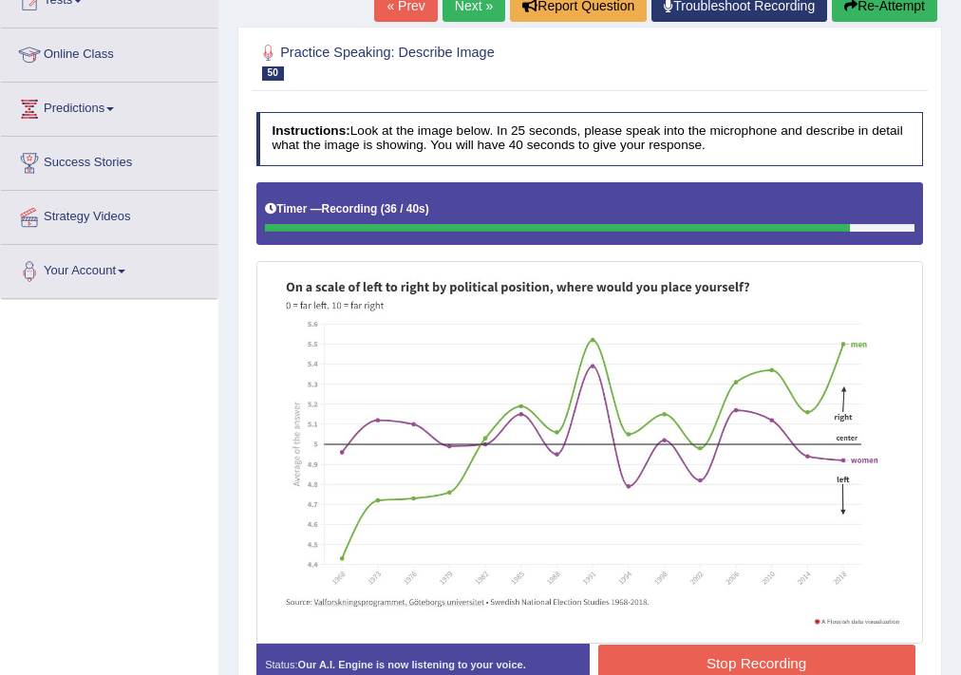
drag, startPoint x: 743, startPoint y: 648, endPoint x: 738, endPoint y: 611, distance: 36.5
click at [743, 648] on button "Stop Recording" at bounding box center [756, 663] width 317 height 37
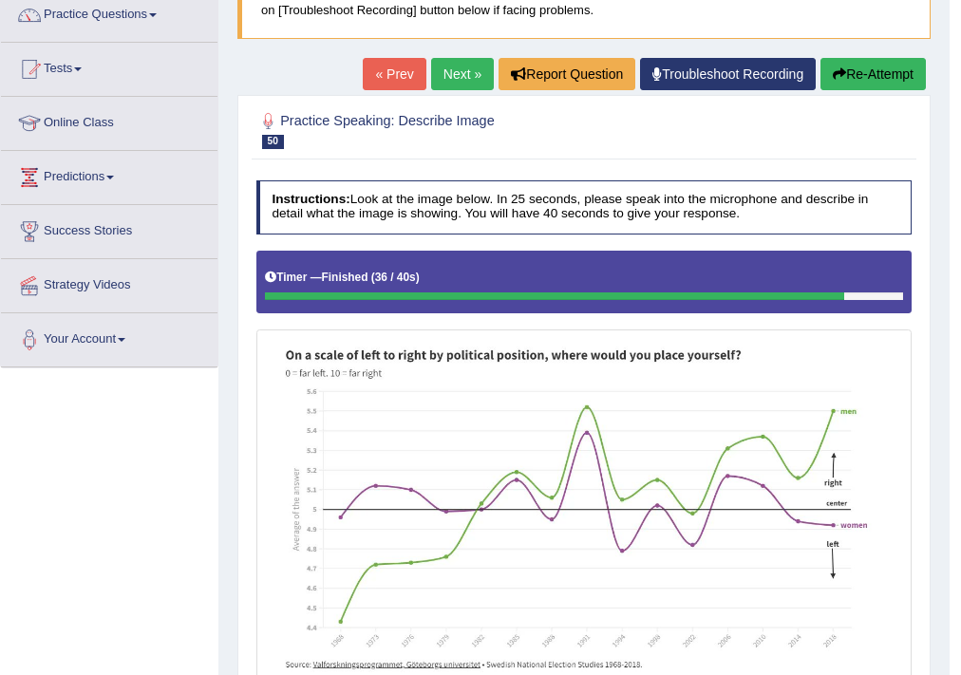
scroll to position [76, 0]
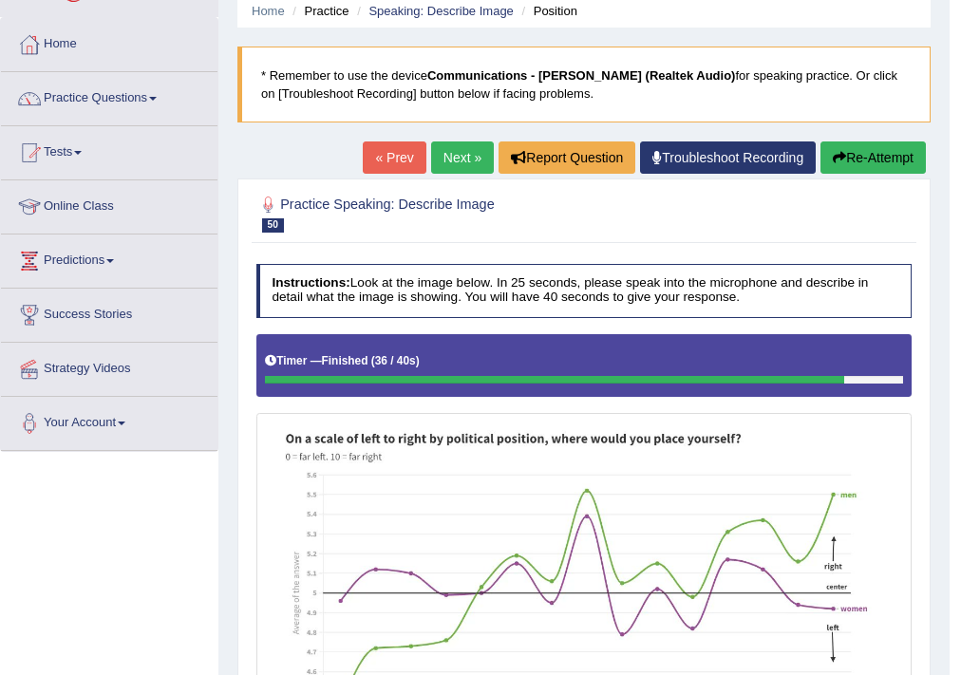
click at [467, 160] on link "Next »" at bounding box center [462, 157] width 63 height 32
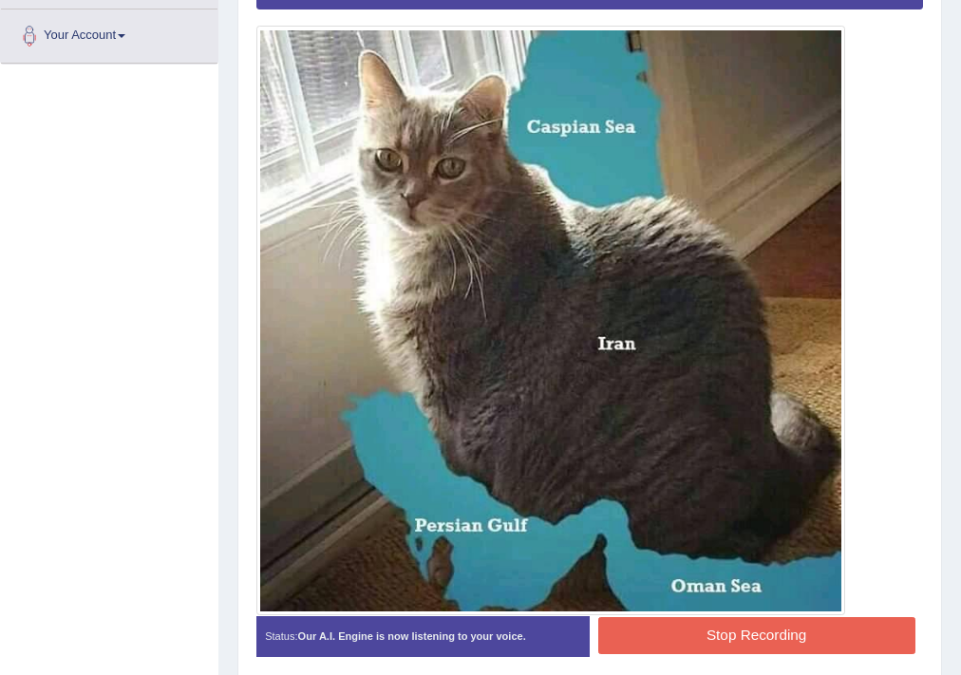
scroll to position [532, 0]
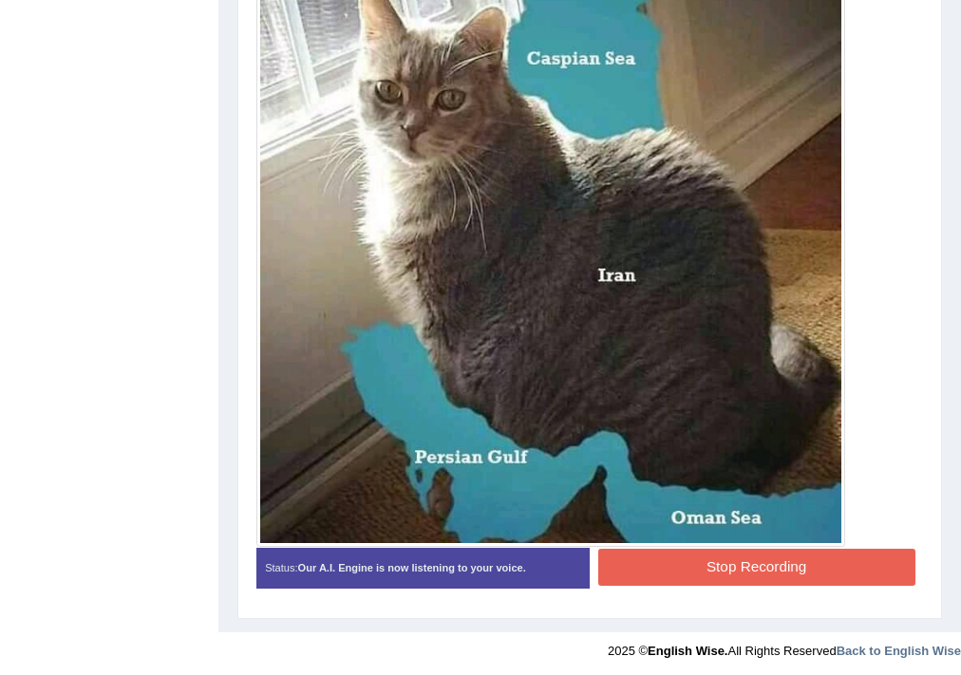
click at [778, 583] on button "Stop Recording" at bounding box center [756, 567] width 317 height 37
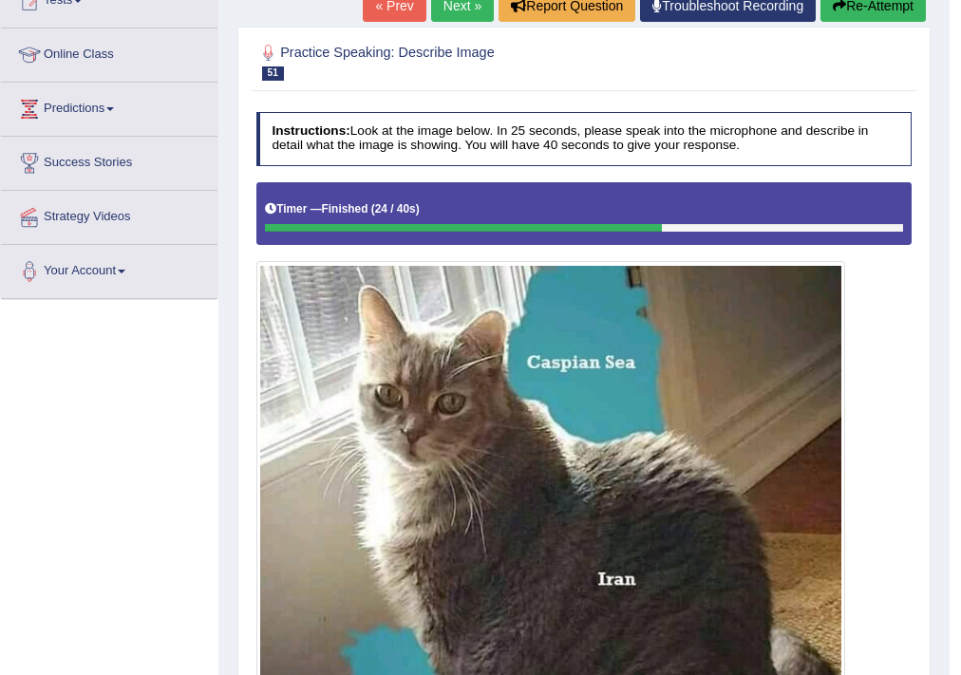
scroll to position [228, 0]
click at [456, 18] on link "Next »" at bounding box center [462, 6] width 63 height 32
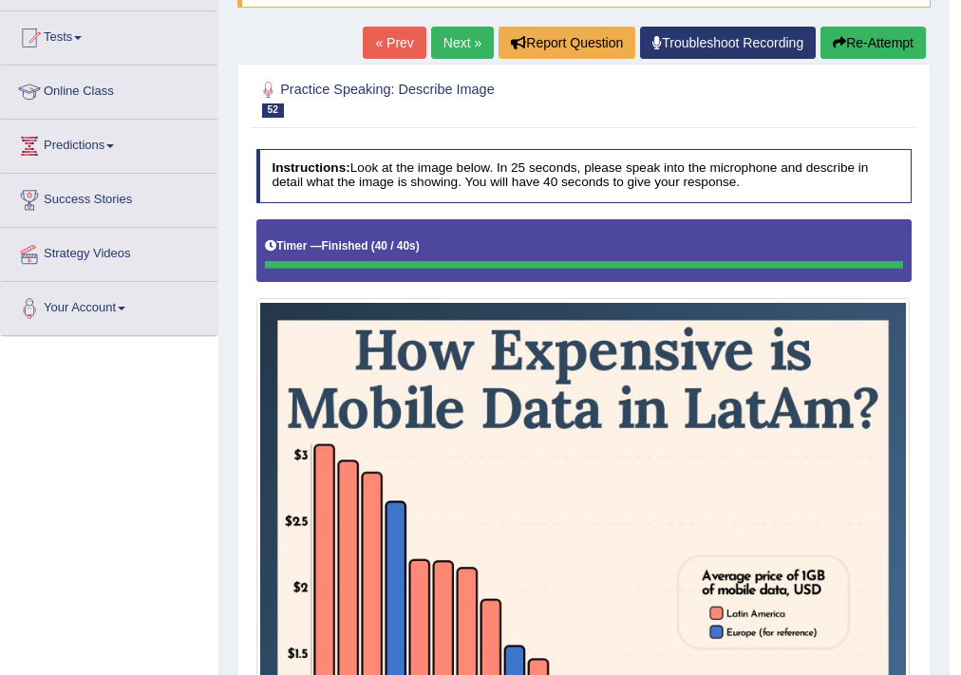
scroll to position [76, 0]
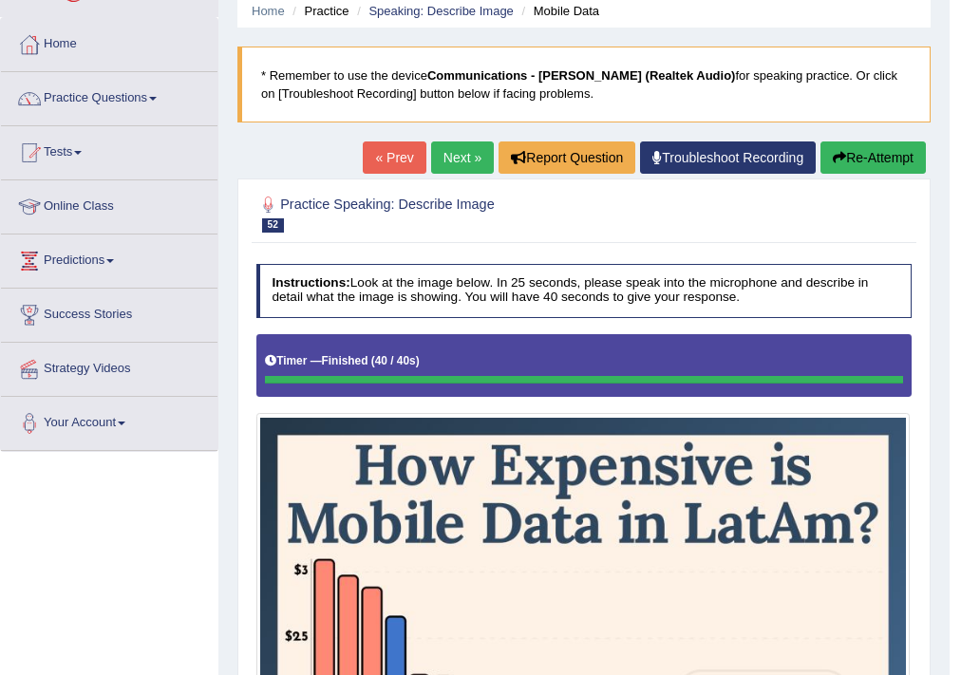
click at [467, 163] on link "Next »" at bounding box center [462, 157] width 63 height 32
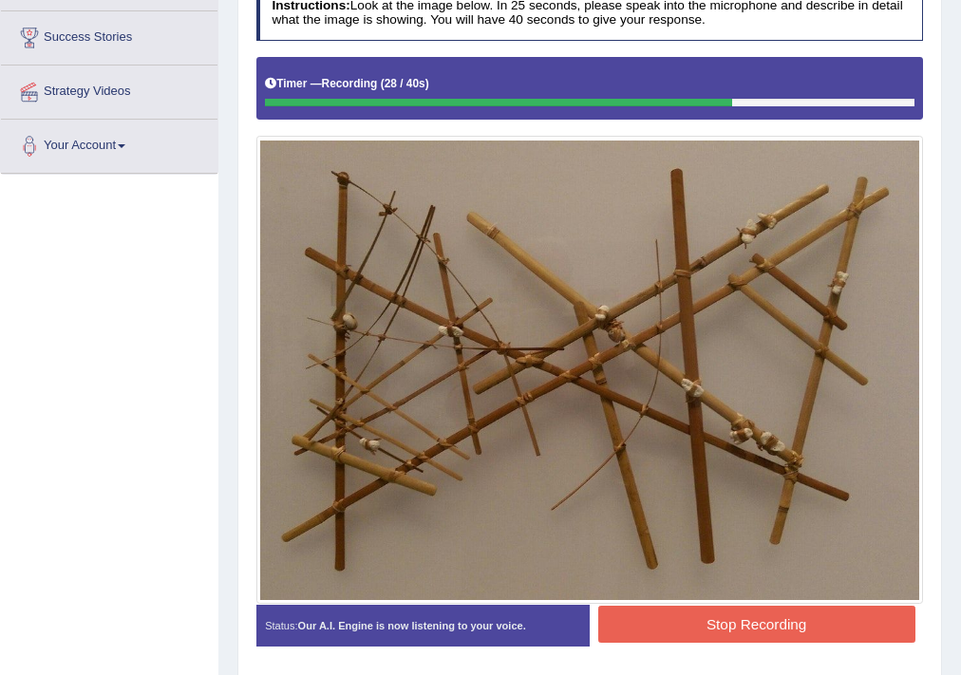
scroll to position [414, 0]
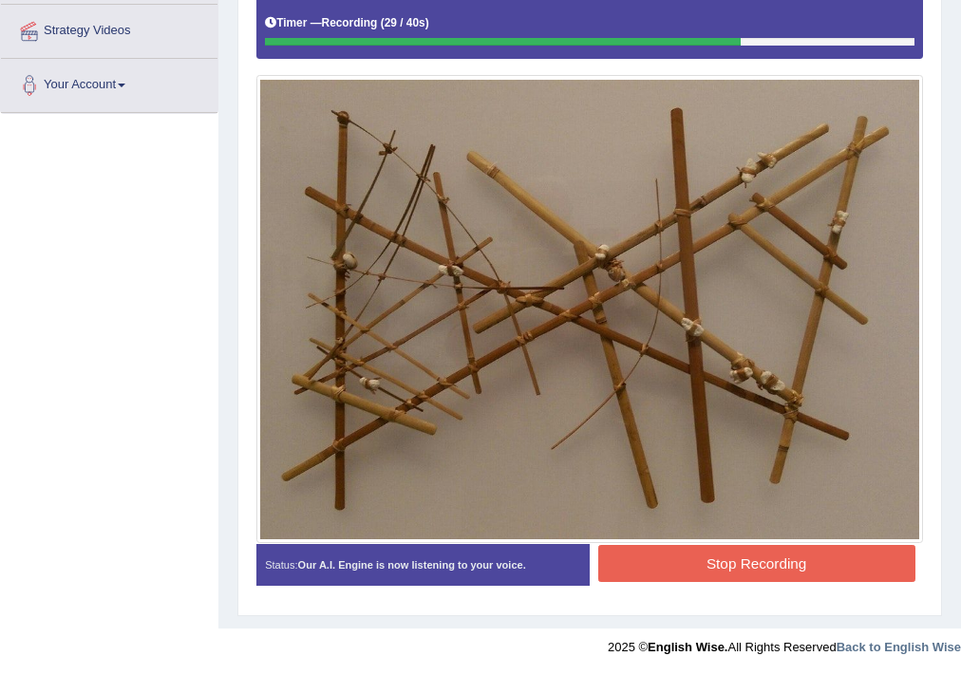
click at [766, 556] on button "Stop Recording" at bounding box center [756, 563] width 317 height 37
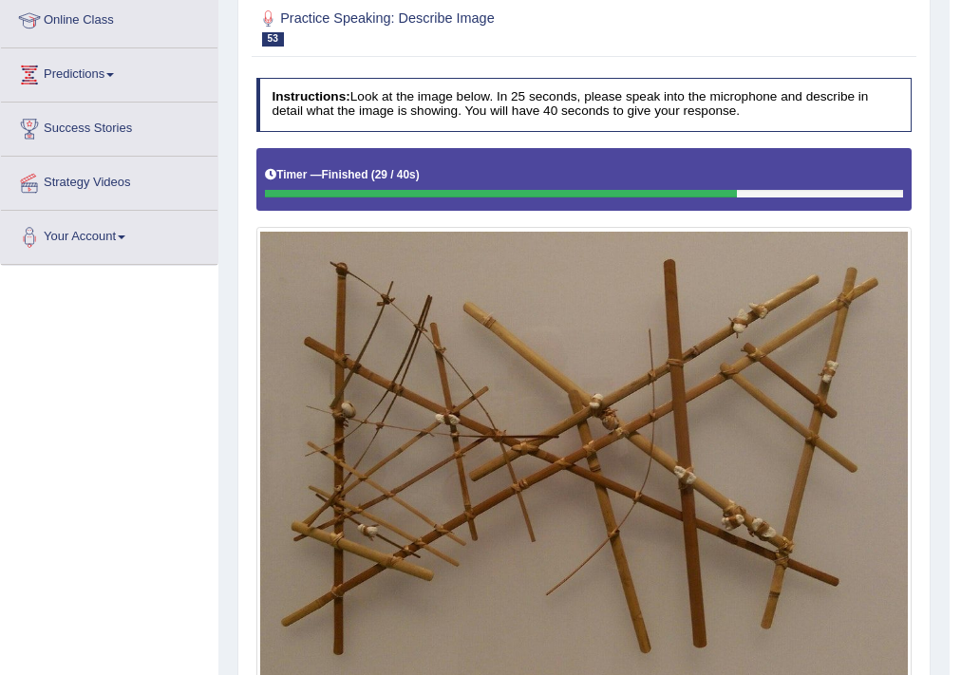
scroll to position [34, 0]
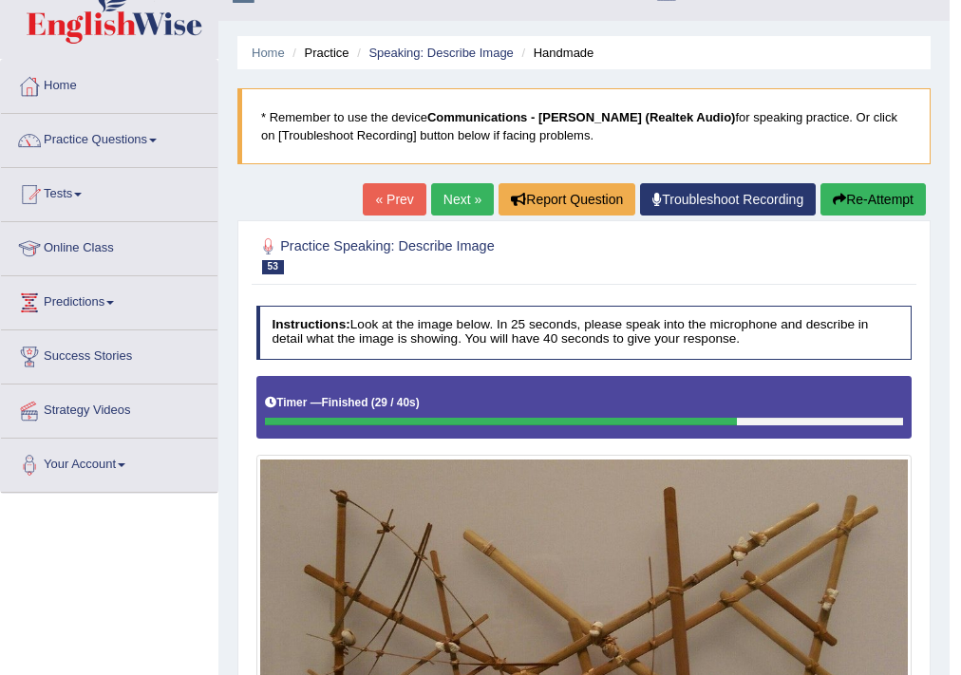
click at [456, 203] on link "Next »" at bounding box center [462, 199] width 63 height 32
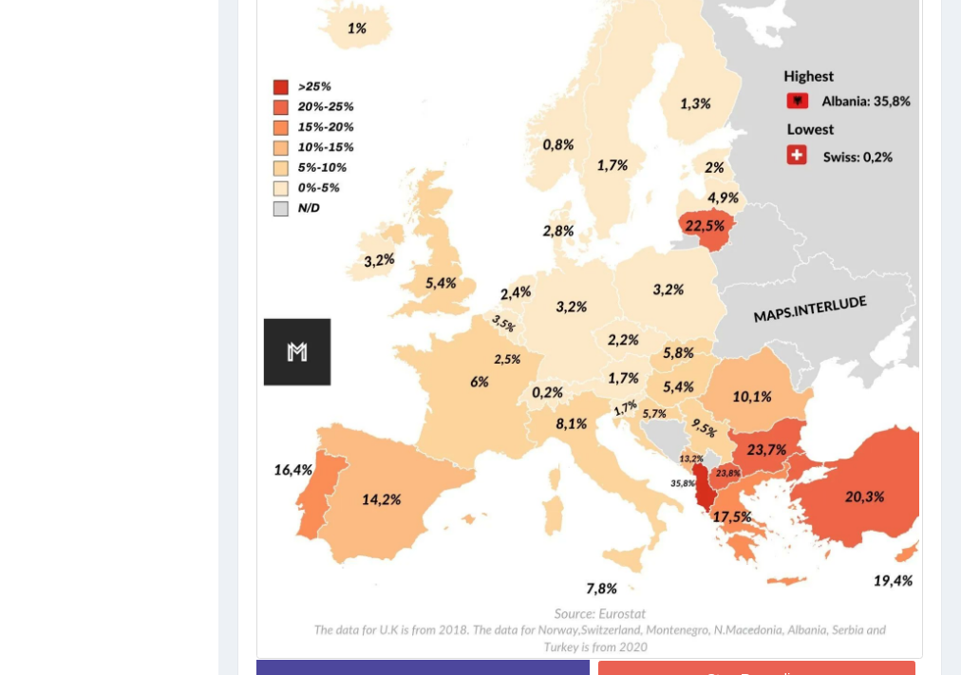
scroll to position [684, 0]
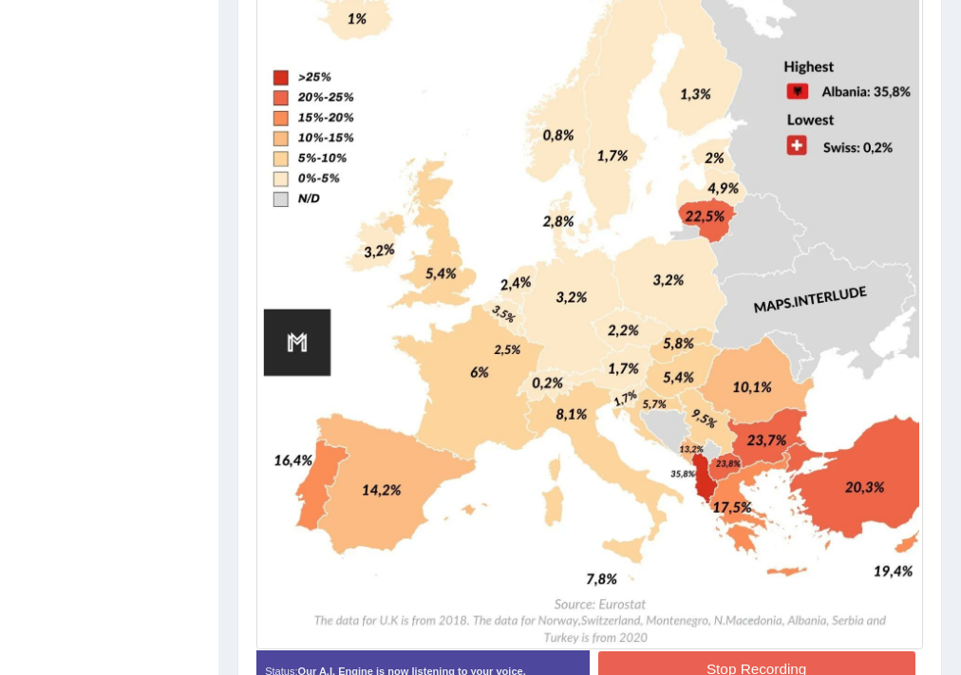
click at [704, 663] on button "Stop Recording" at bounding box center [756, 669] width 317 height 37
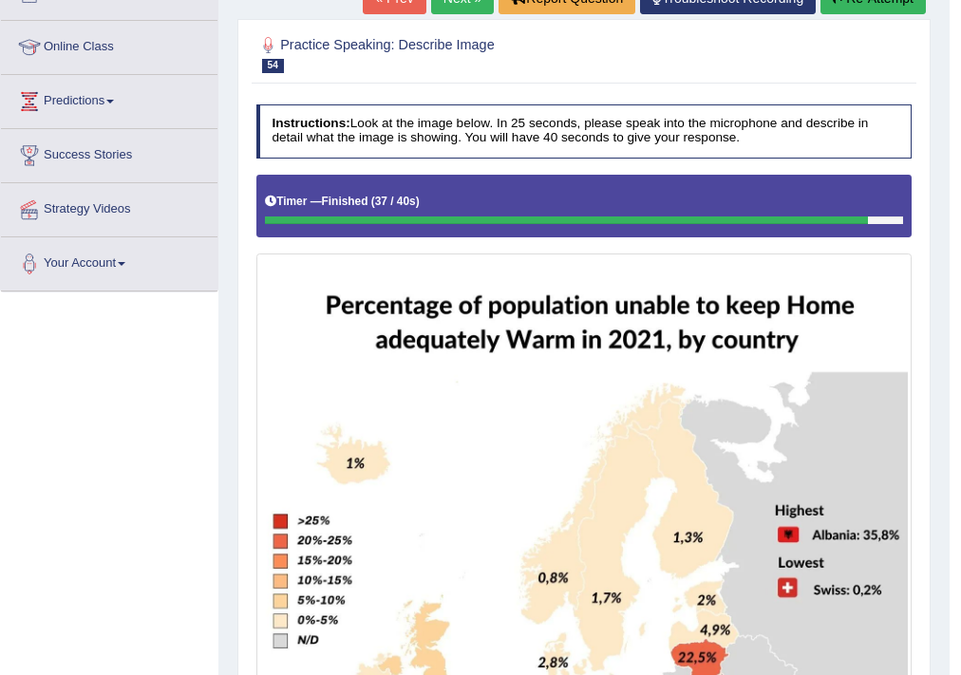
scroll to position [76, 0]
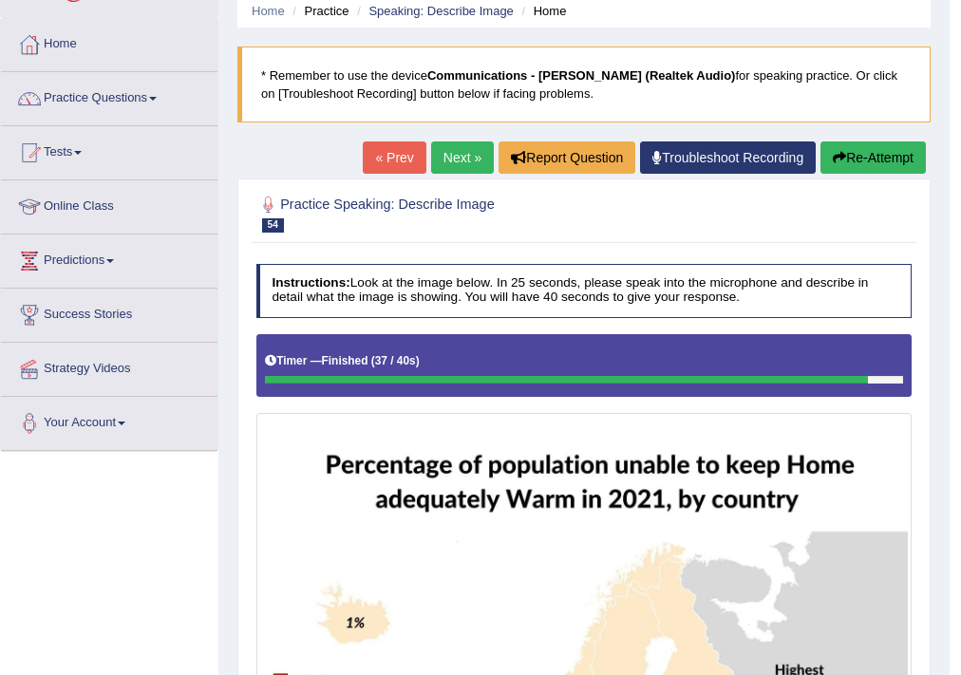
click at [441, 150] on link "Next »" at bounding box center [462, 157] width 63 height 32
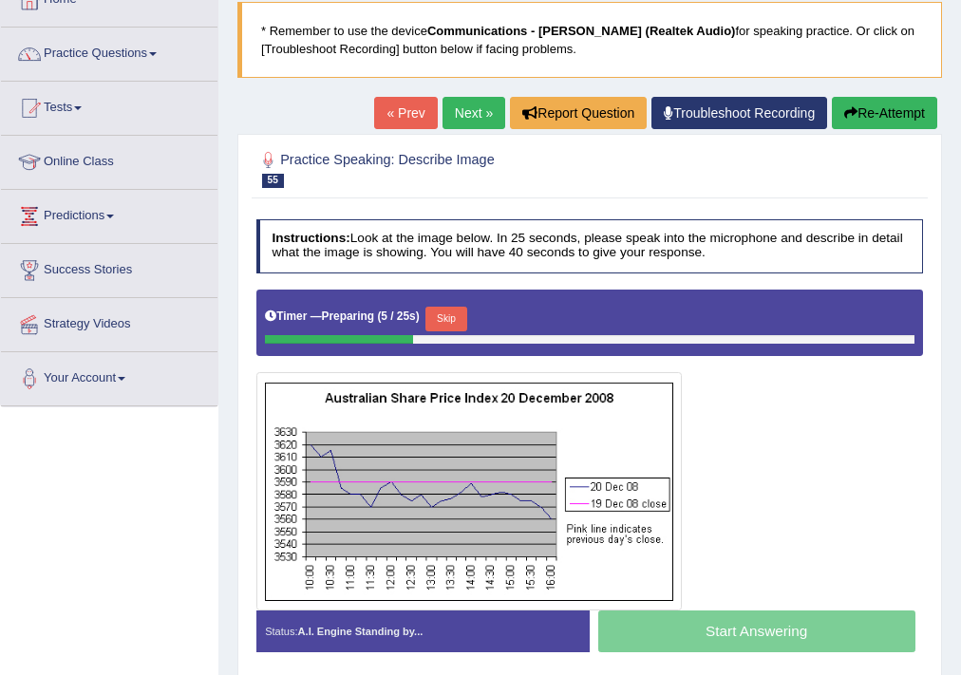
scroll to position [228, 0]
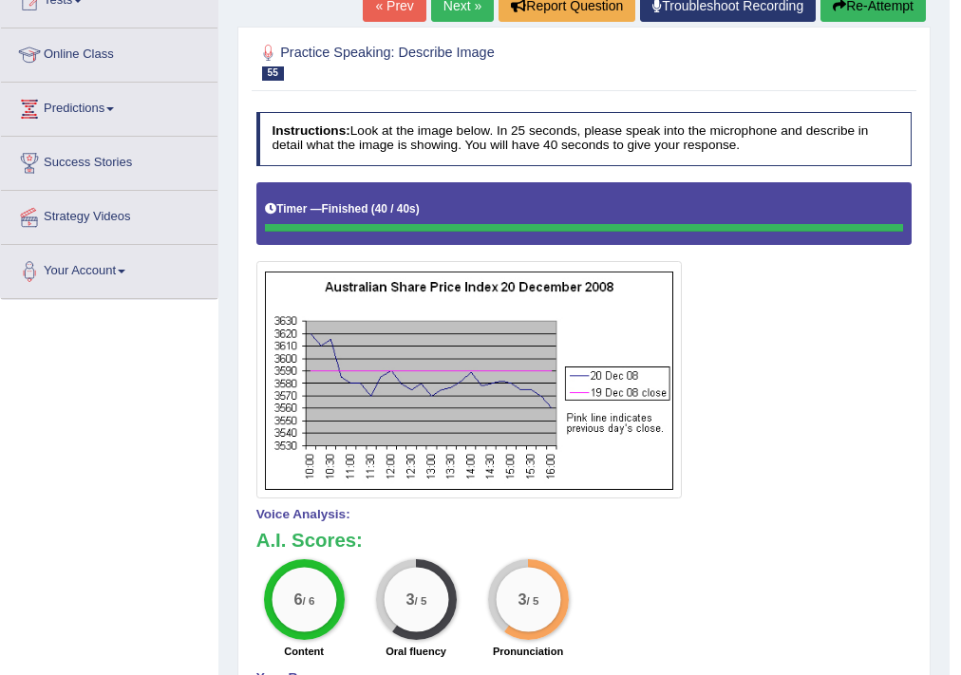
click at [437, 14] on link "Next »" at bounding box center [462, 6] width 63 height 32
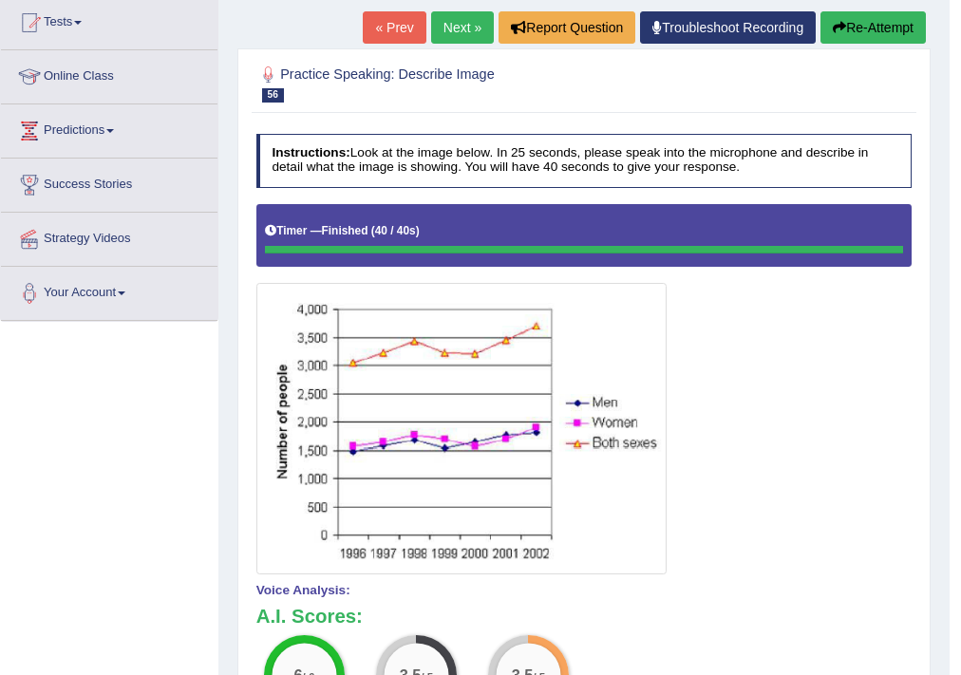
scroll to position [28, 0]
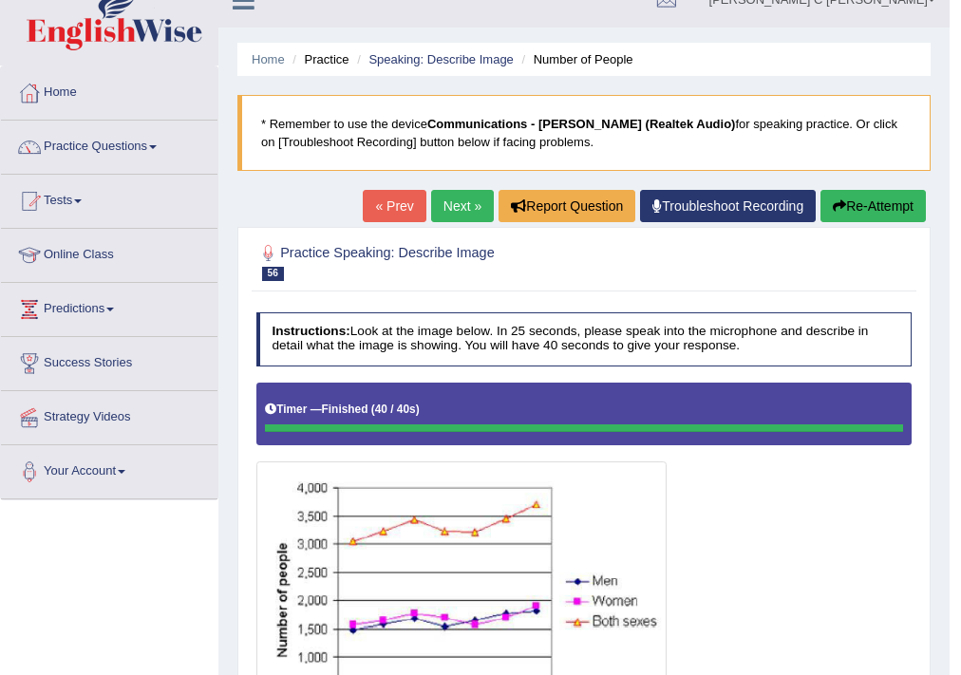
click at [437, 205] on link "Next »" at bounding box center [462, 206] width 63 height 32
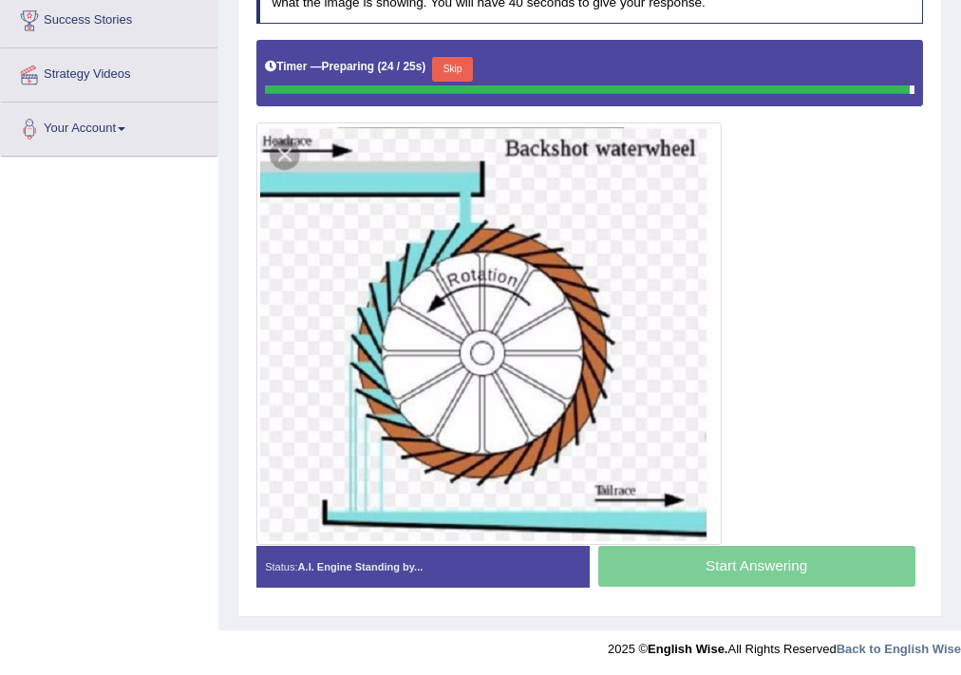
scroll to position [367, 0]
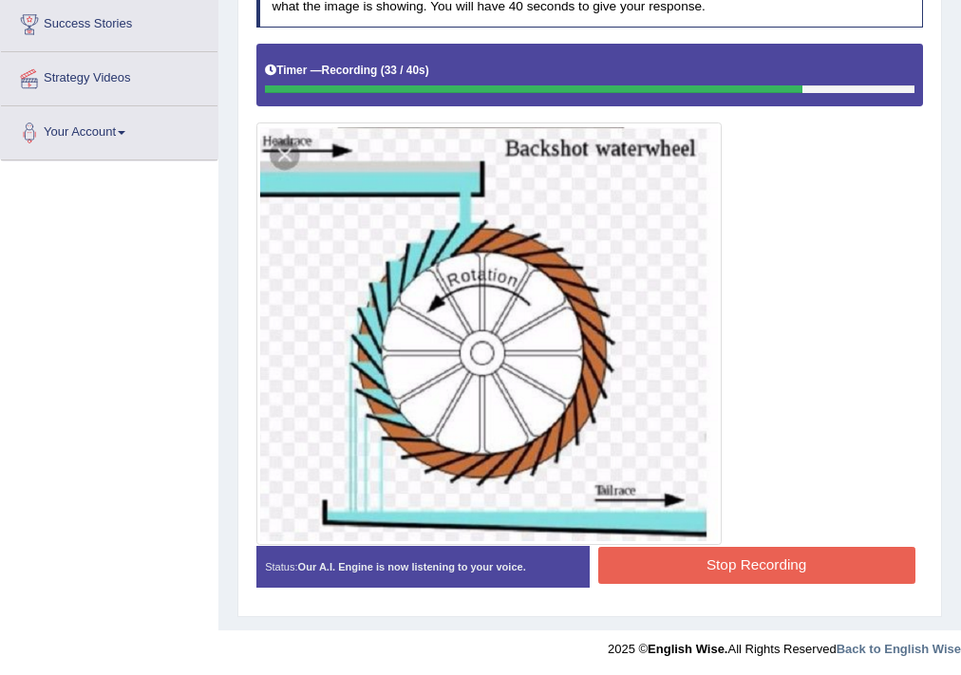
click at [723, 566] on button "Stop Recording" at bounding box center [756, 565] width 317 height 37
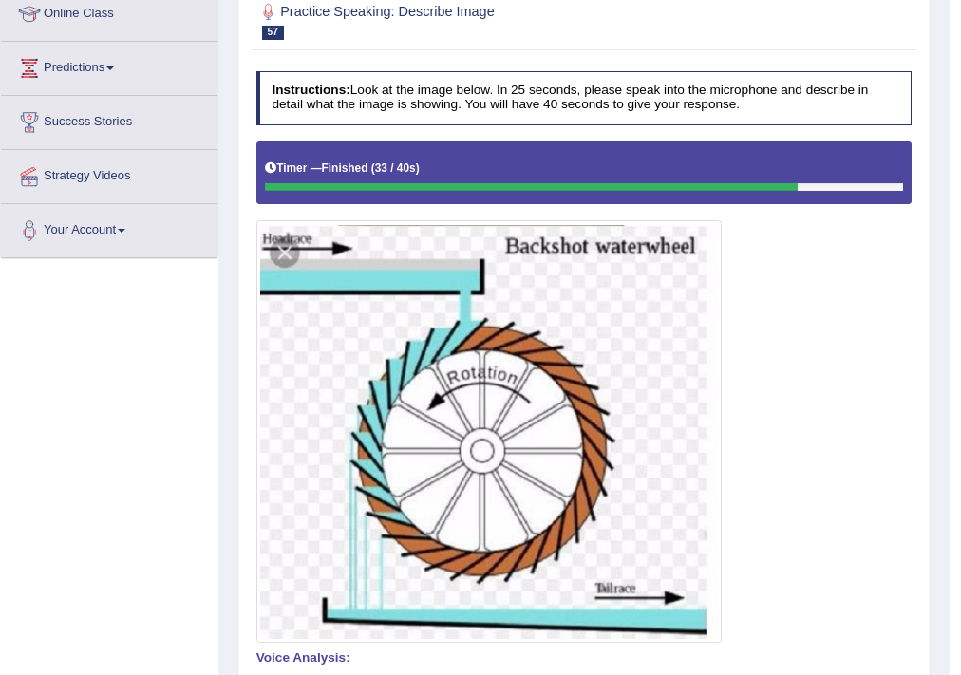
scroll to position [139, 0]
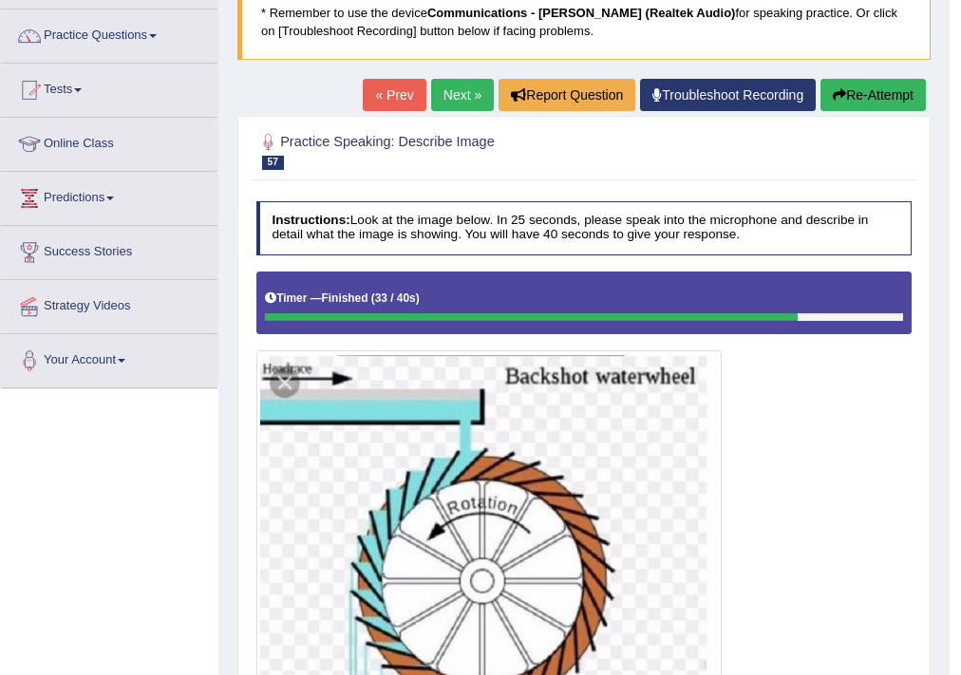
click at [437, 85] on link "Next »" at bounding box center [462, 95] width 63 height 32
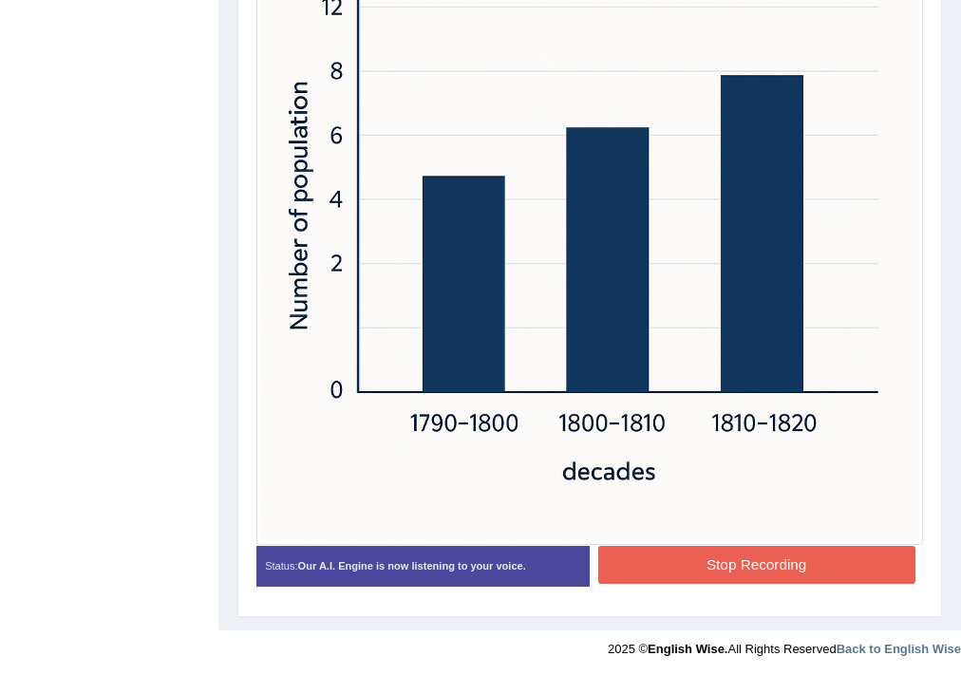
scroll to position [612, 0]
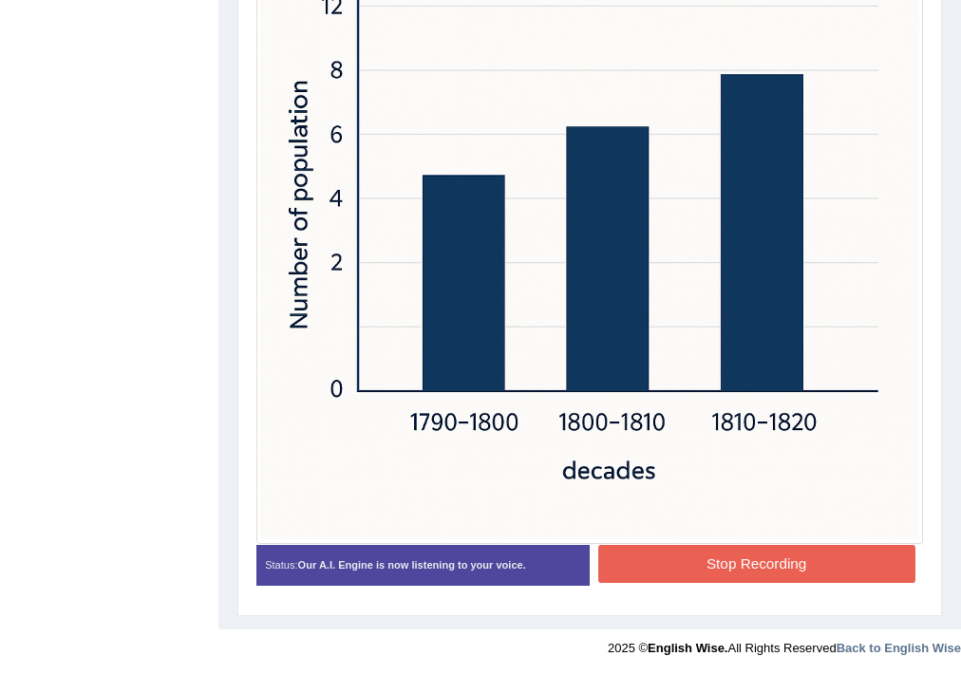
click at [818, 555] on button "Stop Recording" at bounding box center [756, 563] width 317 height 37
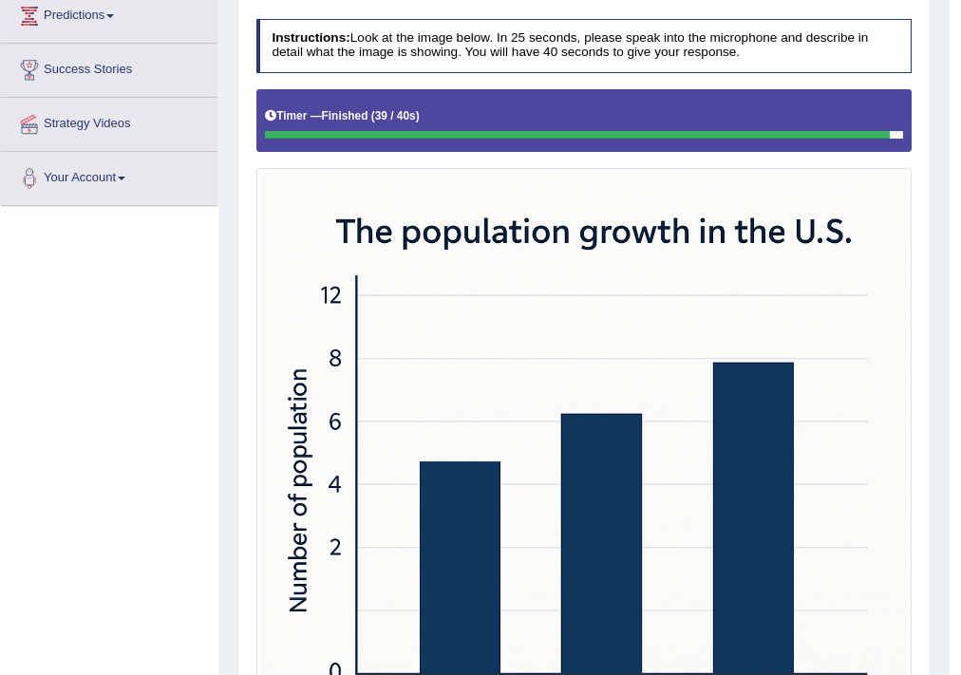
scroll to position [233, 0]
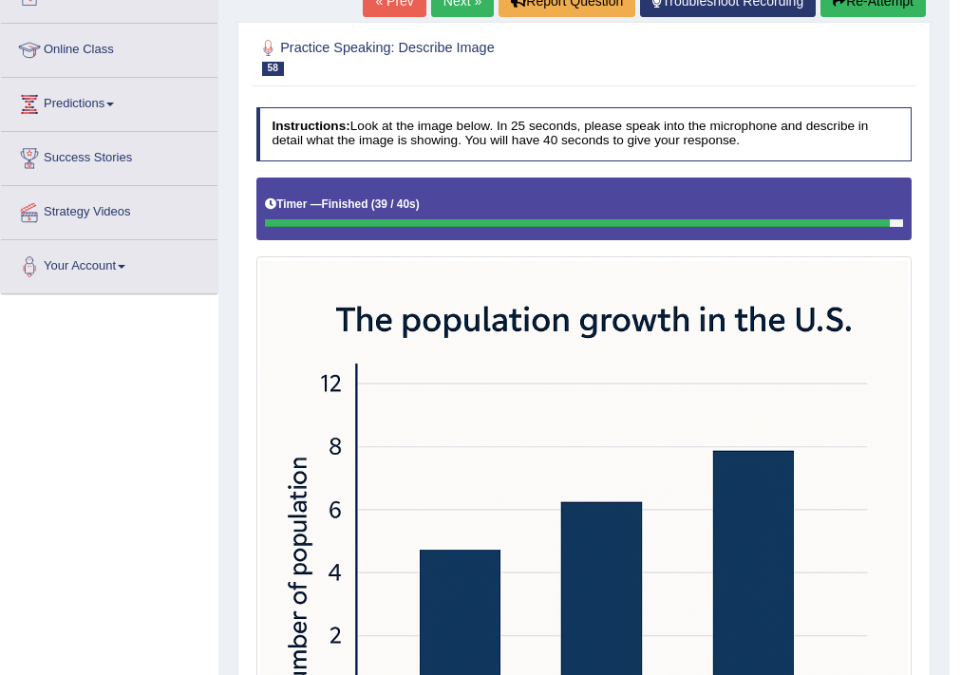
drag, startPoint x: 475, startPoint y: 12, endPoint x: 469, endPoint y: 53, distance: 41.2
click at [475, 12] on link "Next »" at bounding box center [462, 1] width 63 height 32
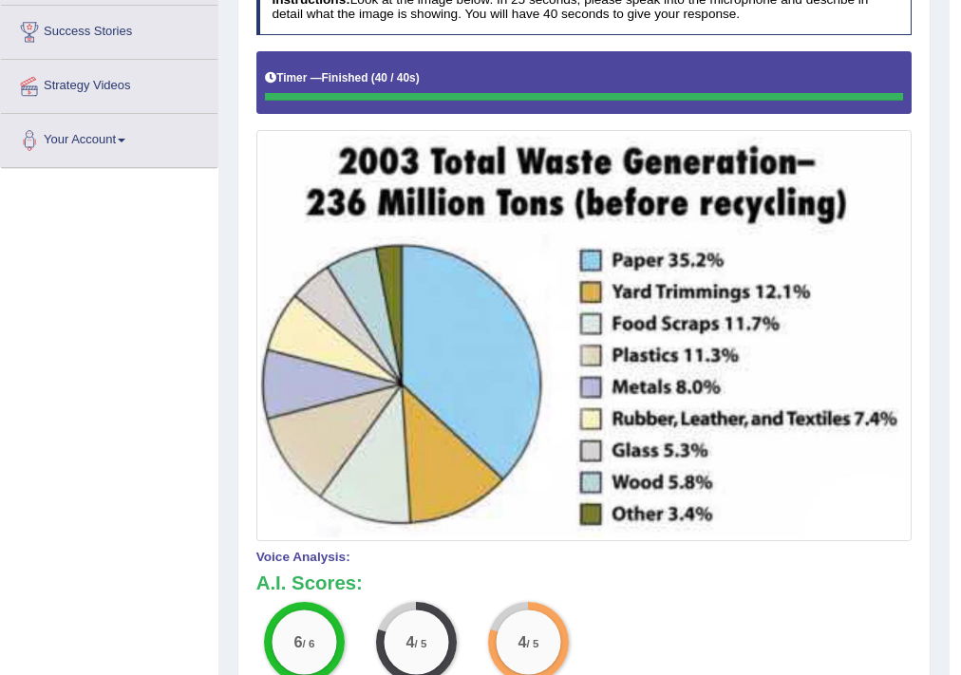
scroll to position [532, 0]
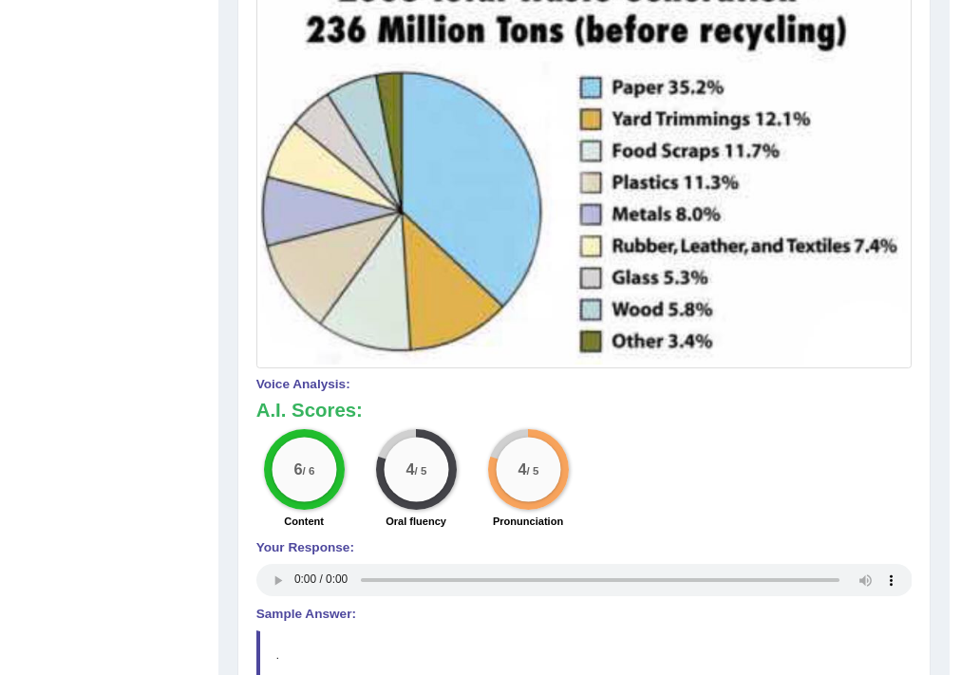
click at [607, 342] on img at bounding box center [584, 163] width 648 height 403
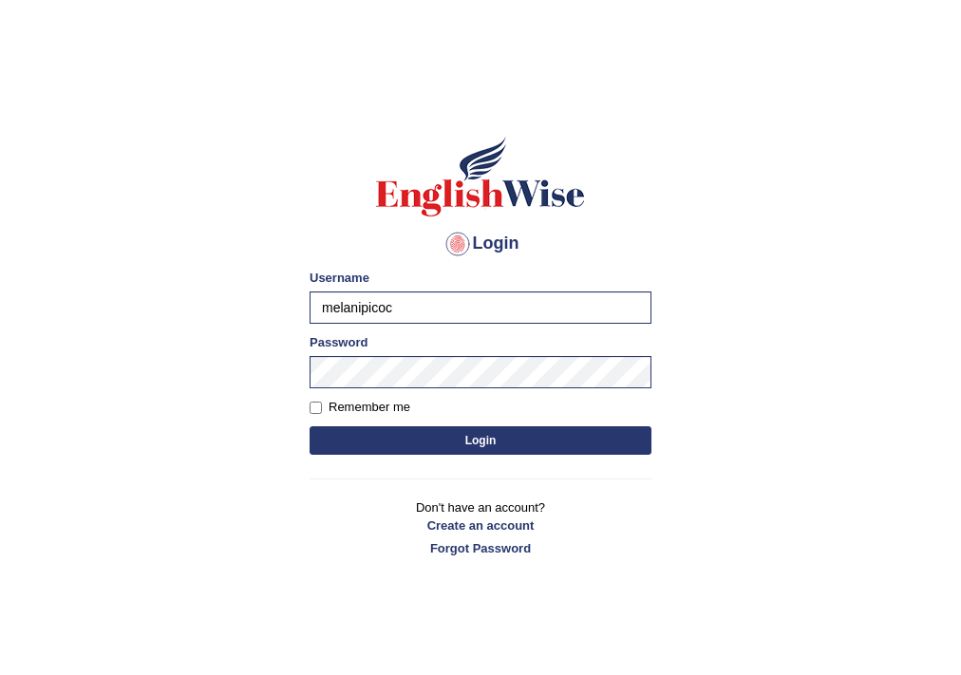
drag, startPoint x: 418, startPoint y: 298, endPoint x: 185, endPoint y: 347, distance: 237.6
click at [185, 347] on body "Login Please fix the following errors: Username melanipicoc Password Remember m…" at bounding box center [480, 385] width 961 height 675
type input "NIELE"
click at [256, 373] on body "Login Please fix the following errors: Username NIELE Password Remember me Logi…" at bounding box center [480, 385] width 961 height 675
click at [310, 426] on button "Login" at bounding box center [481, 440] width 342 height 28
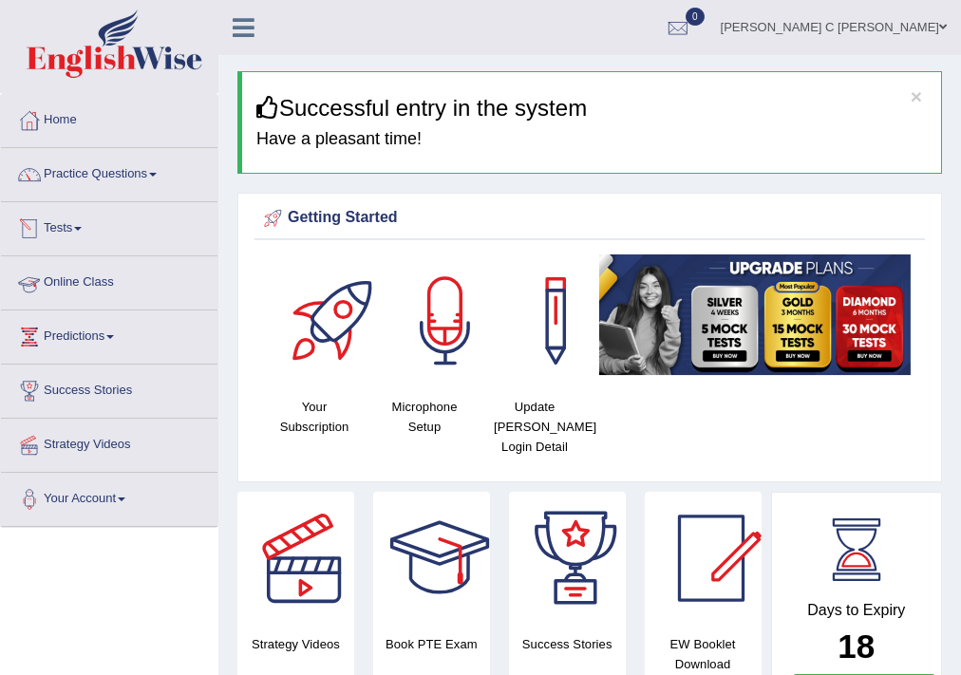
click at [124, 191] on link "Practice Questions" at bounding box center [109, 171] width 216 height 47
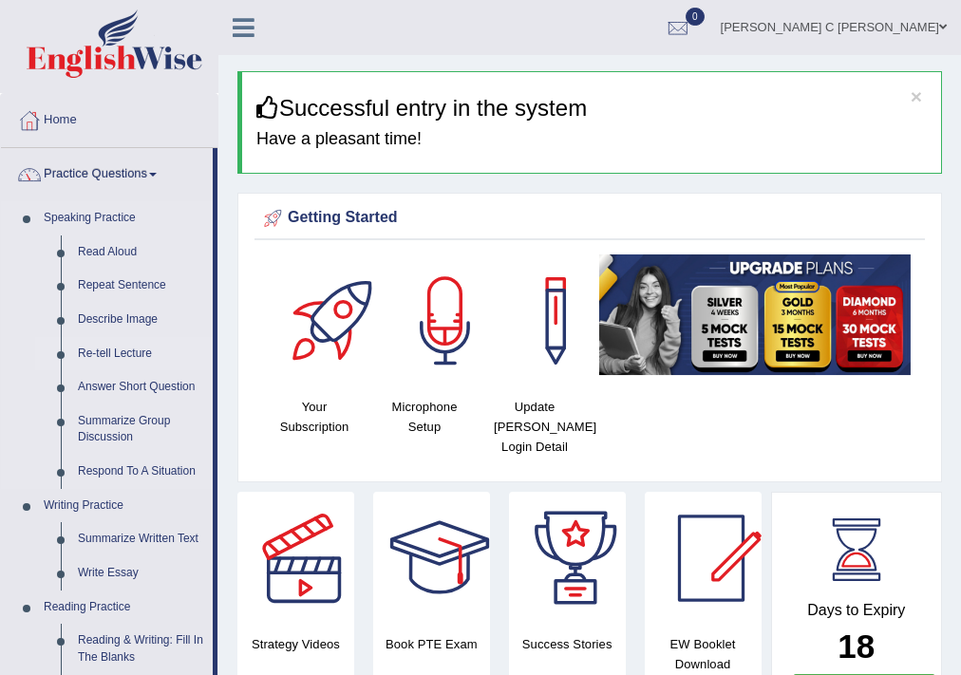
click at [141, 349] on link "Re-tell Lecture" at bounding box center [140, 354] width 143 height 34
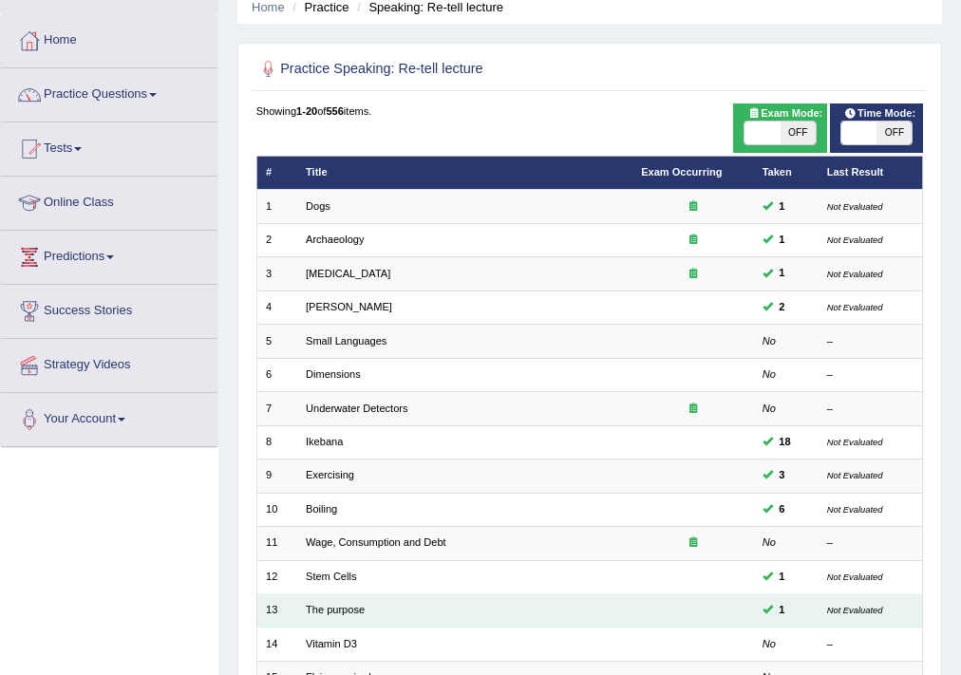
scroll to position [76, 0]
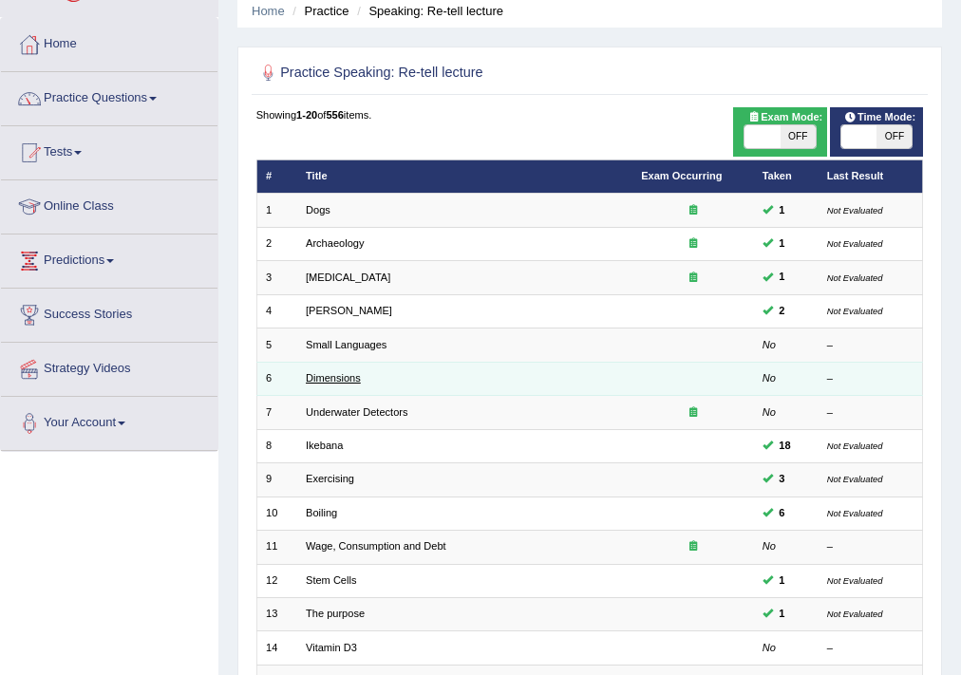
click at [351, 379] on link "Dimensions" at bounding box center [333, 377] width 55 height 11
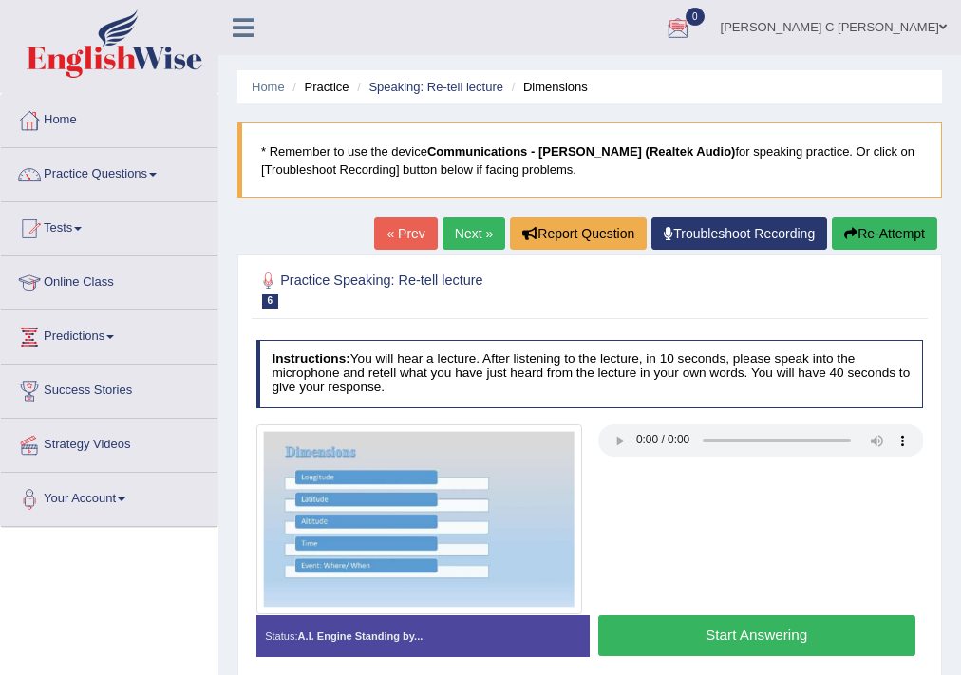
click at [786, 656] on div "Start Answering" at bounding box center [756, 638] width 333 height 46
click at [780, 641] on button "Start Answering" at bounding box center [756, 635] width 317 height 41
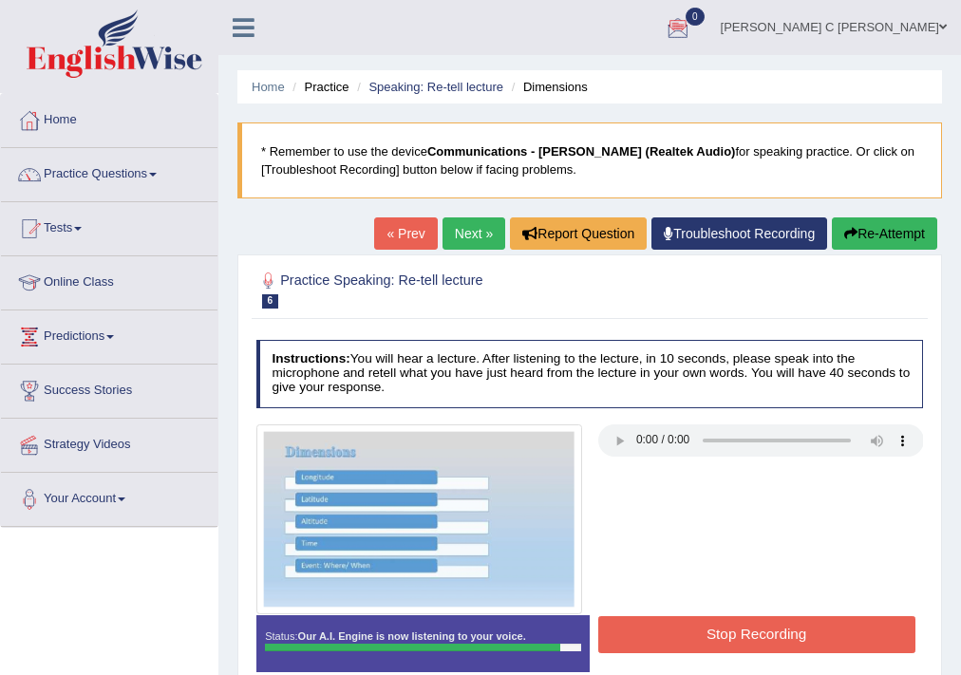
click at [780, 640] on button "Stop Recording" at bounding box center [756, 634] width 317 height 37
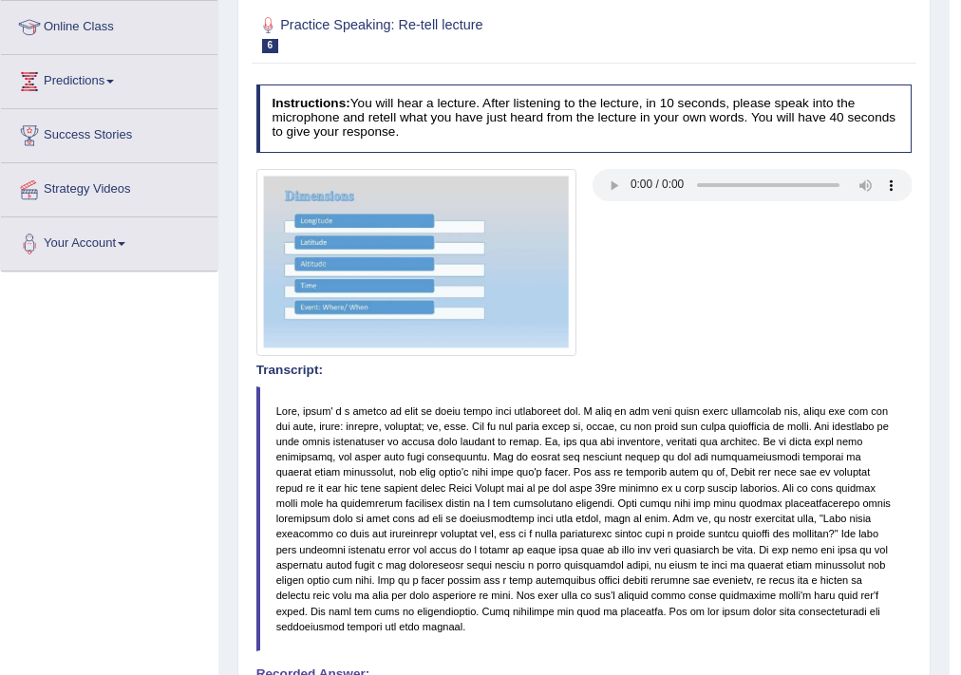
scroll to position [76, 0]
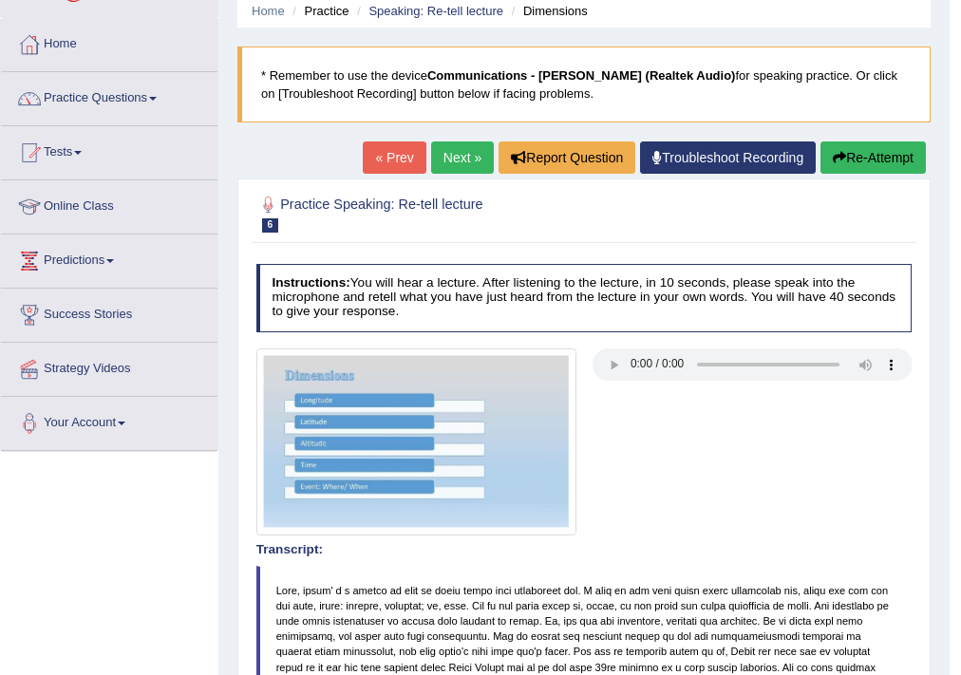
click at [431, 156] on link "Next »" at bounding box center [462, 157] width 63 height 32
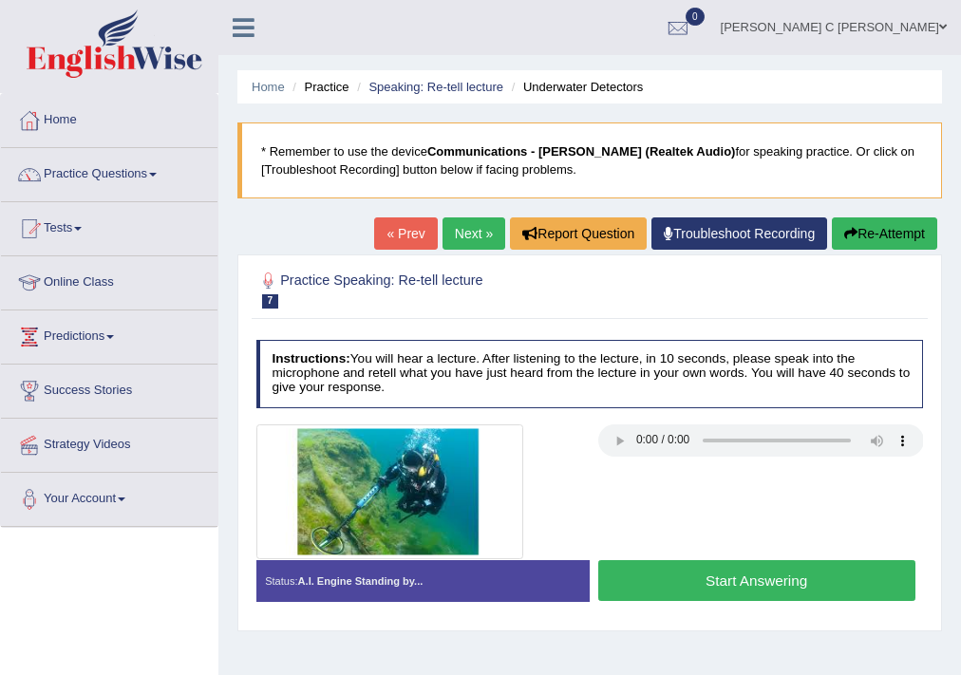
drag, startPoint x: 694, startPoint y: 592, endPoint x: 693, endPoint y: 578, distance: 14.3
click at [694, 592] on button "Start Answering" at bounding box center [756, 580] width 317 height 41
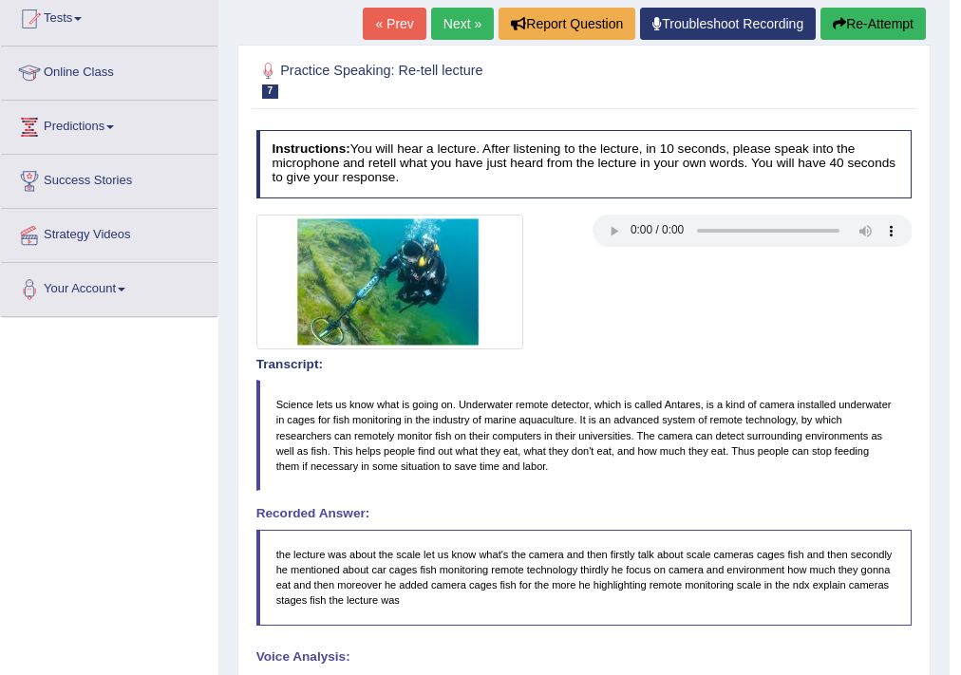
scroll to position [152, 0]
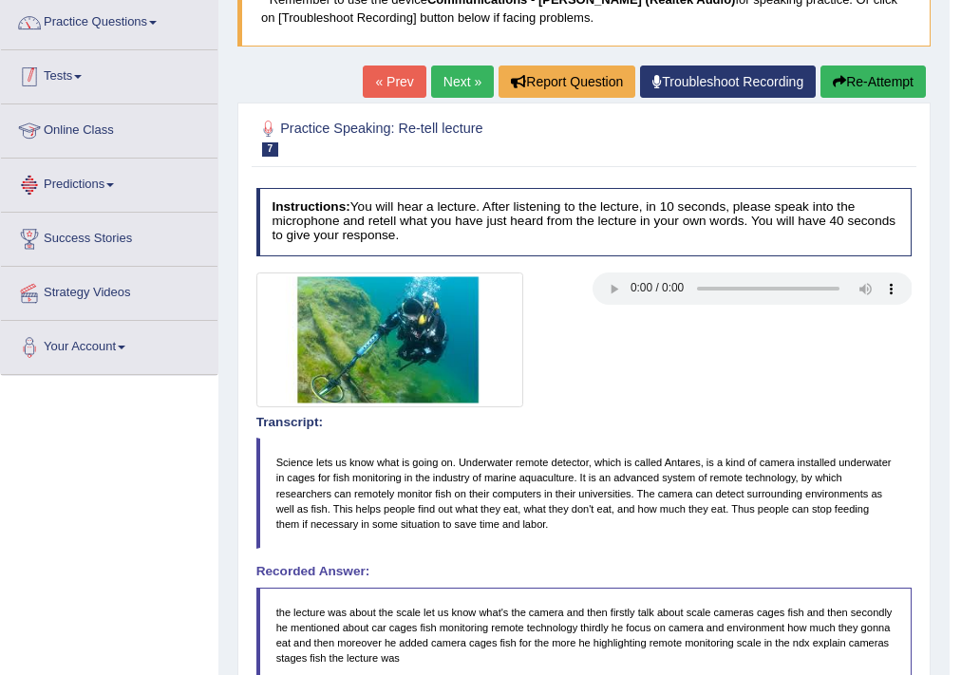
click at [87, 85] on link "Tests" at bounding box center [109, 73] width 216 height 47
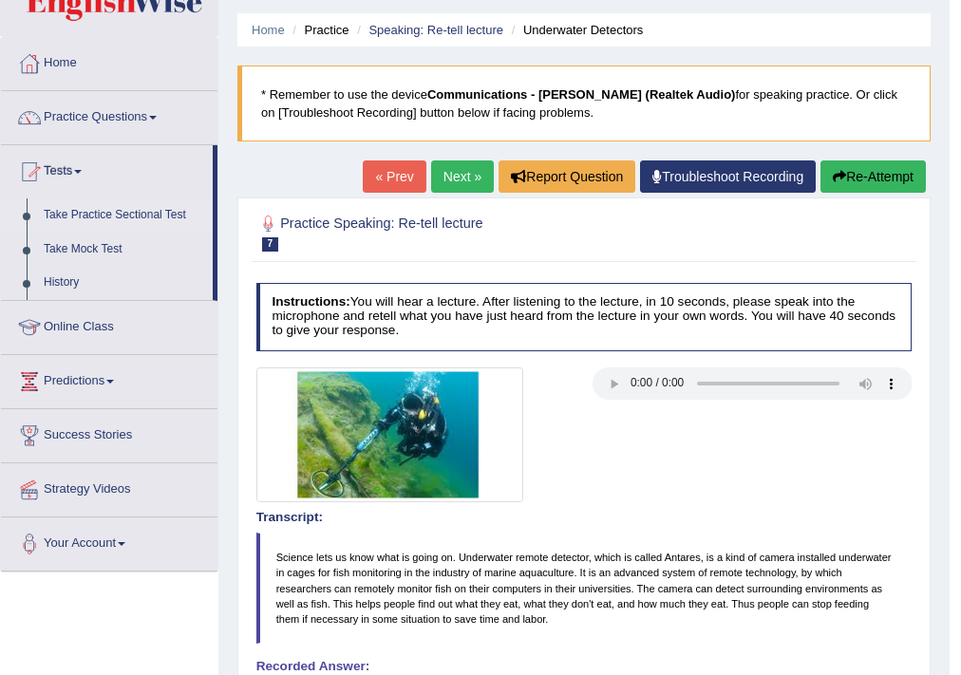
scroll to position [0, 0]
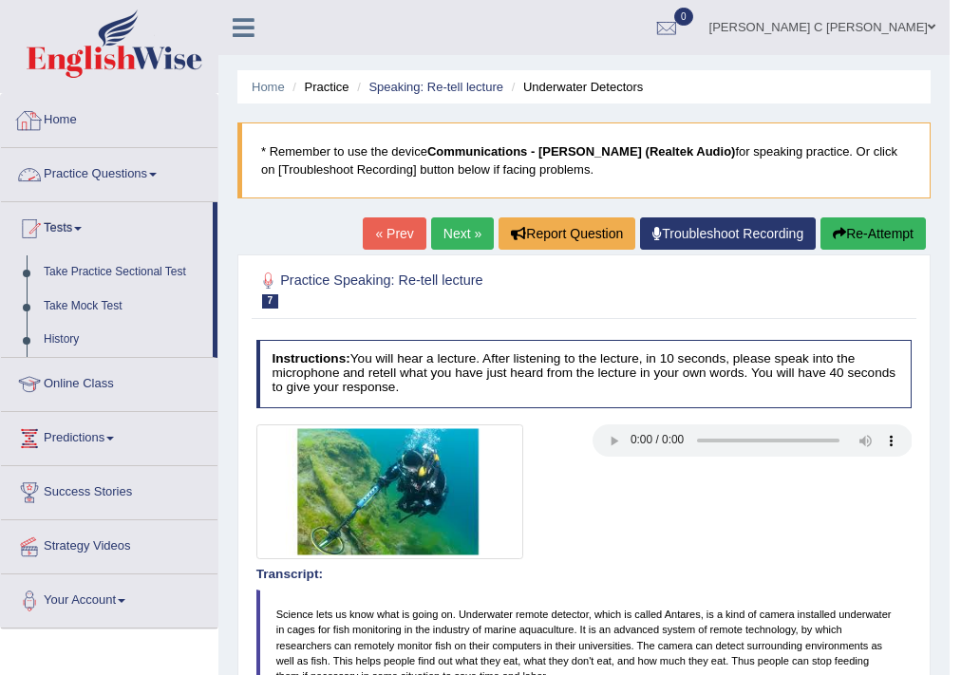
click at [102, 175] on link "Practice Questions" at bounding box center [109, 171] width 216 height 47
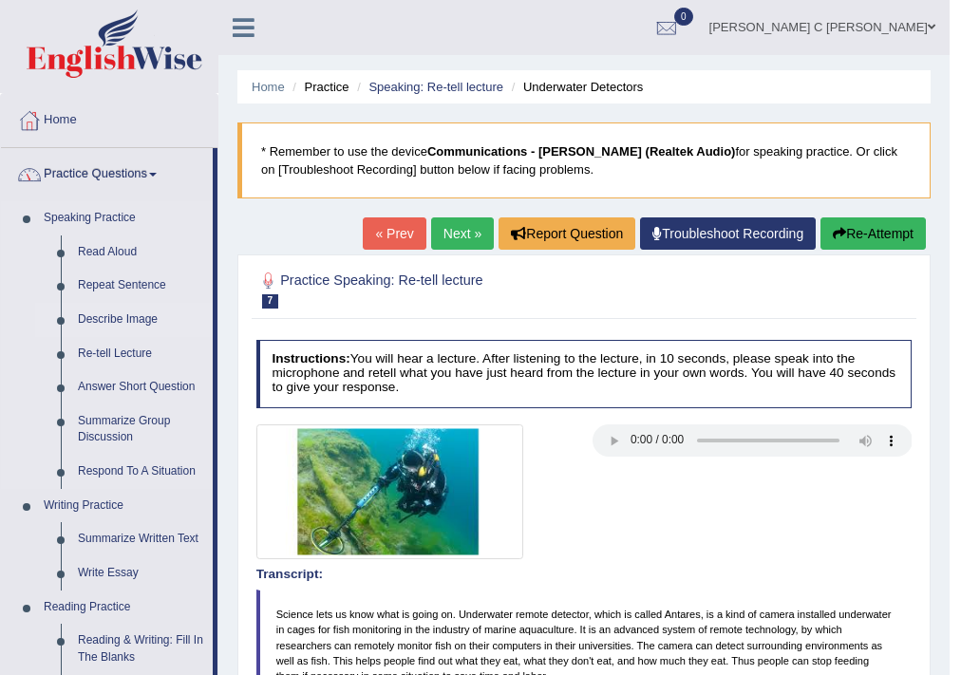
click at [121, 319] on link "Describe Image" at bounding box center [140, 320] width 143 height 34
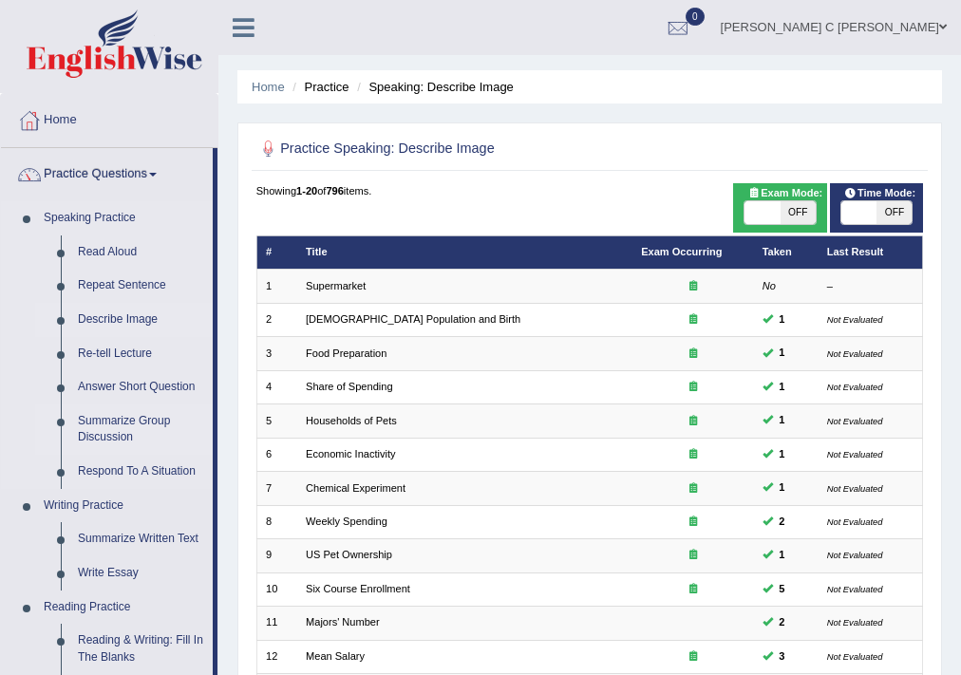
click at [126, 420] on link "Summarize Group Discussion" at bounding box center [140, 429] width 143 height 50
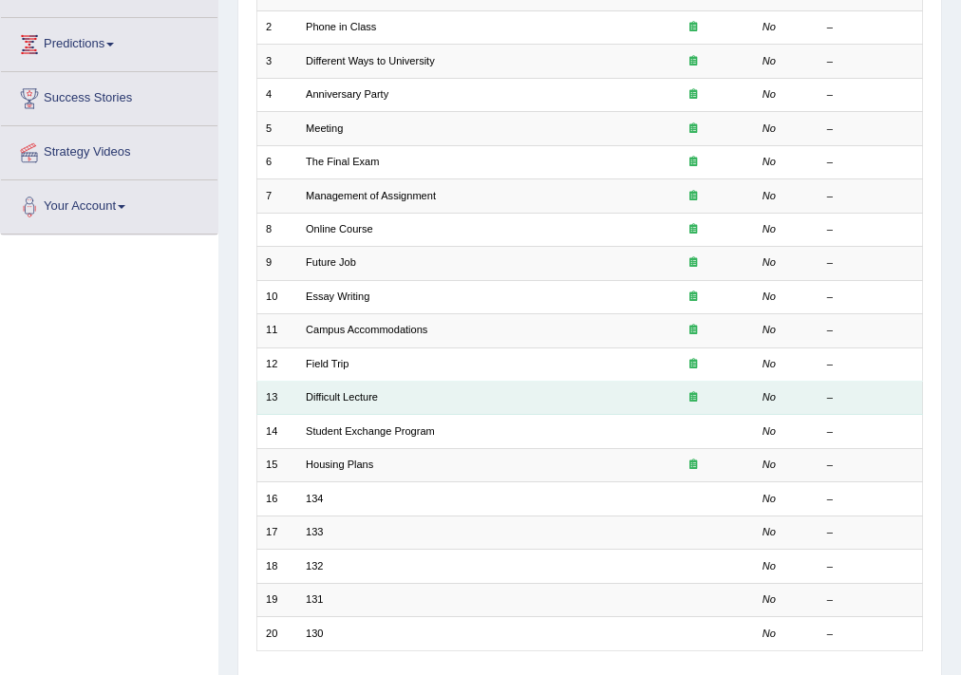
scroll to position [380, 0]
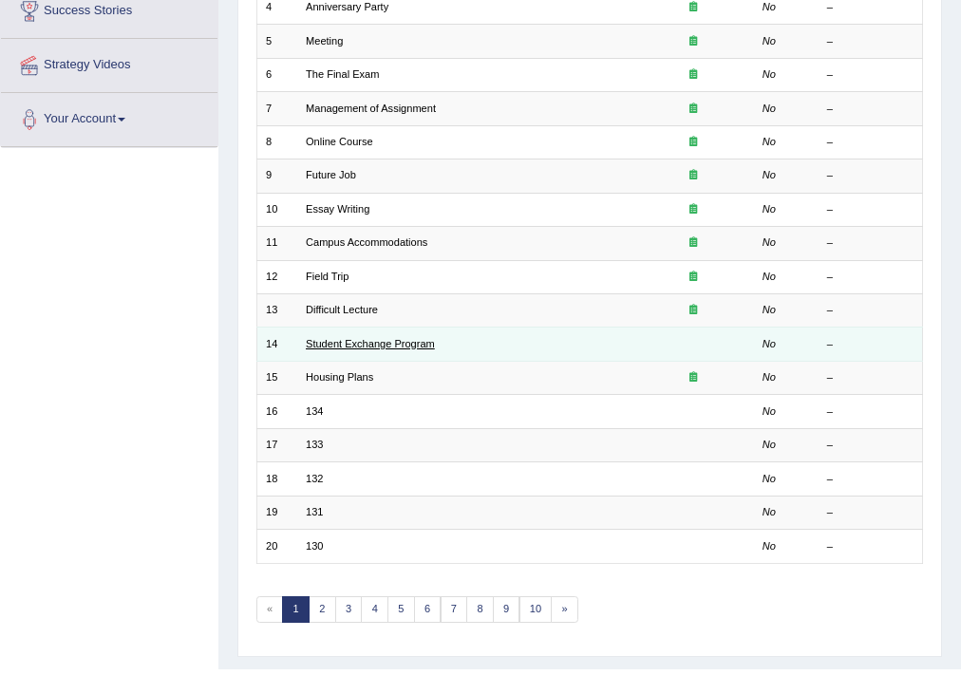
click at [348, 345] on link "Student Exchange Program" at bounding box center [370, 343] width 129 height 11
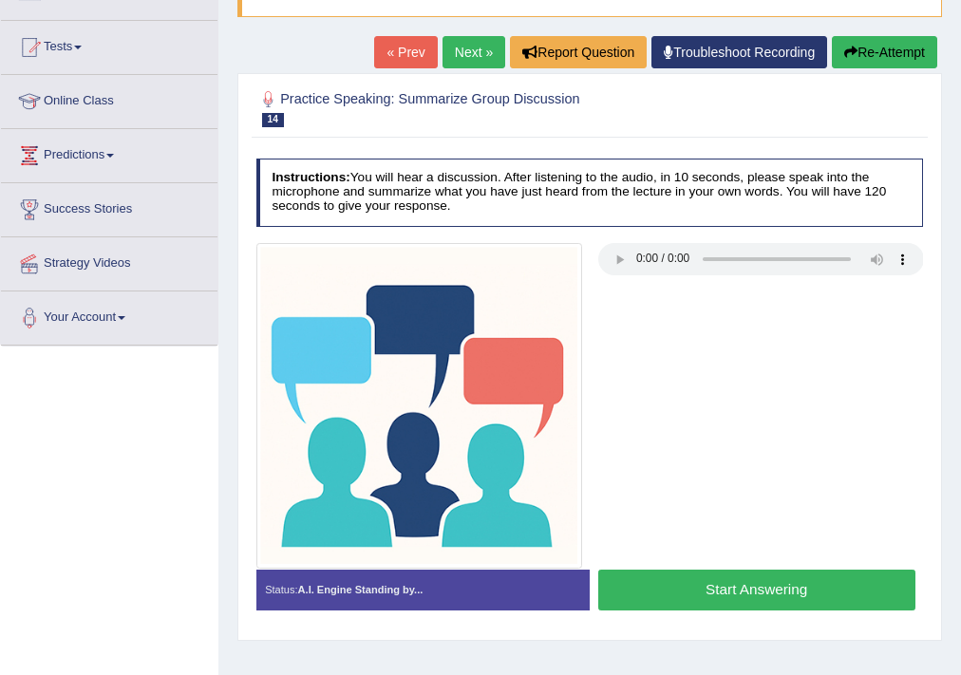
scroll to position [304, 0]
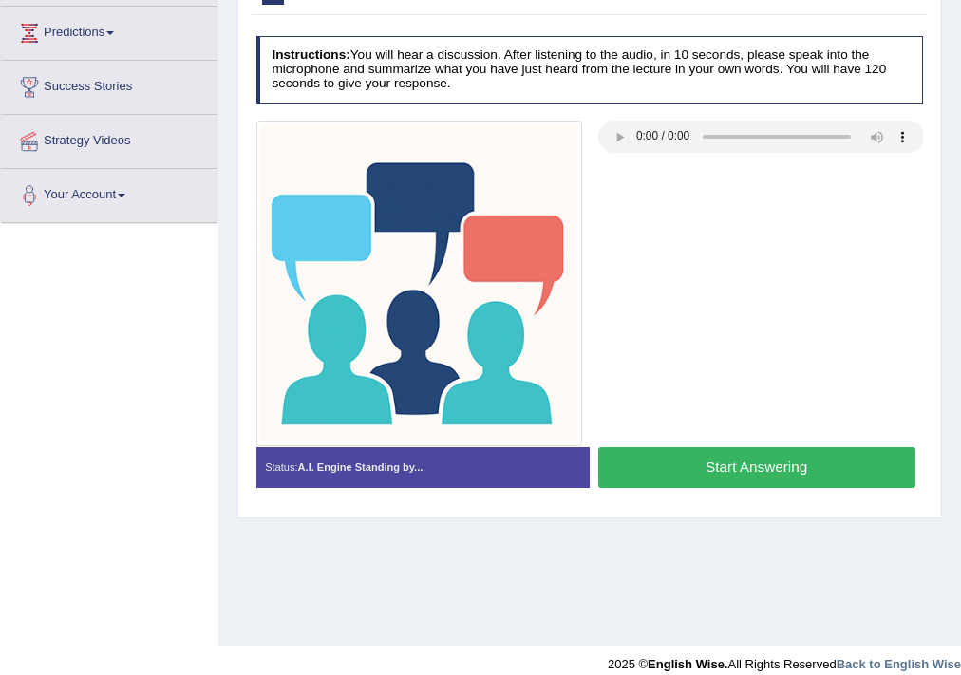
click at [682, 476] on button "Start Answering" at bounding box center [756, 467] width 317 height 41
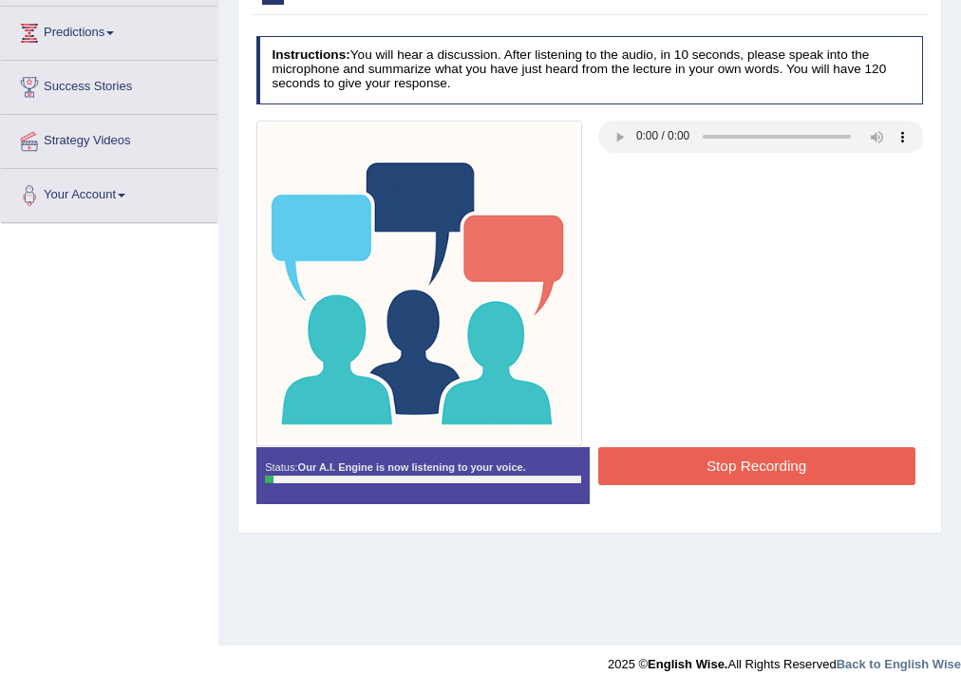
click at [714, 468] on button "Stop Recording" at bounding box center [756, 465] width 317 height 37
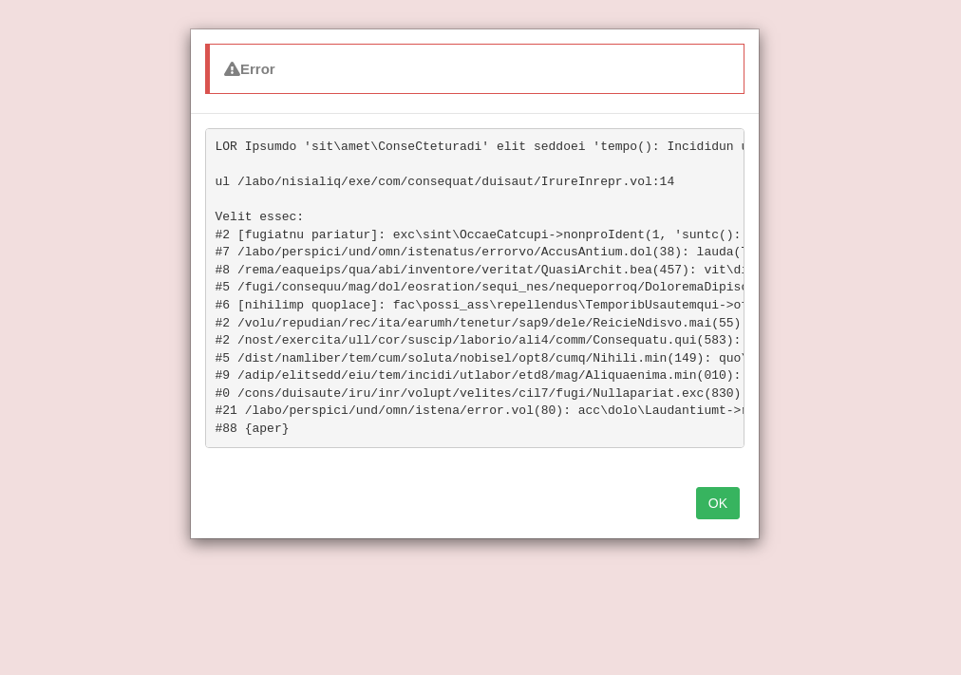
click at [718, 511] on button "OK" at bounding box center [718, 503] width 44 height 32
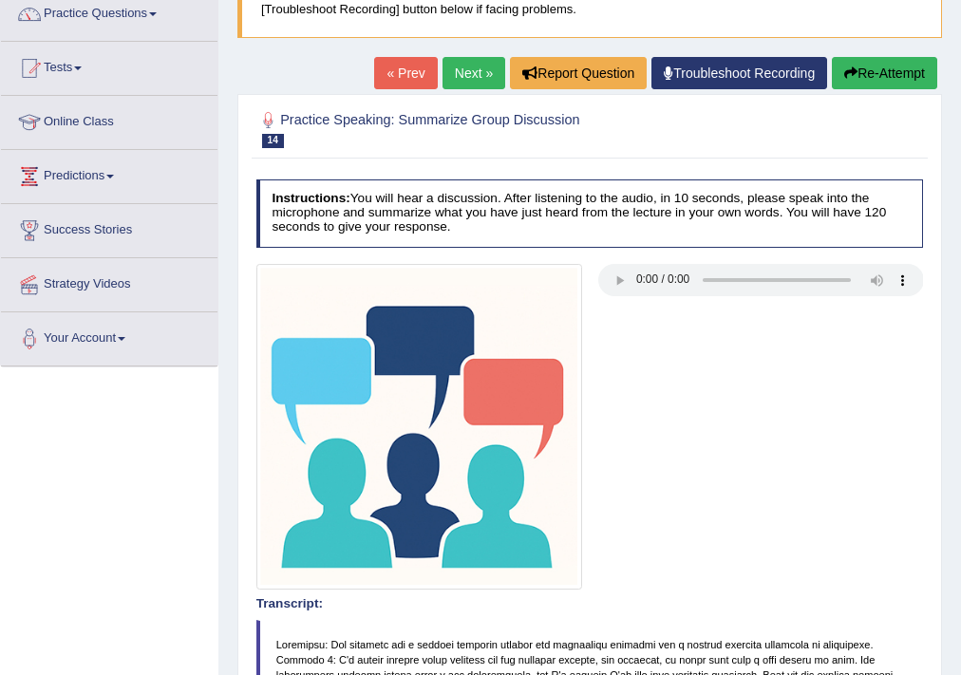
scroll to position [152, 0]
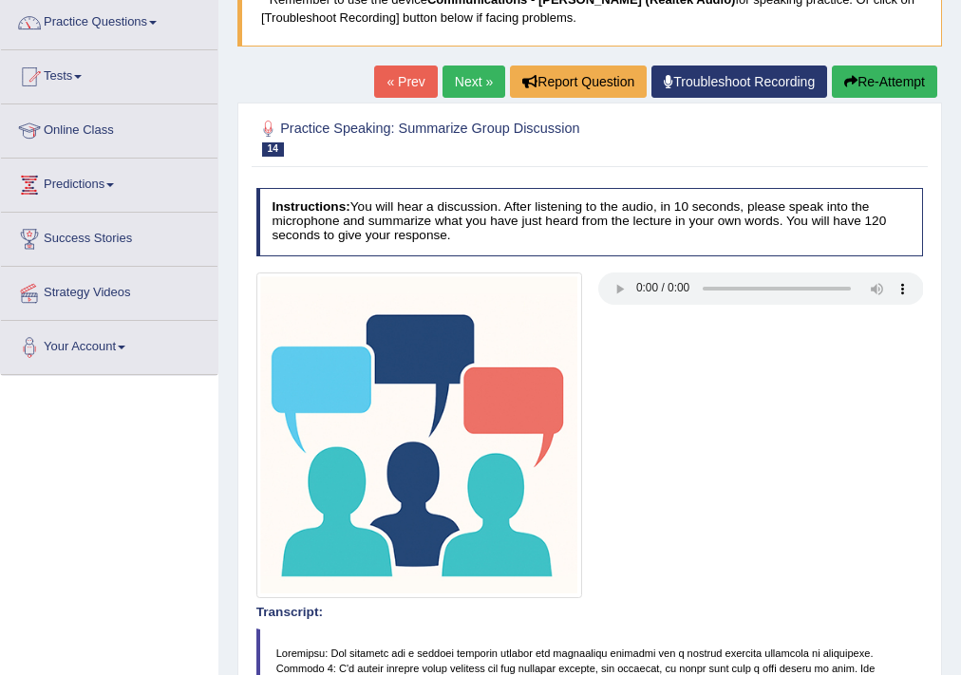
click at [898, 91] on button "Re-Attempt" at bounding box center [884, 82] width 105 height 32
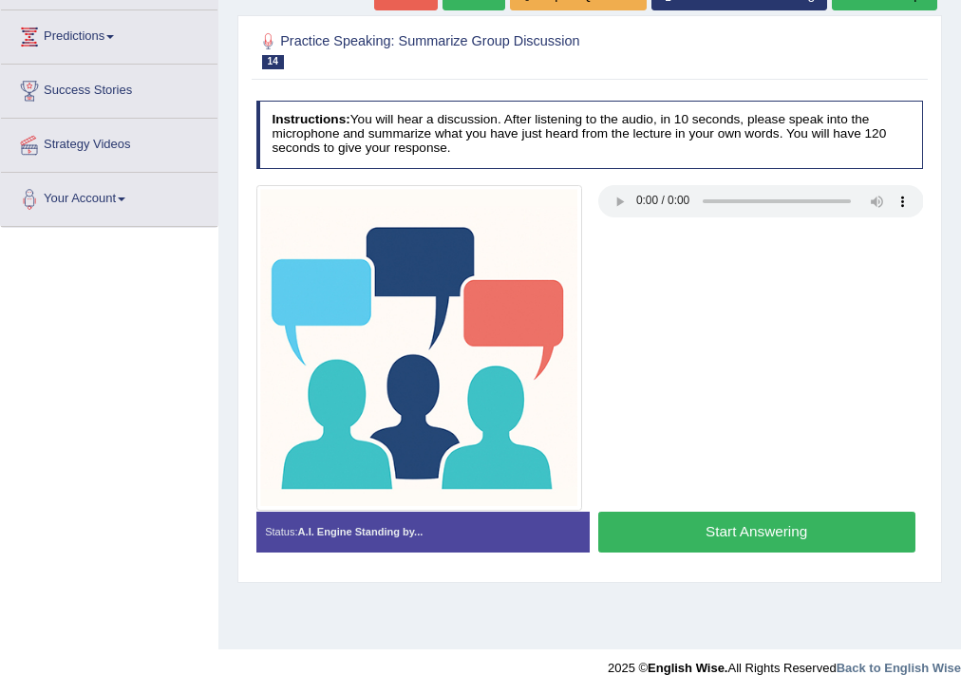
scroll to position [310, 0]
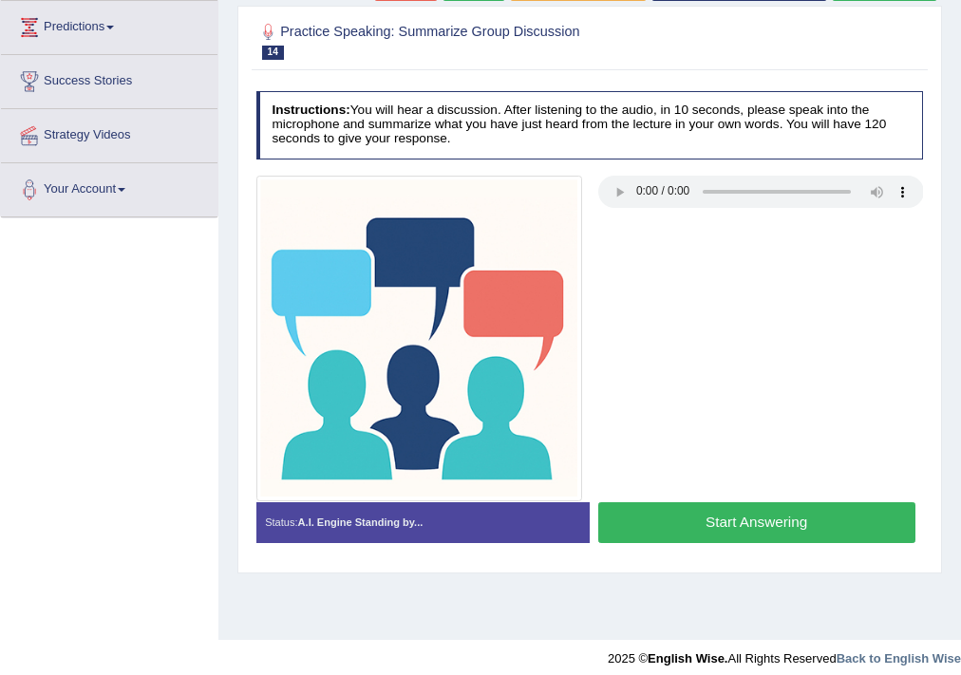
click at [777, 517] on button "Start Answering" at bounding box center [756, 522] width 317 height 41
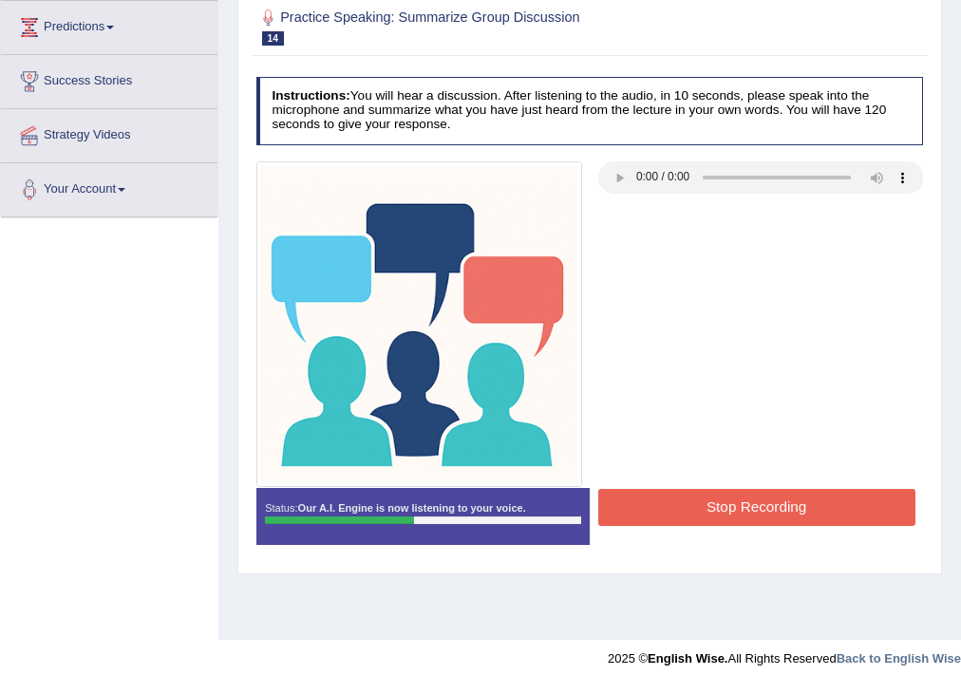
click at [777, 517] on button "Stop Recording" at bounding box center [756, 507] width 317 height 37
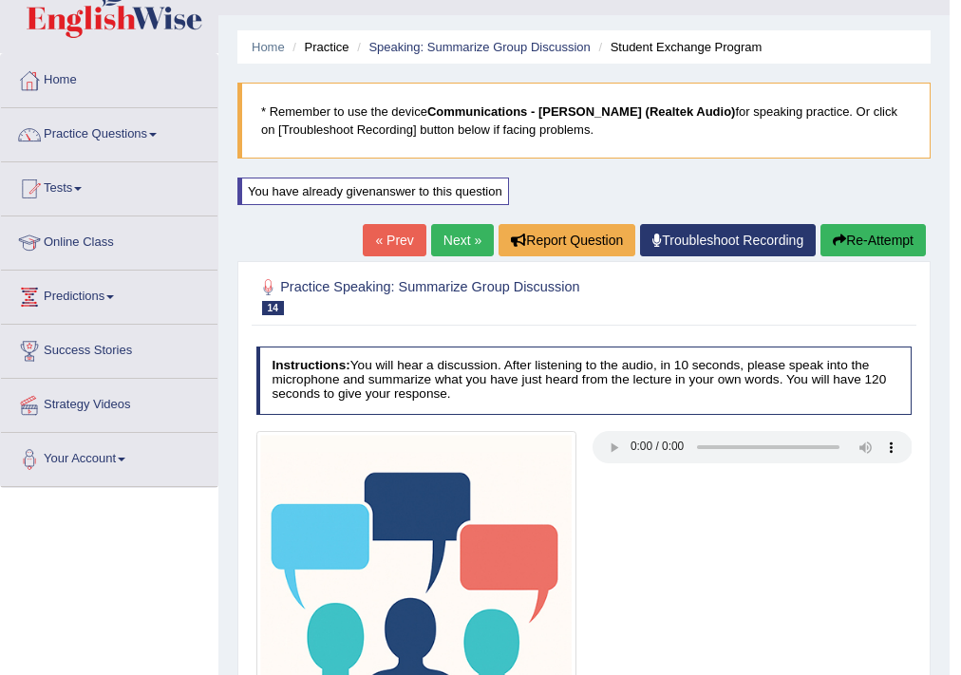
scroll to position [0, 0]
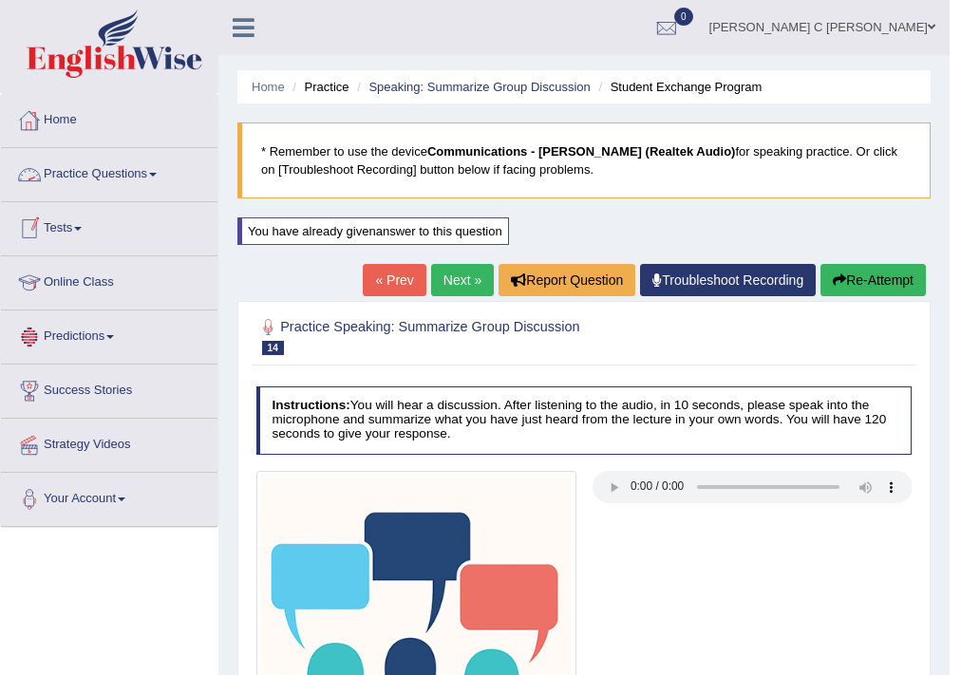
click at [146, 179] on link "Practice Questions" at bounding box center [109, 171] width 216 height 47
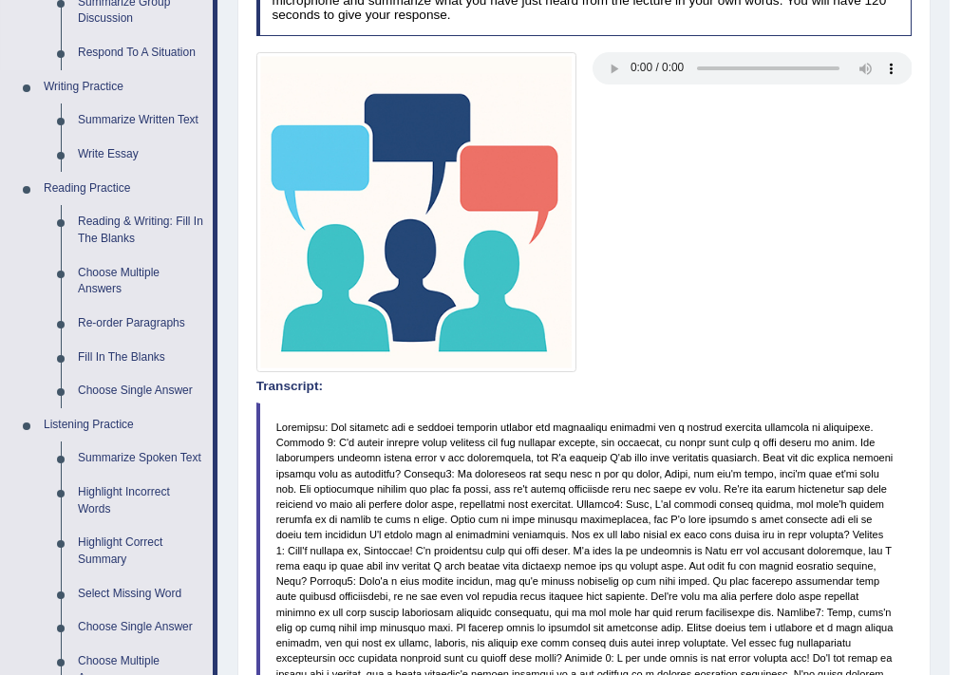
scroll to position [532, 0]
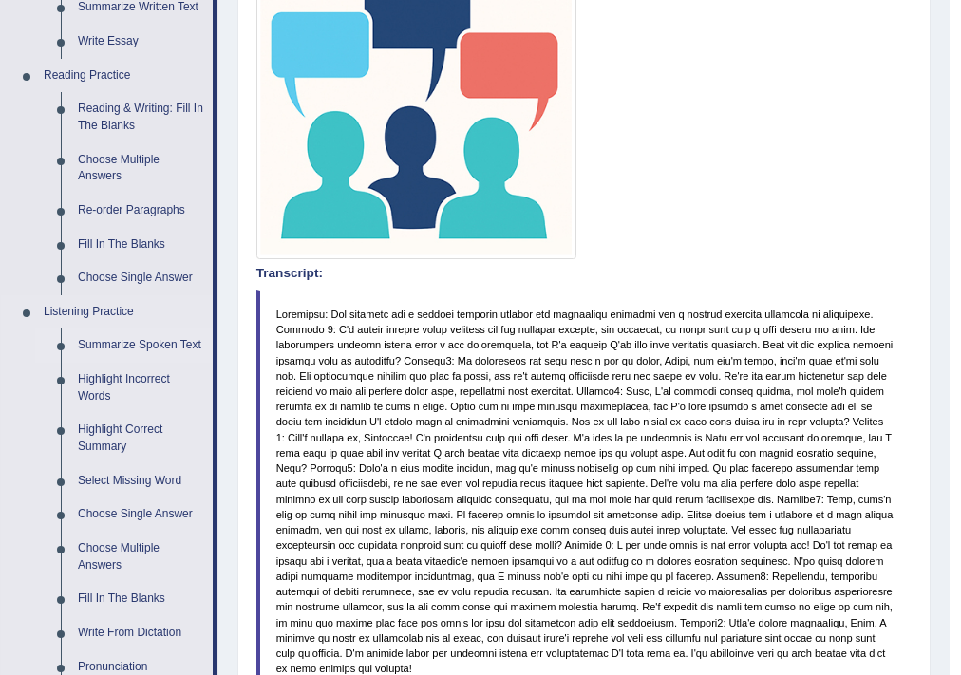
click at [166, 349] on link "Summarize Spoken Text" at bounding box center [140, 346] width 143 height 34
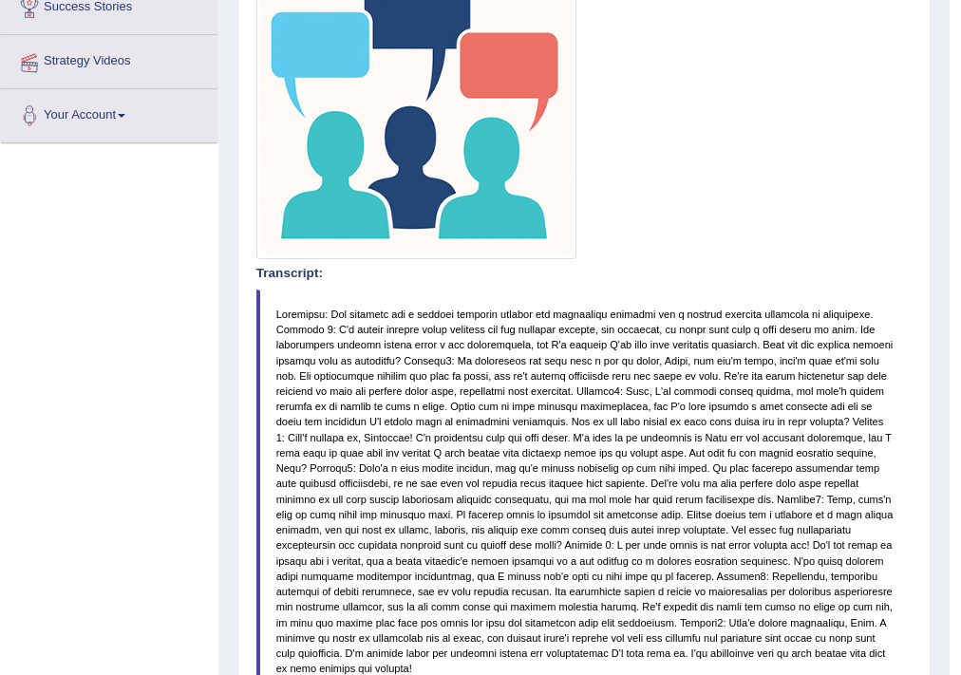
scroll to position [257, 0]
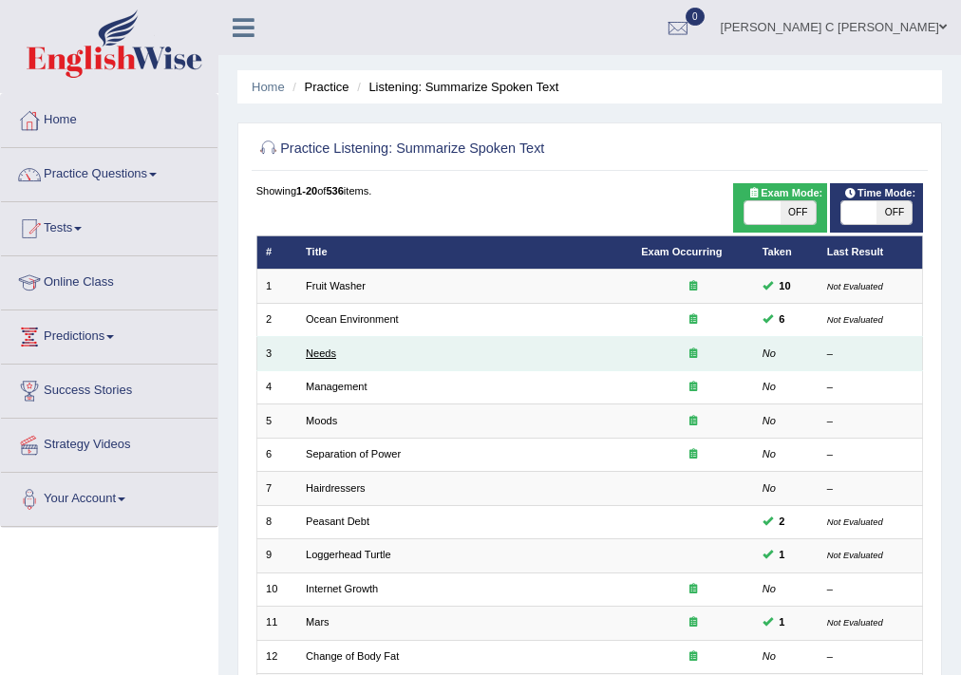
click at [317, 354] on link "Needs" at bounding box center [321, 353] width 30 height 11
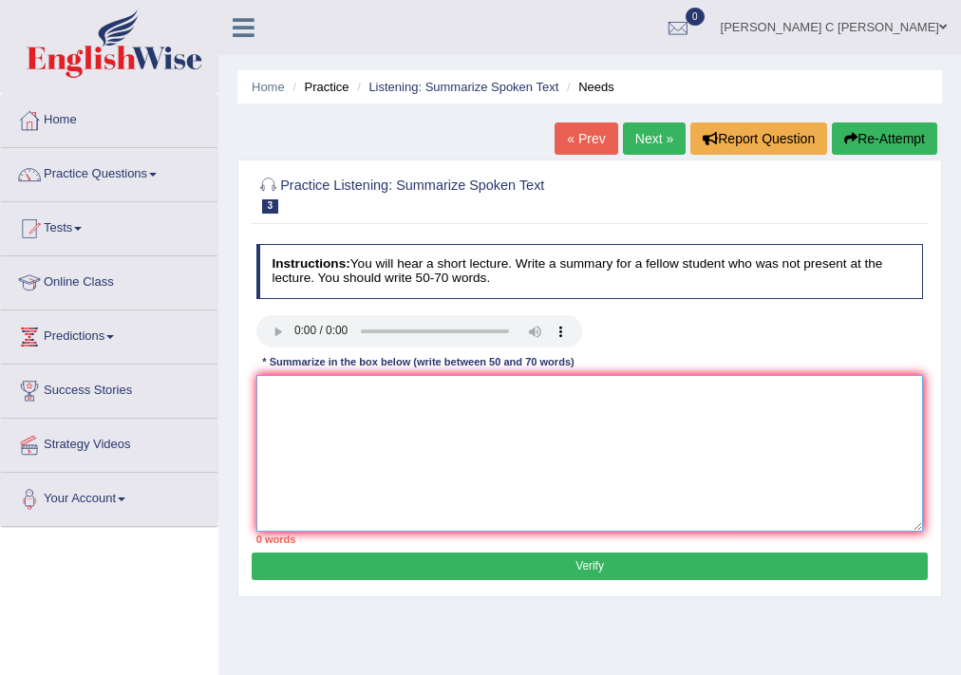
click at [361, 448] on textarea at bounding box center [590, 453] width 668 height 157
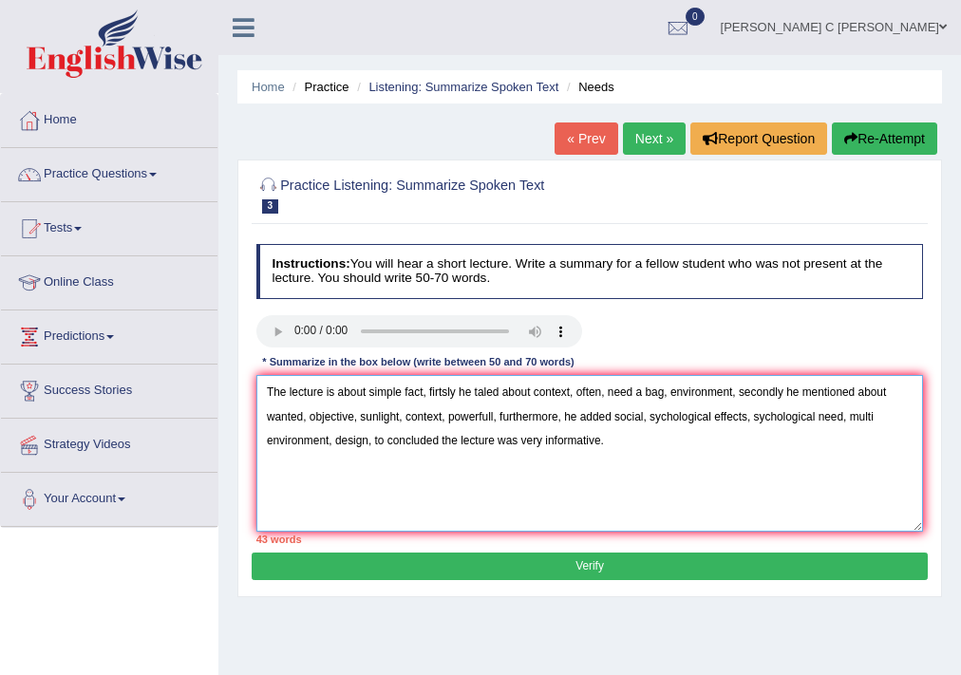
click at [371, 444] on textarea "The lecture is about simple fact, firtsly he taled about context, often, need a…" at bounding box center [590, 453] width 668 height 157
click at [650, 422] on textarea "The lecture is about simple fact, firtsly he taled about context, often, need a…" at bounding box center [590, 453] width 668 height 157
click at [668, 394] on textarea "The lecture is about simple fact, firtsly he taled about context, often, need a…" at bounding box center [590, 453] width 668 height 157
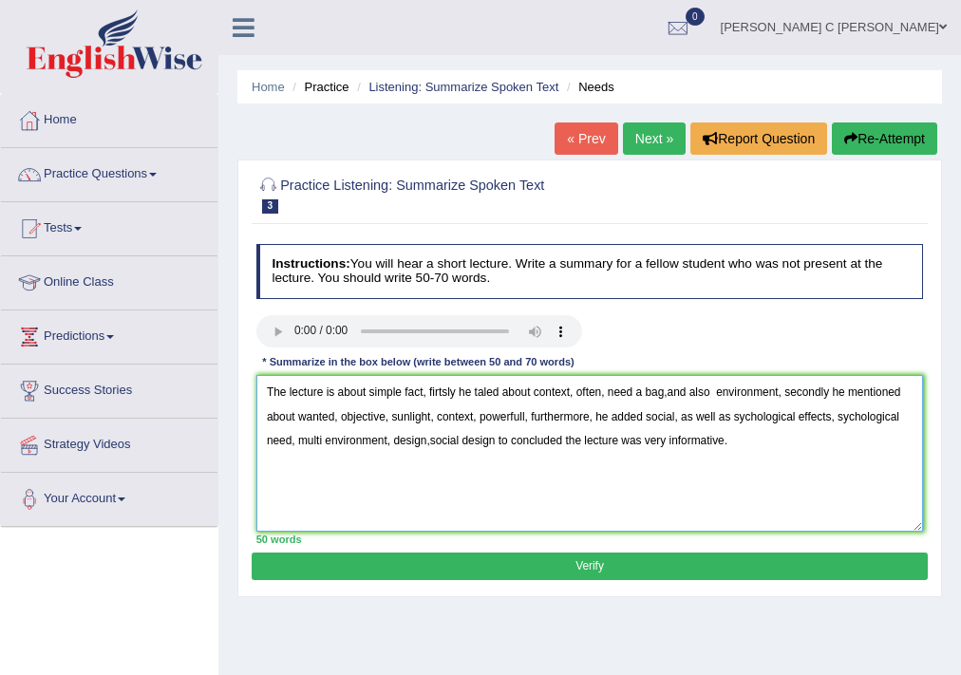
click at [668, 393] on textarea "The lecture is about simple fact, firtsly he taled about context, often, need a…" at bounding box center [590, 453] width 668 height 157
type textarea "The lecture is about simple fact, firtsly he taled about context, often, need a…"
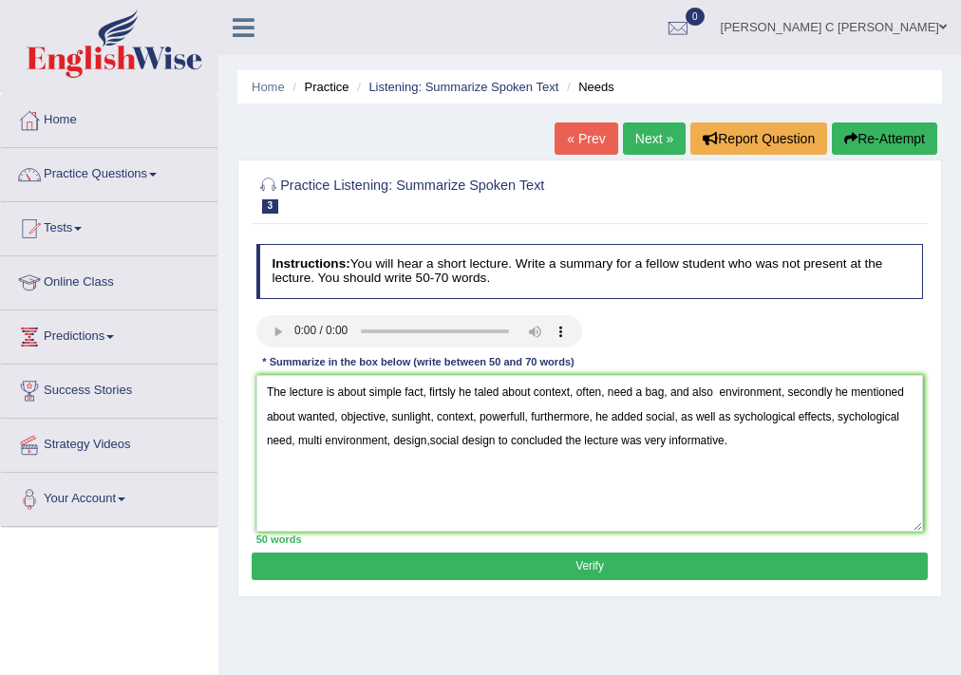
click at [668, 571] on button "Verify" at bounding box center [589, 567] width 675 height 28
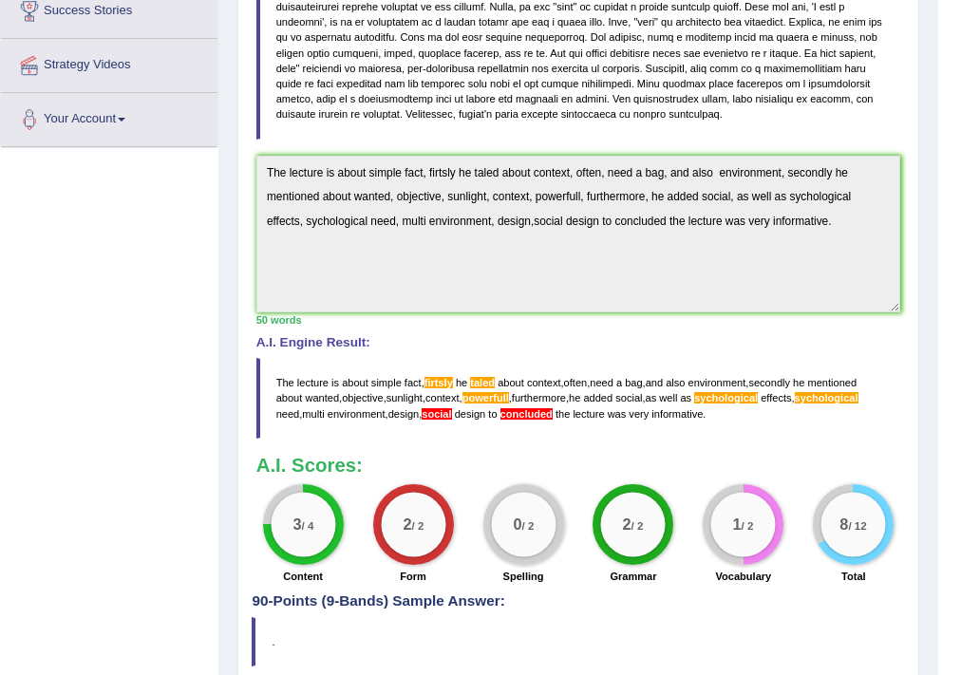
scroll to position [76, 0]
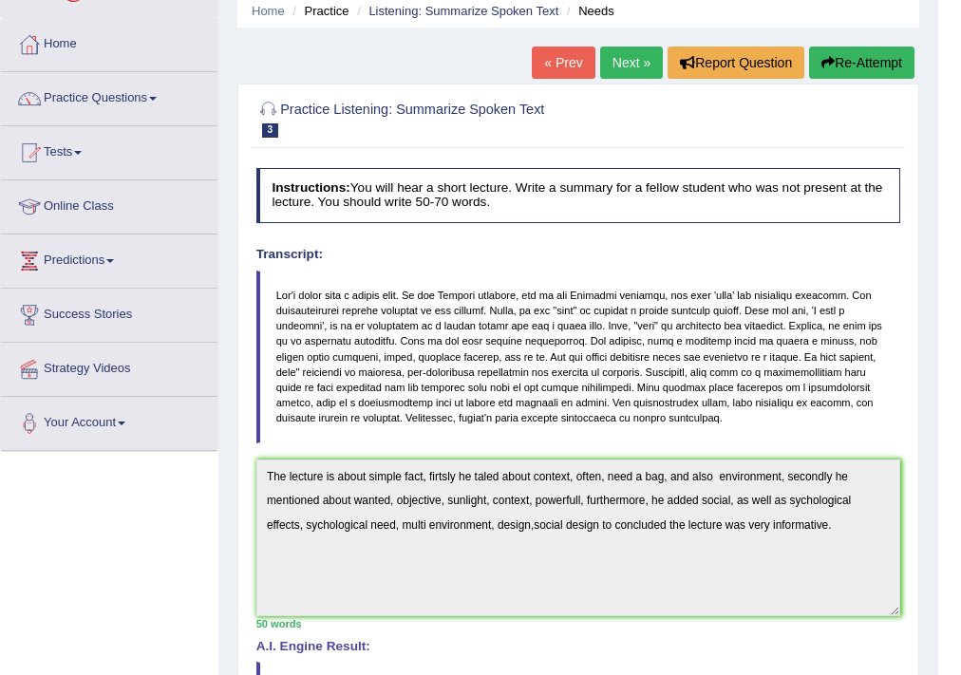
click at [846, 62] on button "Re-Attempt" at bounding box center [861, 63] width 105 height 32
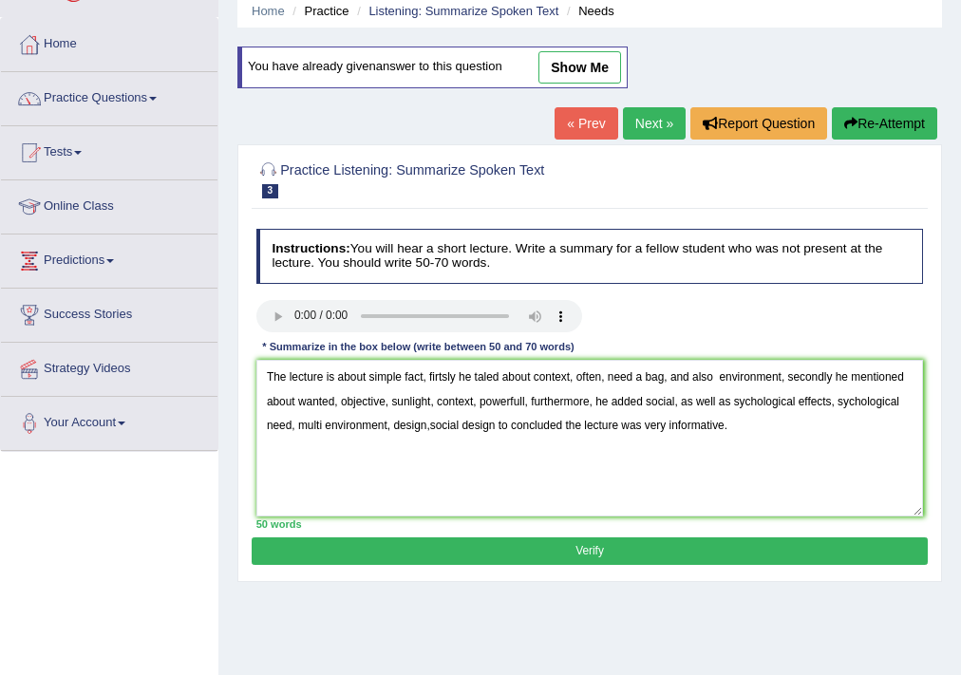
click at [489, 378] on textarea "The lecture is about simple fact, firtsly he taled about context, often, need a…" at bounding box center [590, 438] width 668 height 157
type textarea "The lecture is about simple fact, firtsly he talked about context, often, need …"
click at [581, 552] on button "Verify" at bounding box center [589, 551] width 675 height 28
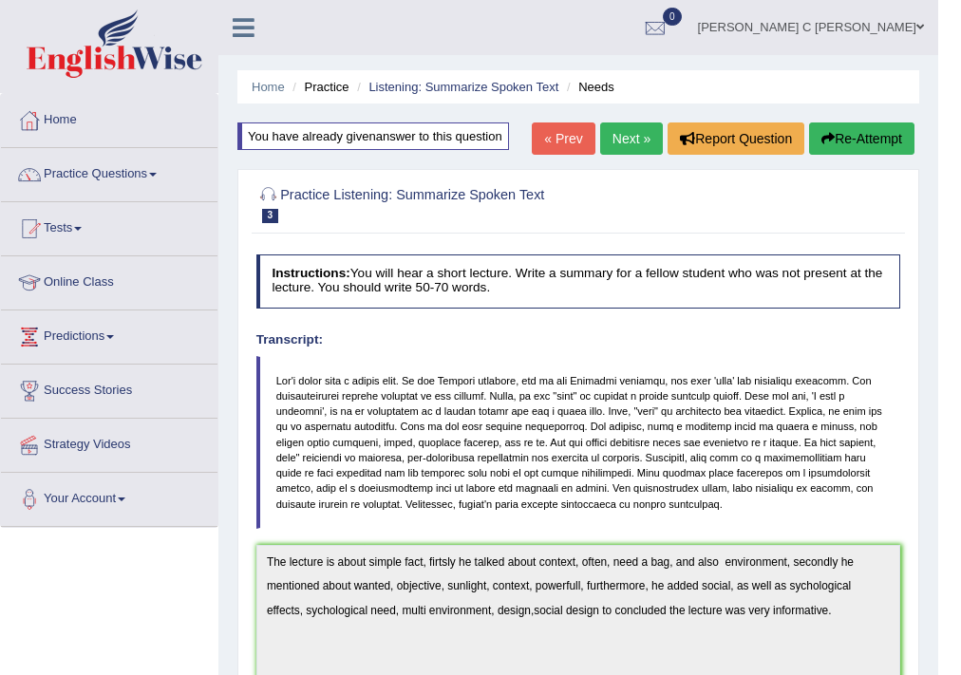
click at [821, 142] on icon "button" at bounding box center [827, 138] width 13 height 13
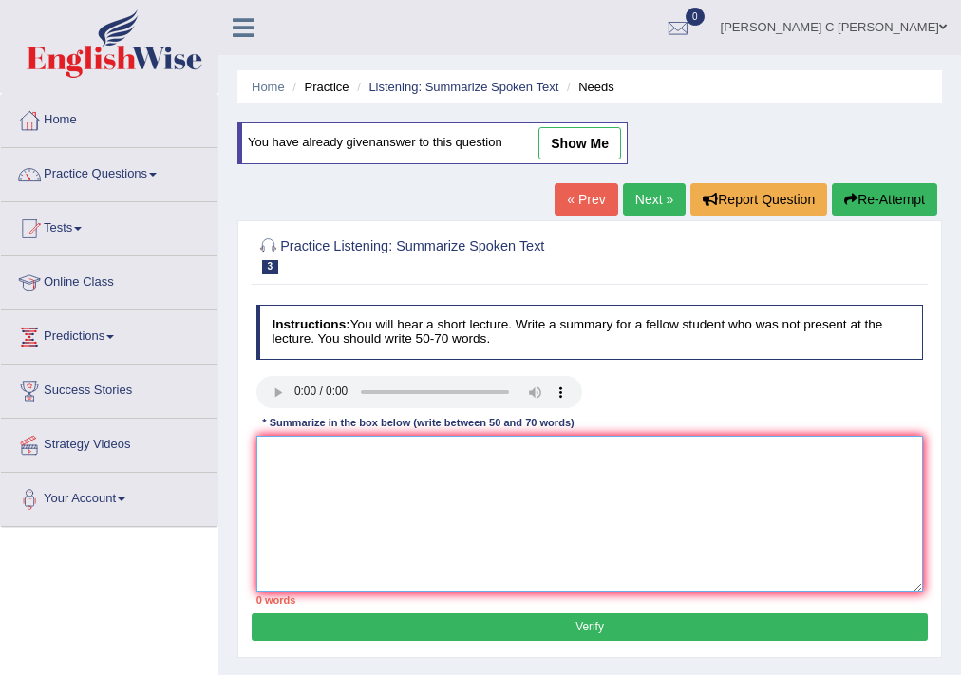
paste textarea "The lecture is about simple fact, firtsly he talked about context, often, need …"
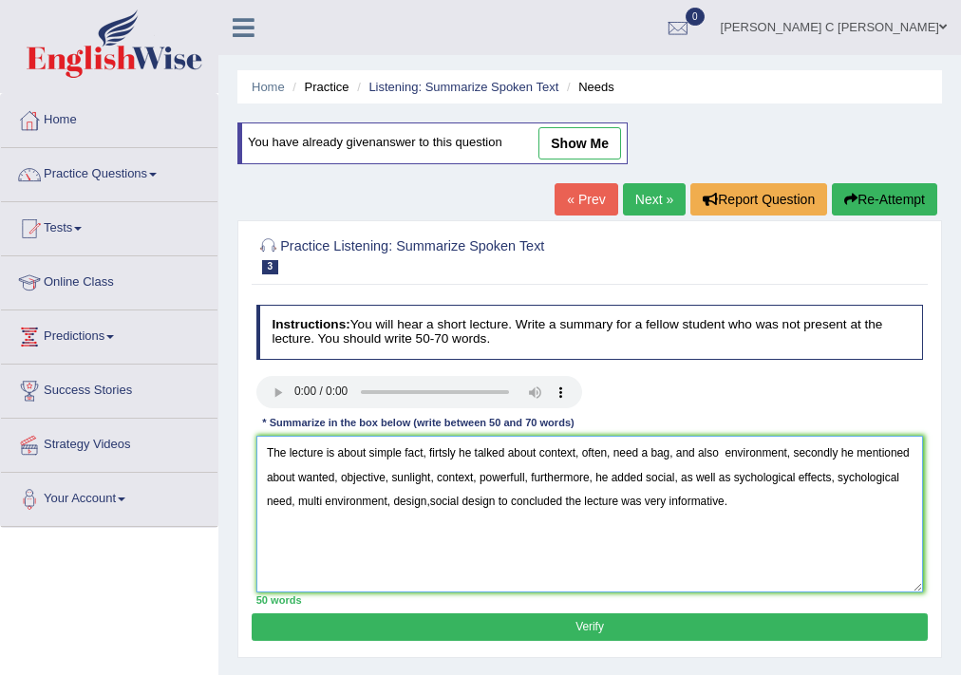
click at [736, 480] on textarea "The lecture is about simple fact, firtsly he talked about context, often, need …" at bounding box center [590, 514] width 668 height 157
click at [840, 478] on textarea "The lecture is about simple fact, firtsly he talked about context, often, need …" at bounding box center [590, 514] width 668 height 157
click at [841, 479] on textarea "The lecture is about simple fact, firtsly he talked about context, often, need …" at bounding box center [590, 514] width 668 height 157
click at [843, 479] on textarea "The lecture is about simple fact, firtsly he talked about context, often, need …" at bounding box center [590, 514] width 668 height 157
click at [843, 483] on textarea "The lecture is about simple fact, firtsly he talked about context, often, need …" at bounding box center [590, 514] width 668 height 157
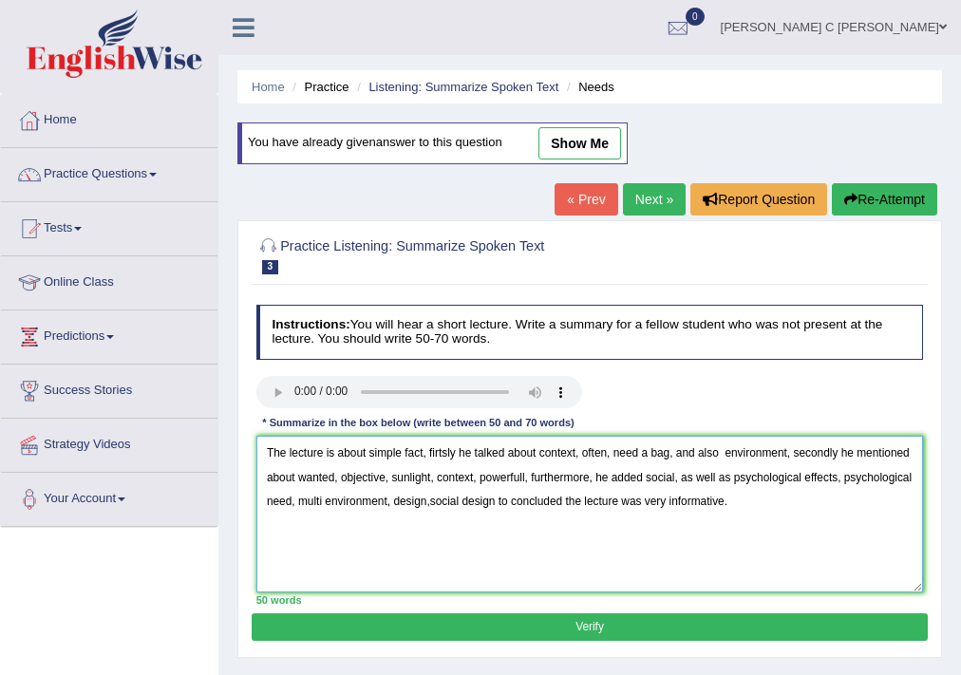
type textarea "The lecture is about simple fact, firtsly he talked about context, often, need …"
click at [578, 630] on button "Verify" at bounding box center [589, 627] width 675 height 28
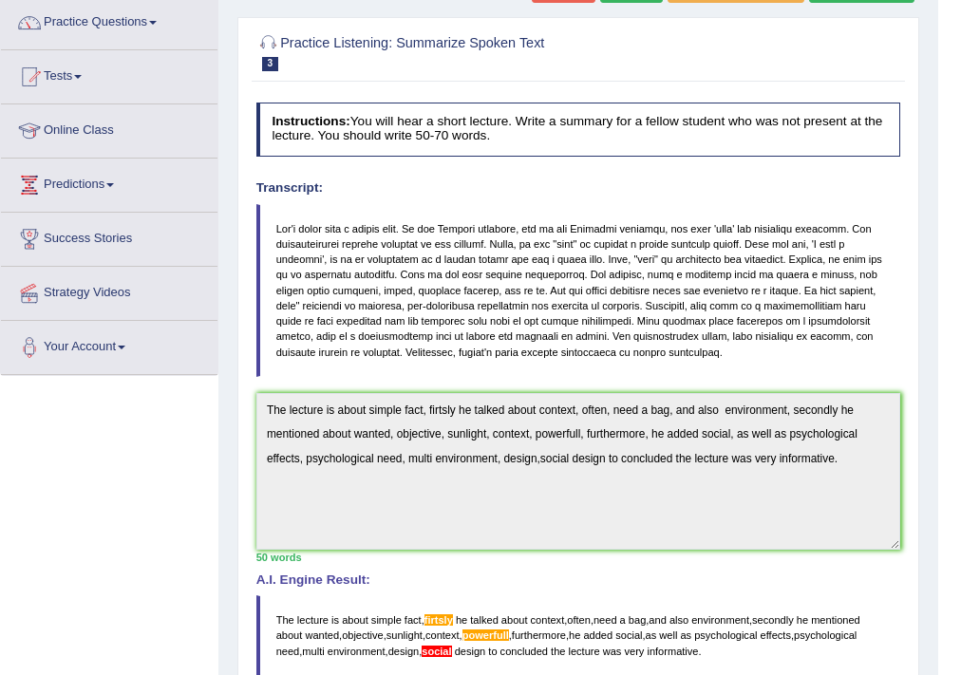
scroll to position [152, 0]
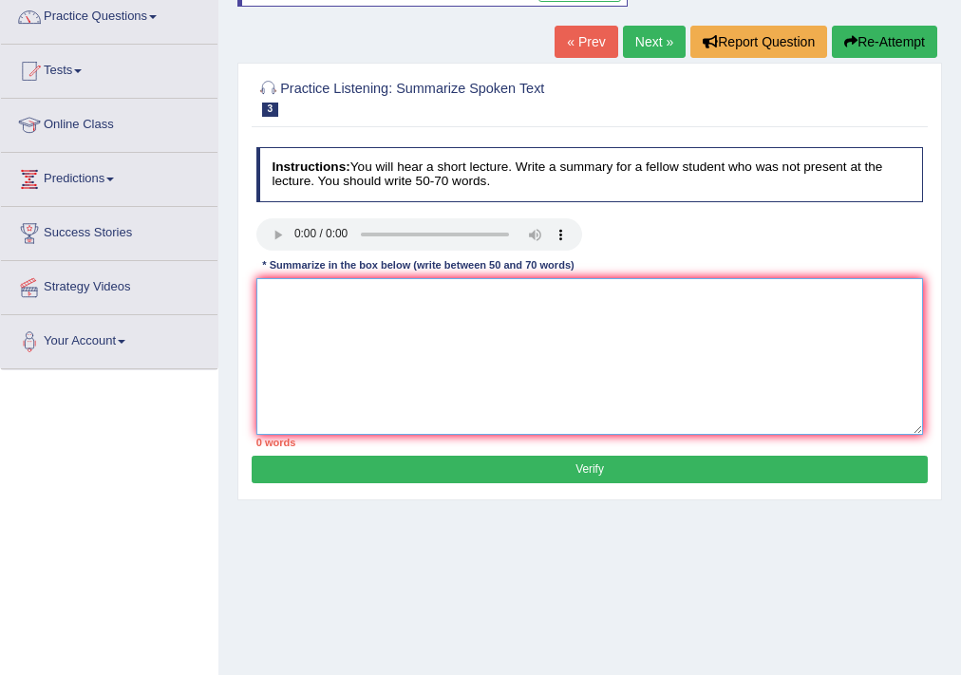
paste textarea "The lecture is about simple fact, firtsly he talked about context, often, need …"
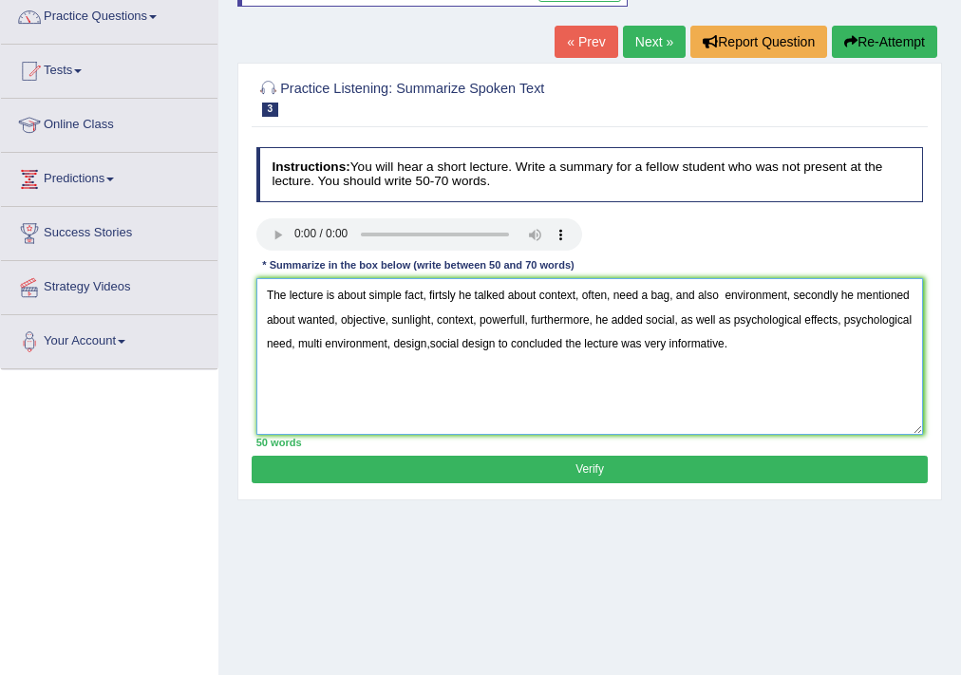
click at [428, 346] on textarea "The lecture is about simple fact, firtsly he talked about context, often, need …" at bounding box center [590, 356] width 668 height 157
click at [568, 346] on textarea "The lecture is about simple fact, firtsly he talked about context, often, need …" at bounding box center [590, 356] width 668 height 157
type textarea "The lecture is about simple fact, firtsly he talked about context, often, need …"
click at [573, 479] on button "Verify" at bounding box center [589, 470] width 675 height 28
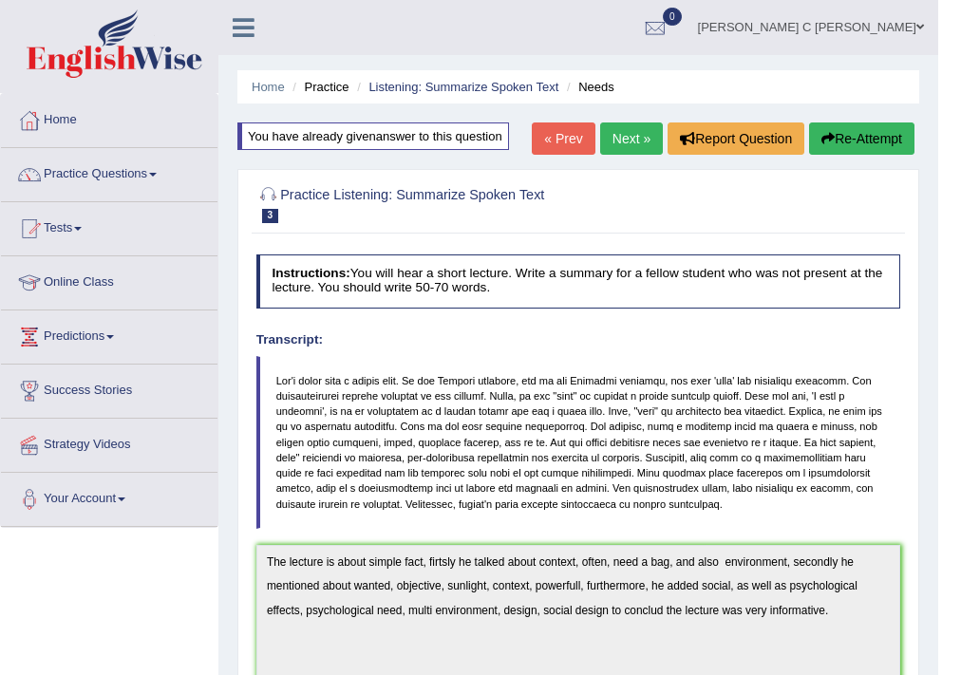
click at [839, 140] on button "Re-Attempt" at bounding box center [861, 138] width 105 height 32
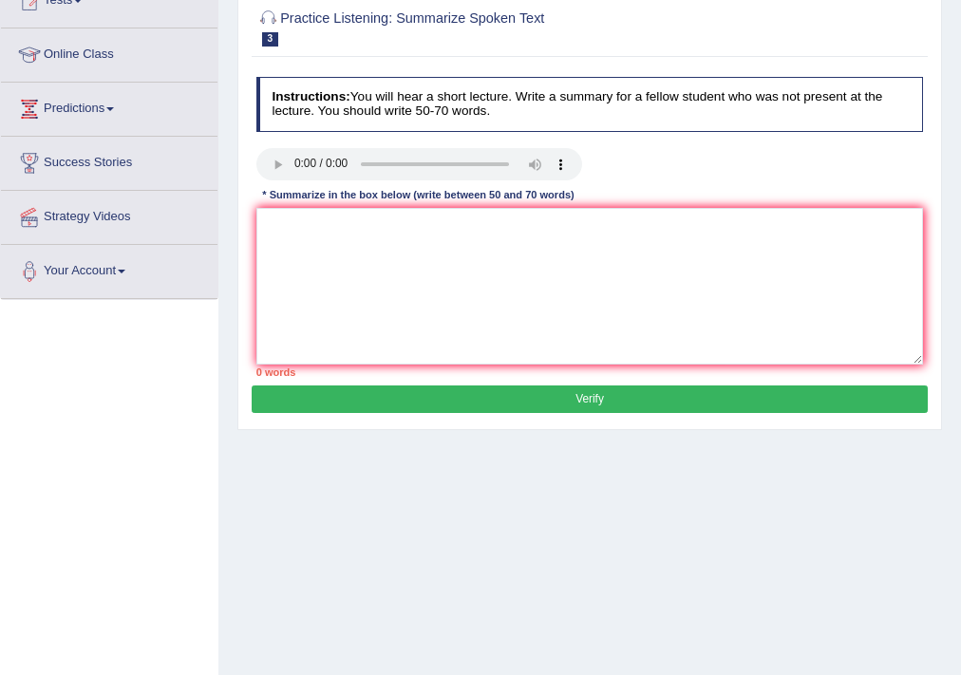
scroll to position [228, 0]
paste textarea "The lecture is about simple fact, firtsly he talked about context, often, need …"
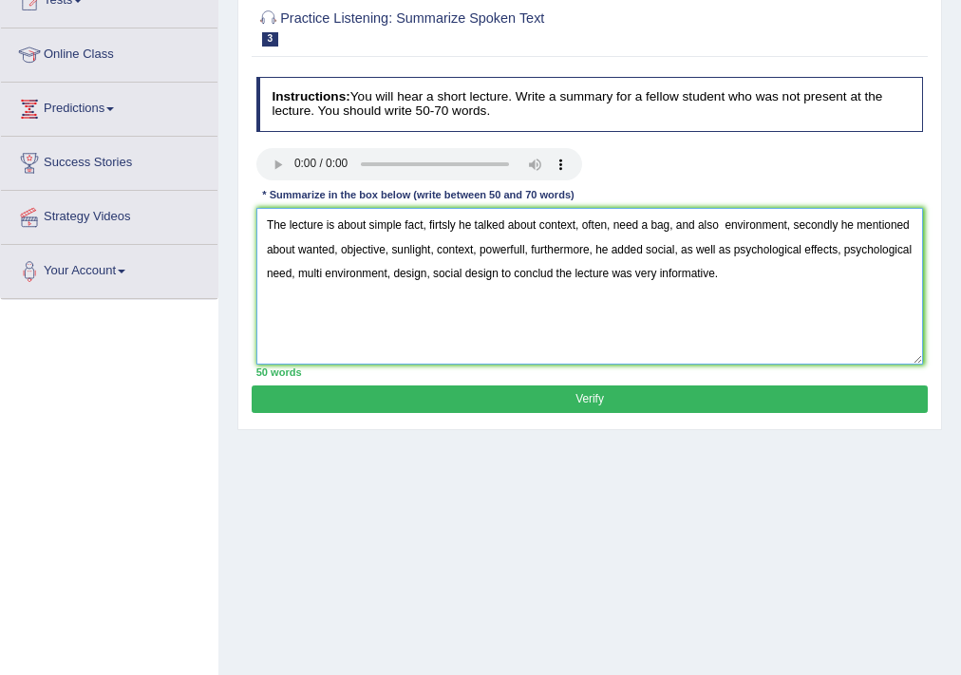
click at [556, 272] on textarea "The lecture is about simple fact, firtsly he talked about context, often, need …" at bounding box center [590, 286] width 668 height 157
click at [551, 274] on textarea "The lecture is about simple fact, firtsly he talked about context, often, need …" at bounding box center [590, 286] width 668 height 157
click at [436, 225] on textarea "The lecture is about simple fact, firtsly he talked about context, often, need …" at bounding box center [590, 286] width 668 height 157
click at [435, 225] on textarea "The lecture is about simple fact, firtsly he talked about context, often, need …" at bounding box center [590, 286] width 668 height 157
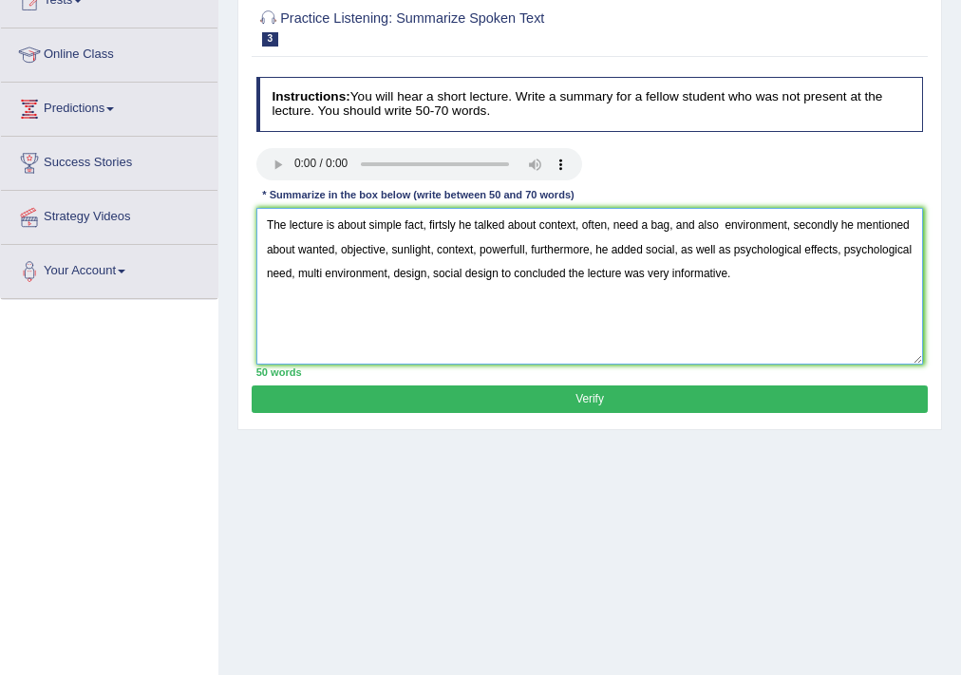
click at [437, 225] on textarea "The lecture is about simple fact, firtsly he talked about context, often, need …" at bounding box center [590, 286] width 668 height 157
click at [438, 224] on textarea "The lecture is about simple fact, firtsly he talked about context, often, need …" at bounding box center [590, 286] width 668 height 157
click at [452, 227] on textarea "The lecture is about simple fact, firstsly he talked about context, often, need…" at bounding box center [590, 286] width 668 height 157
type textarea "The lecture is about simple fact, firstly he talked about context, often, need …"
click at [506, 393] on button "Verify" at bounding box center [589, 400] width 675 height 28
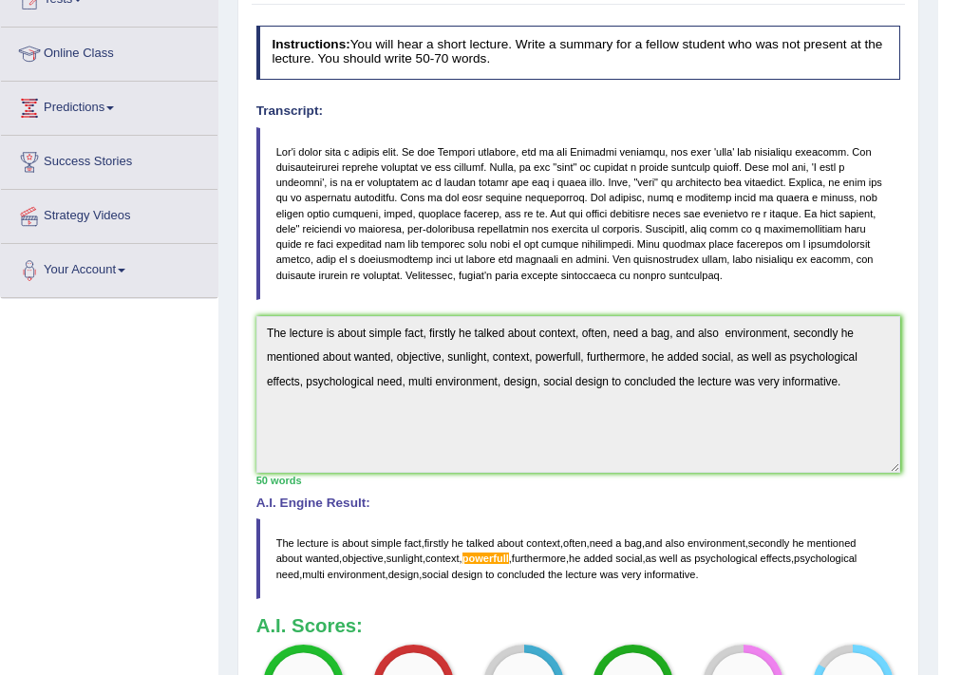
scroll to position [94, 0]
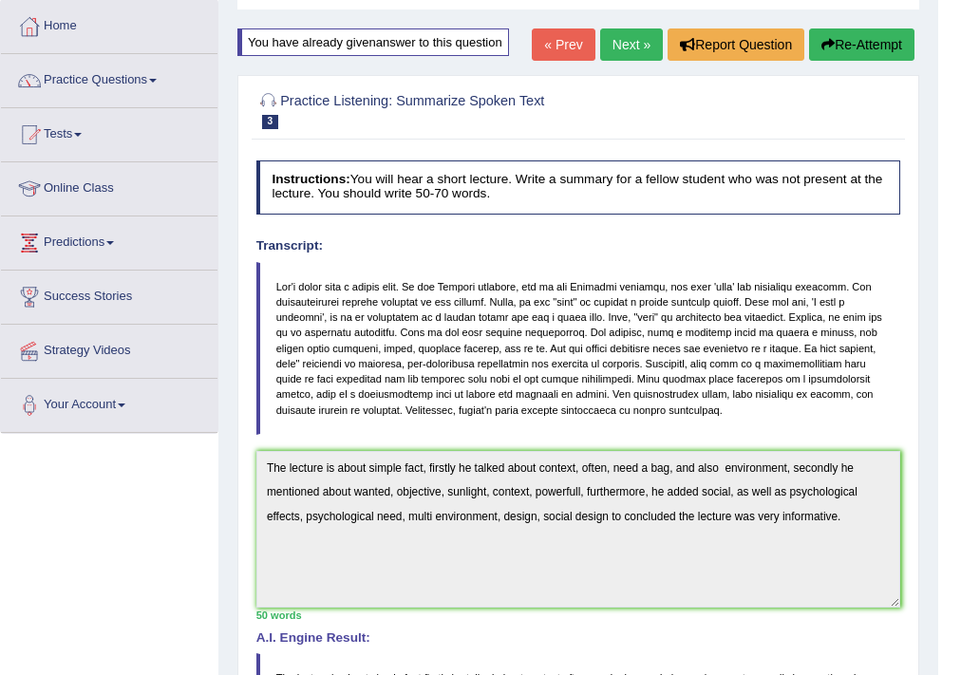
click at [852, 43] on button "Re-Attempt" at bounding box center [861, 44] width 105 height 32
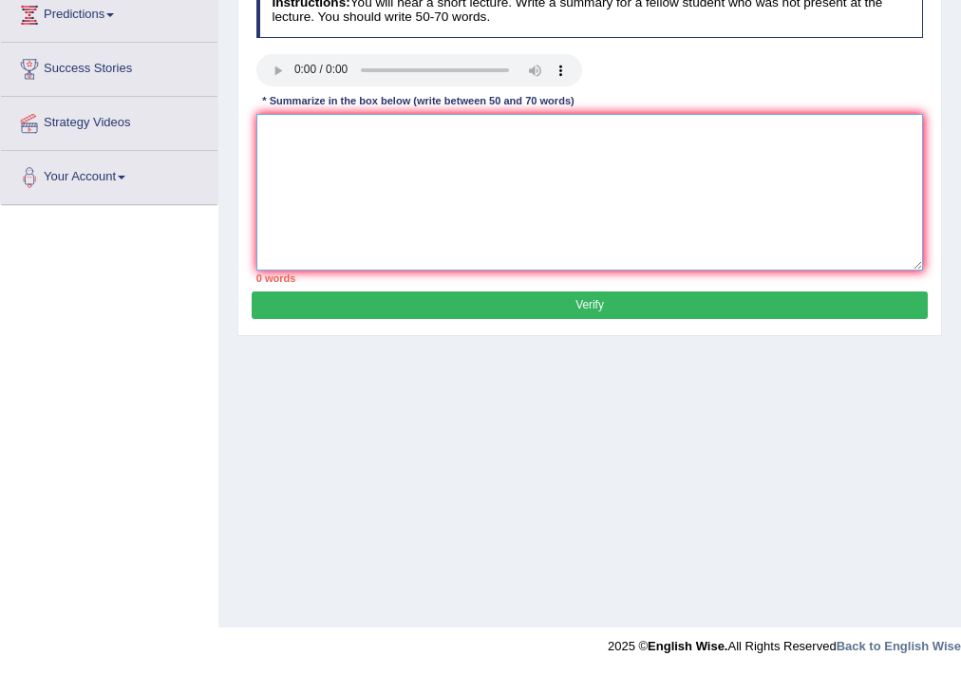
paste textarea "The lecture is about simple fact, firstly he talked about context, often, need …"
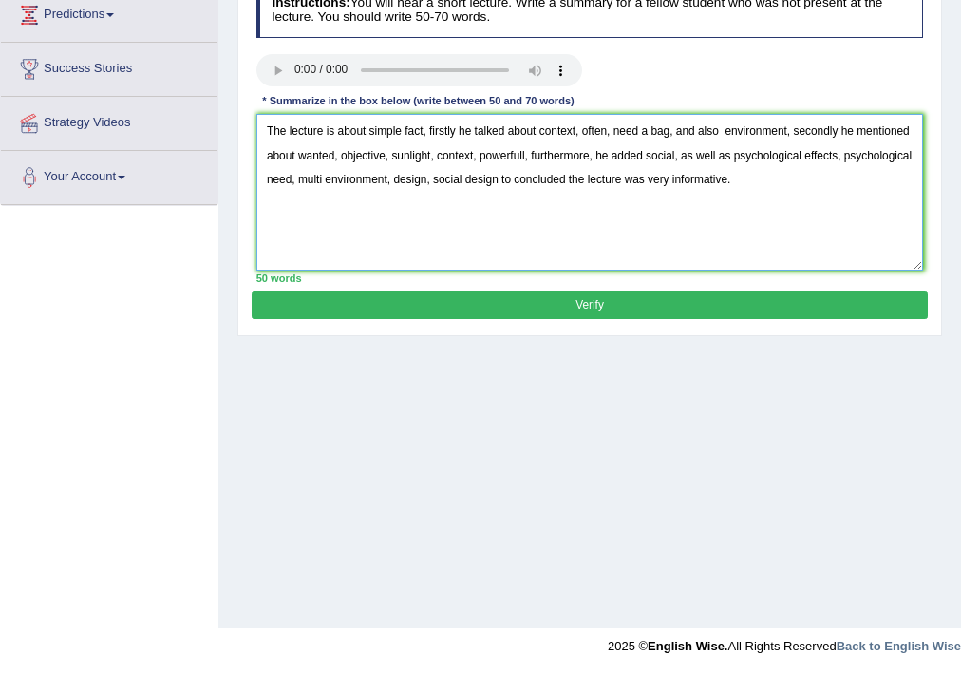
click at [523, 154] on textarea "The lecture is about simple fact, firstly he talked about context, often, need …" at bounding box center [590, 192] width 668 height 157
type textarea "The lecture is about simple fact, firstly he talked about context, often, need …"
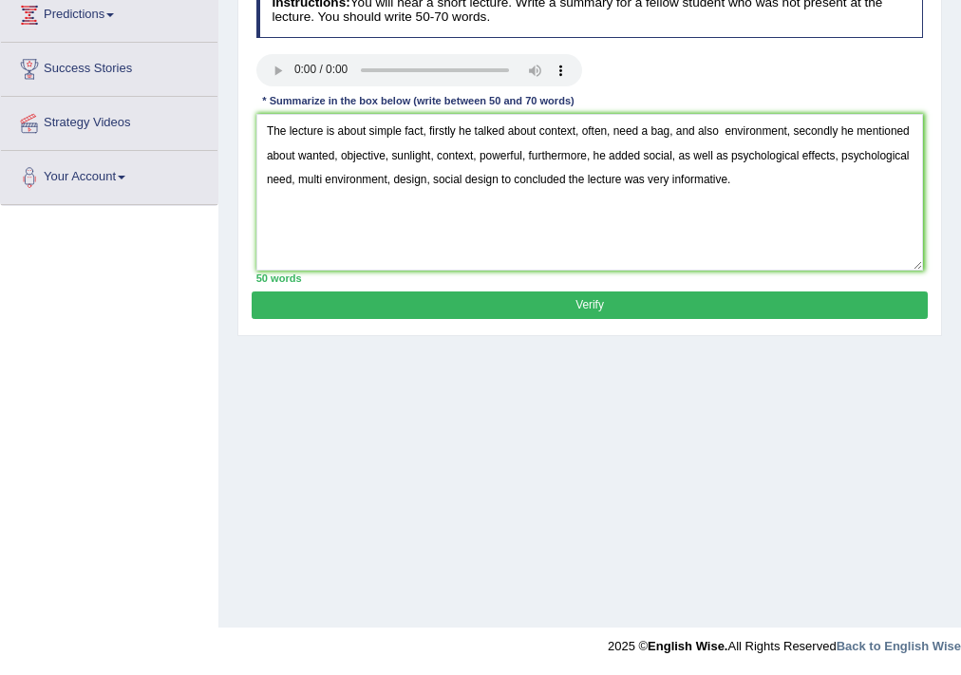
click at [575, 307] on button "Verify" at bounding box center [589, 306] width 675 height 28
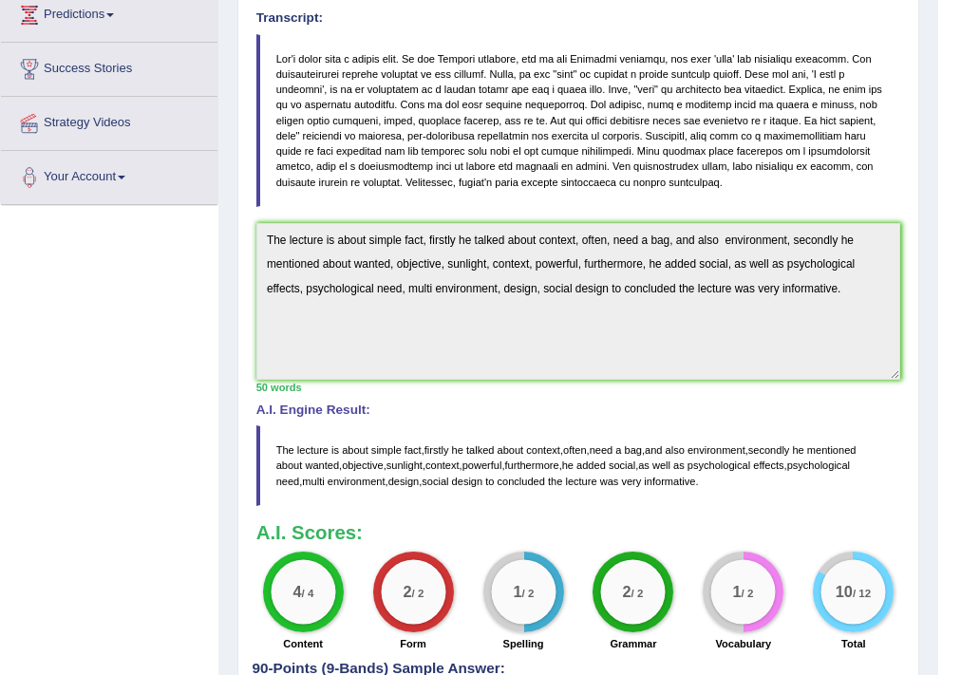
scroll to position [464, 0]
